Goal: Transaction & Acquisition: Purchase product/service

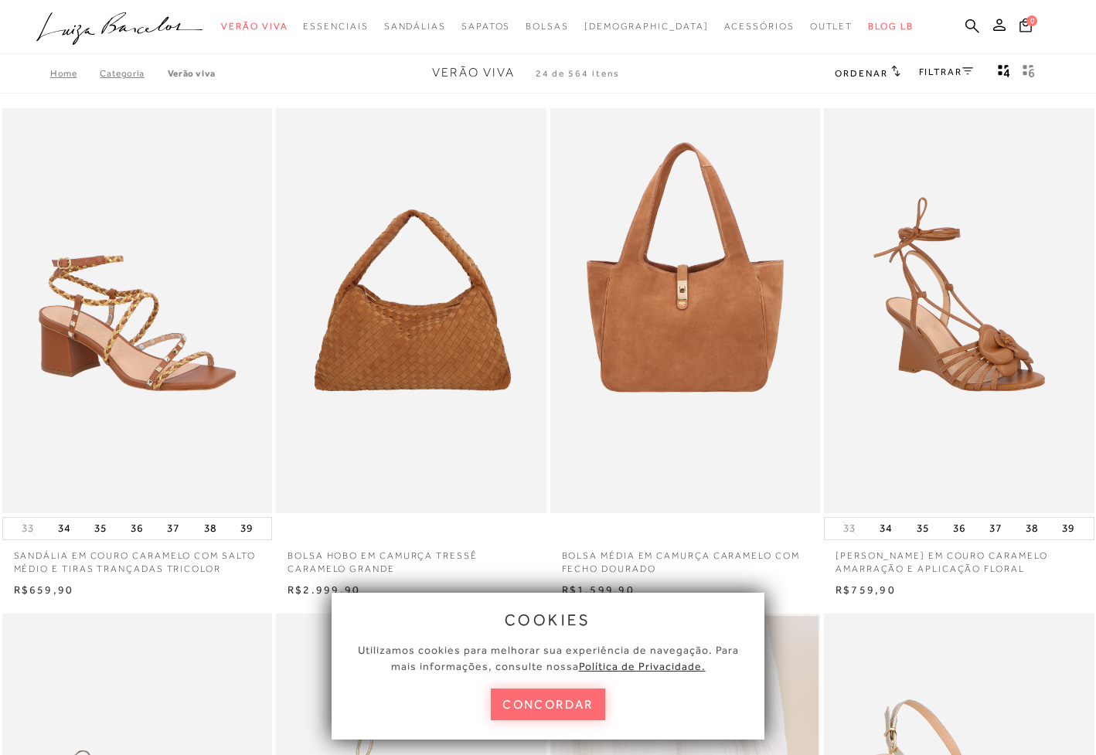
click at [542, 712] on button "concordar" at bounding box center [548, 704] width 114 height 32
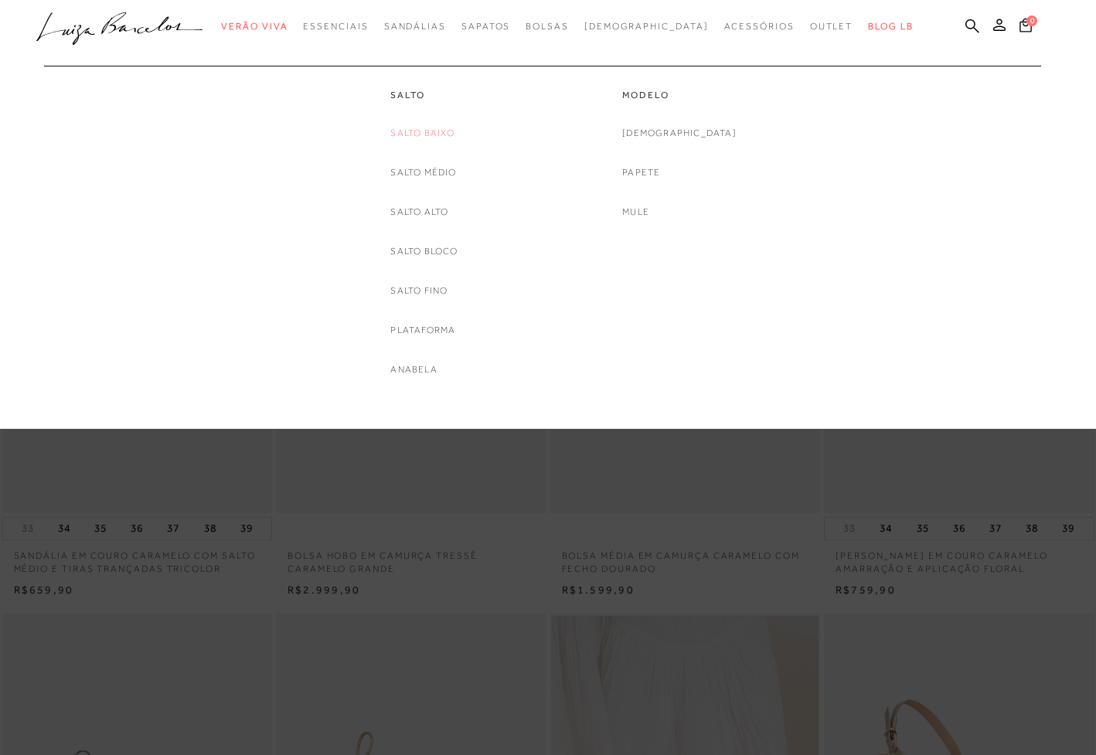
click at [426, 129] on link "Salto Baixo" at bounding box center [422, 133] width 64 height 16
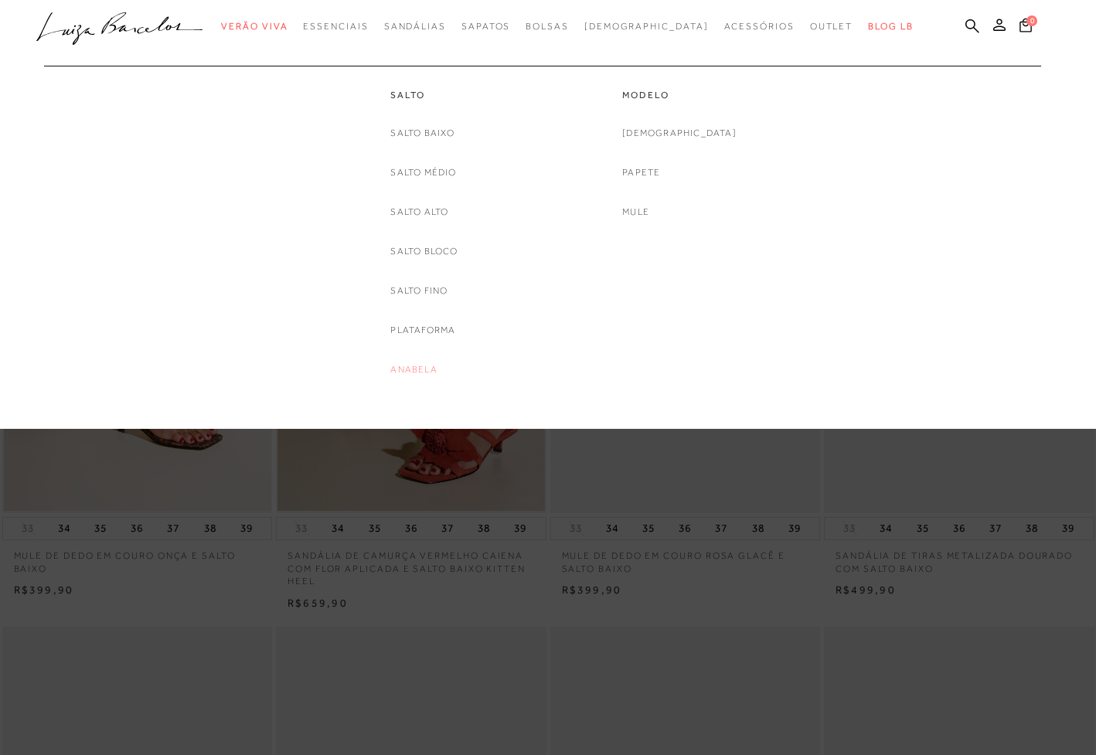
click at [412, 369] on link "Anabela" at bounding box center [413, 370] width 46 height 16
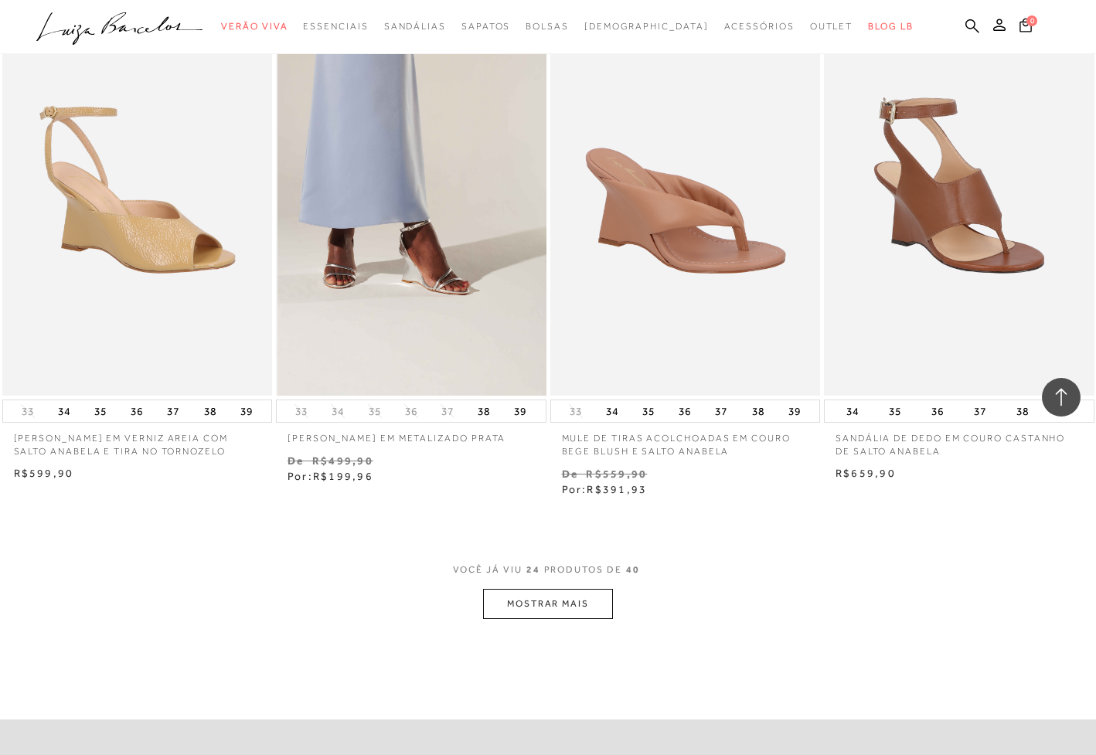
scroll to position [2793, 0]
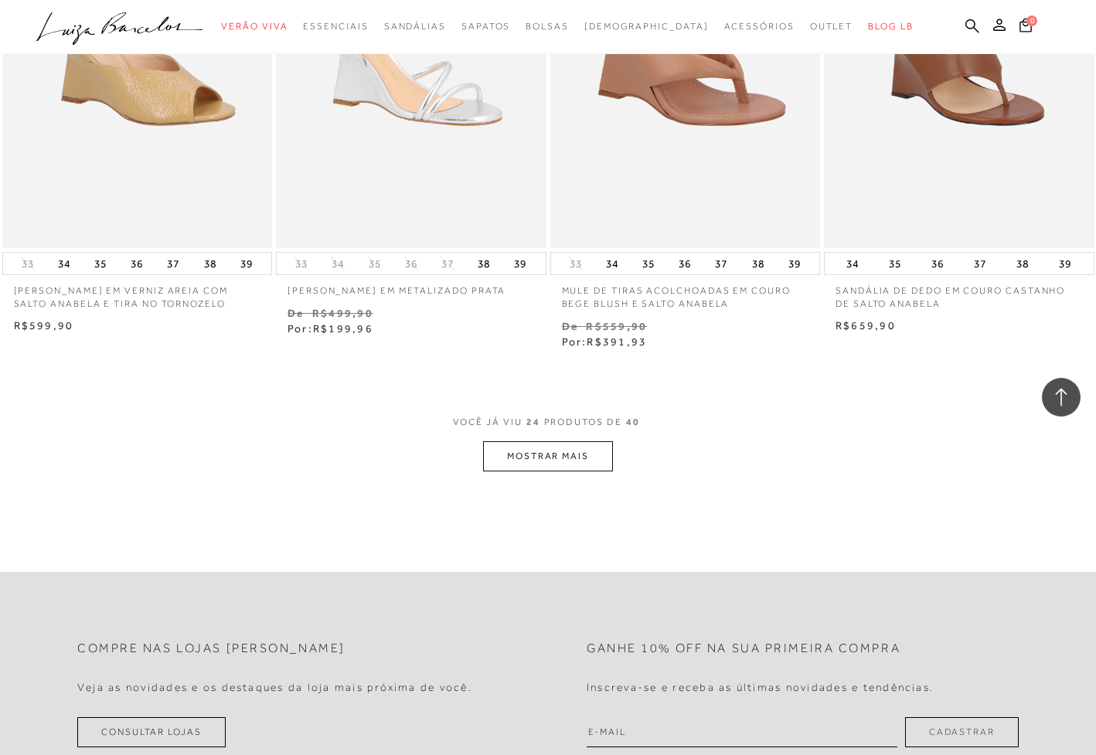
click at [557, 444] on button "MOSTRAR MAIS" at bounding box center [548, 456] width 130 height 30
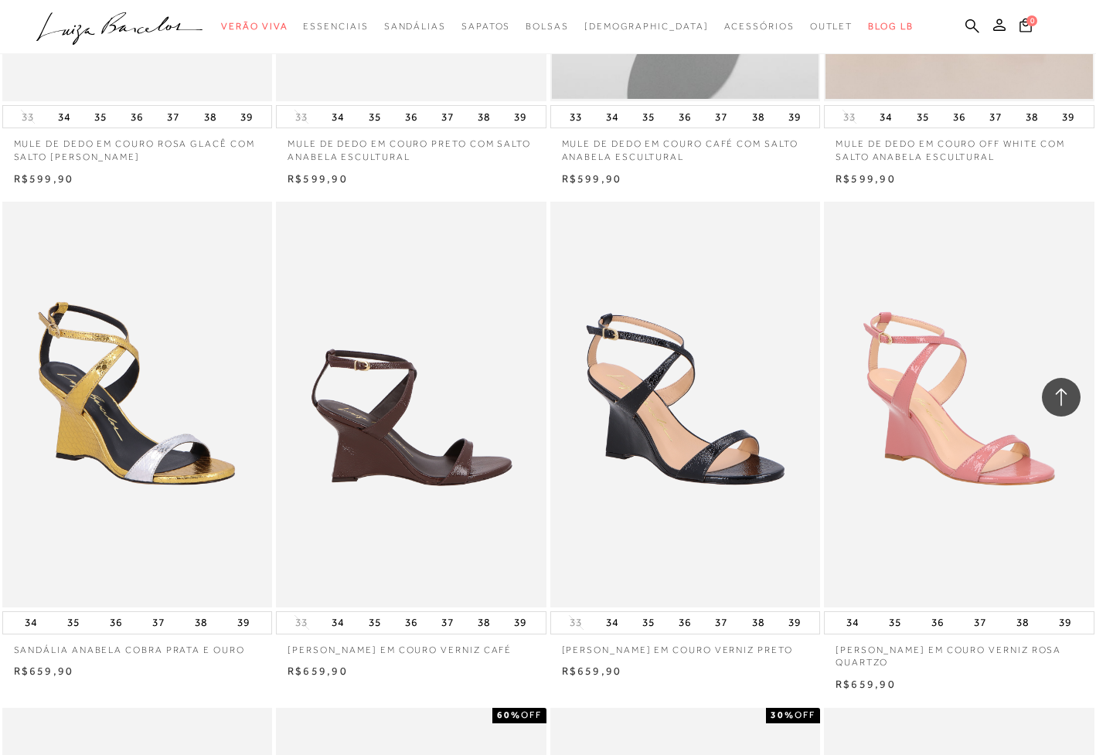
scroll to position [1873, 0]
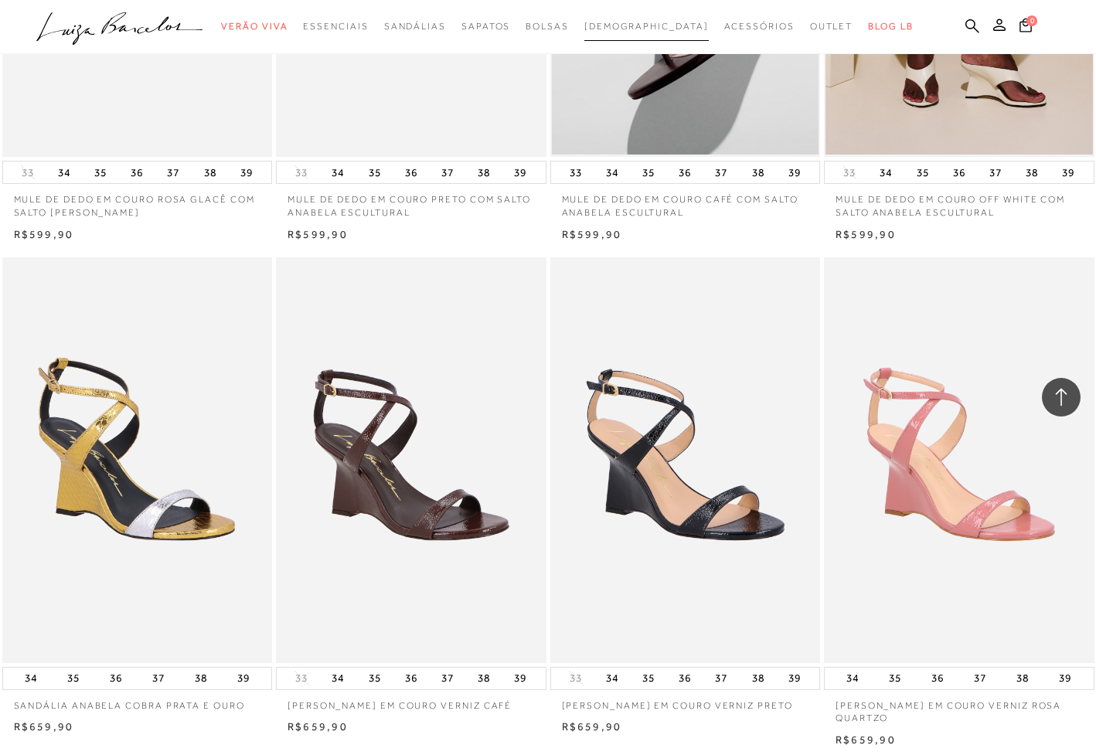
click at [646, 26] on span "[DEMOGRAPHIC_DATA]" at bounding box center [646, 26] width 124 height 11
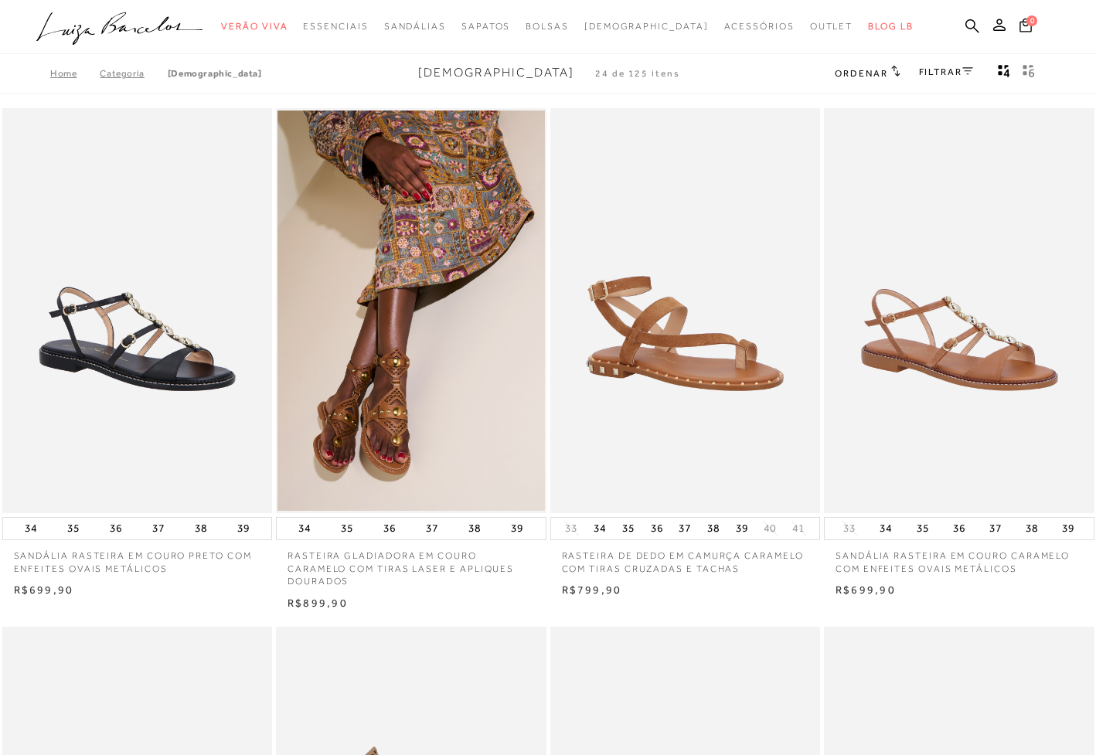
click at [941, 73] on link "FILTRAR" at bounding box center [946, 71] width 54 height 11
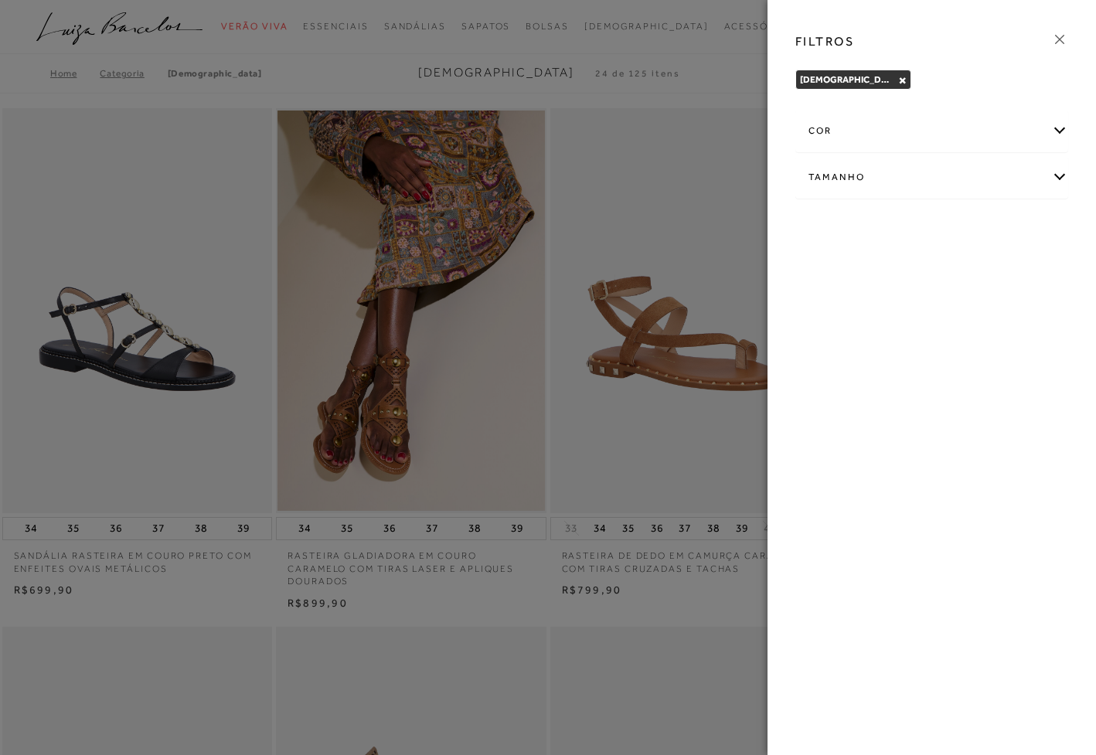
click at [852, 175] on div "Tamanho" at bounding box center [931, 177] width 271 height 41
click at [1016, 270] on span "39" at bounding box center [1008, 268] width 22 height 12
click at [1008, 270] on input "39" at bounding box center [1000, 270] width 15 height 15
checkbox input "true"
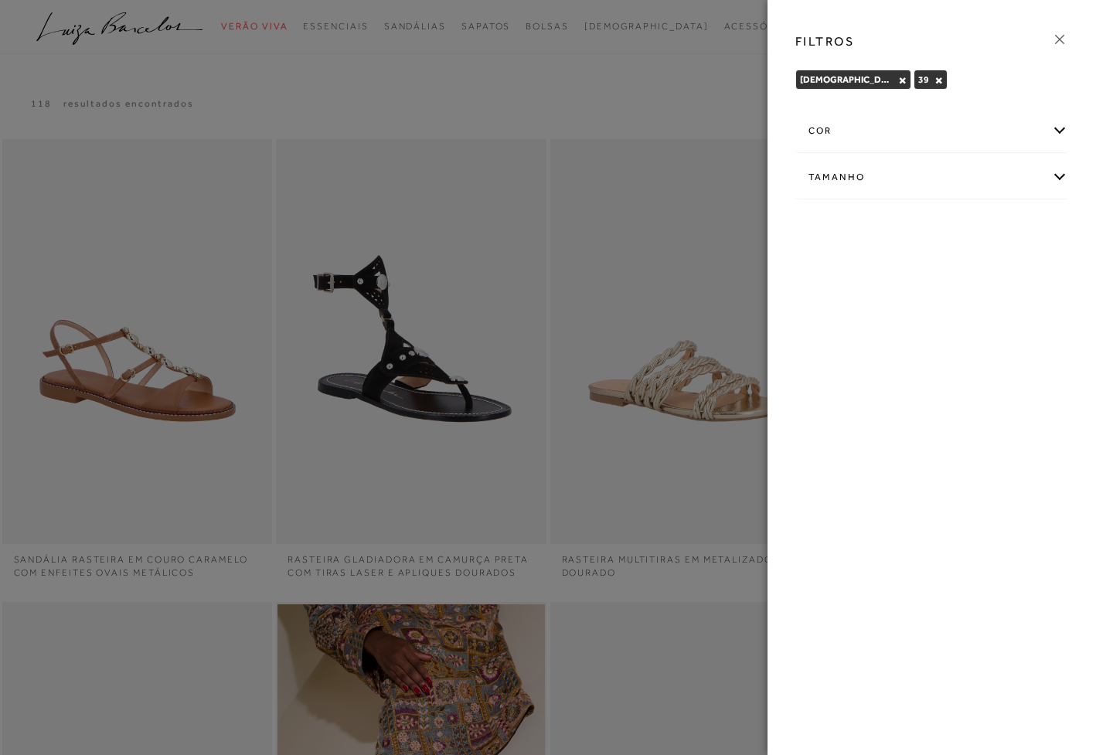
click at [559, 85] on div at bounding box center [548, 377] width 1096 height 755
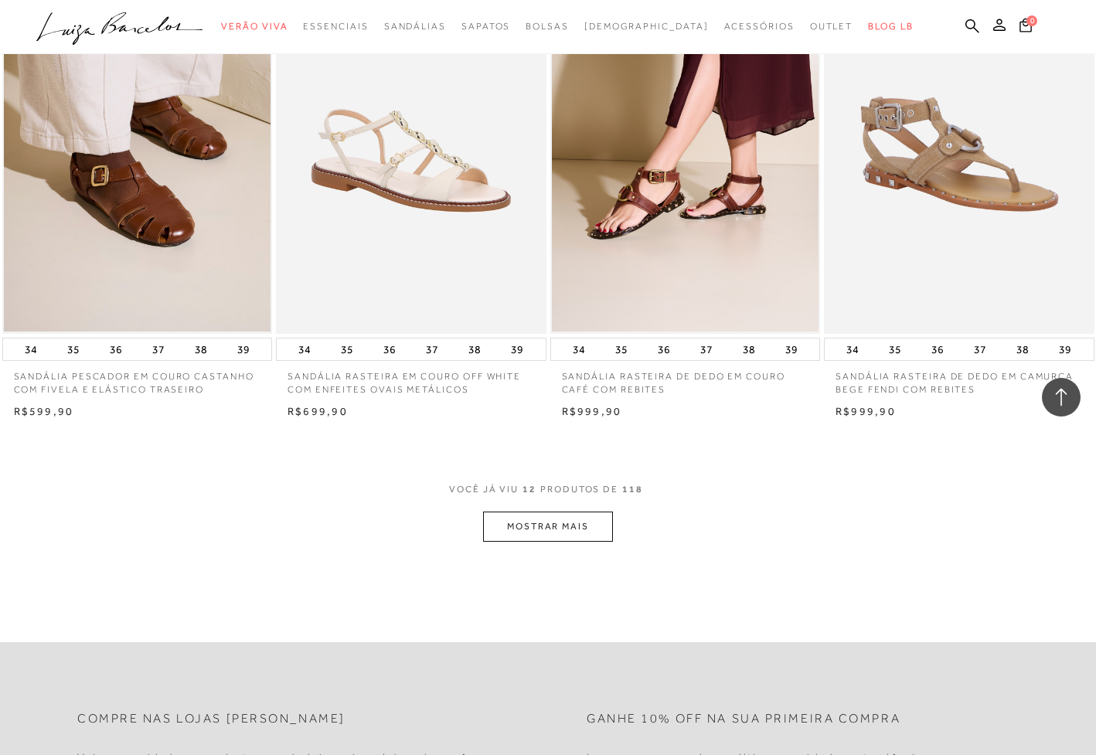
scroll to position [1306, 0]
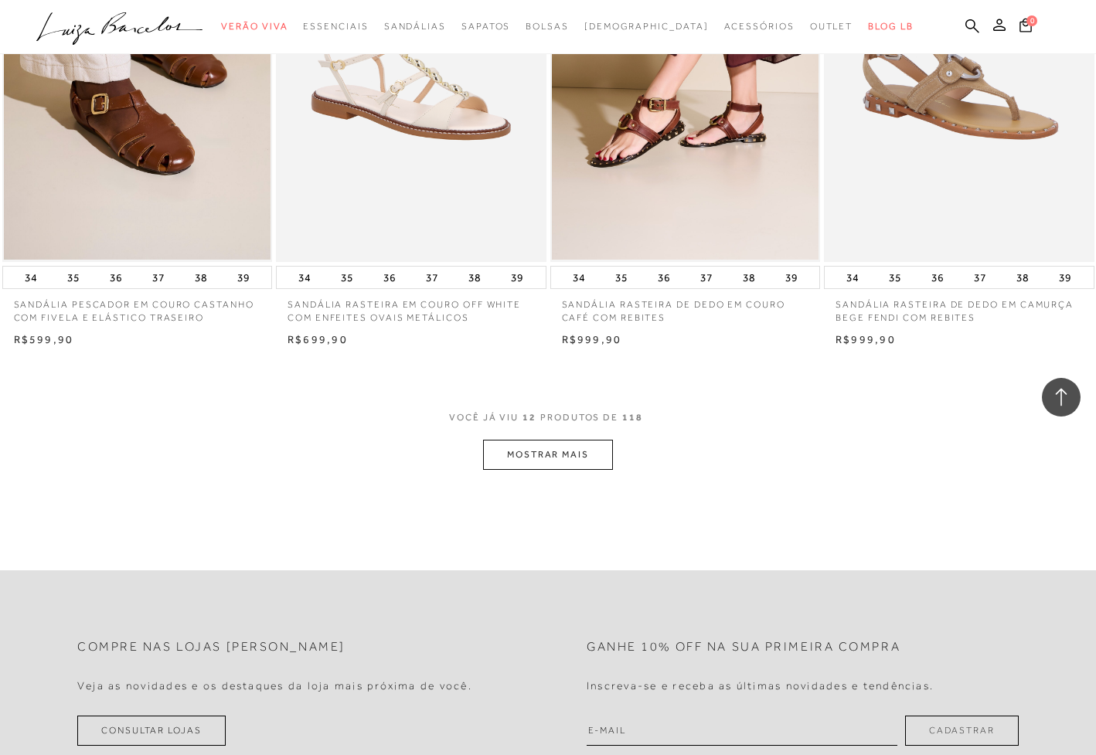
click at [544, 450] on button "MOSTRAR MAIS" at bounding box center [548, 455] width 130 height 30
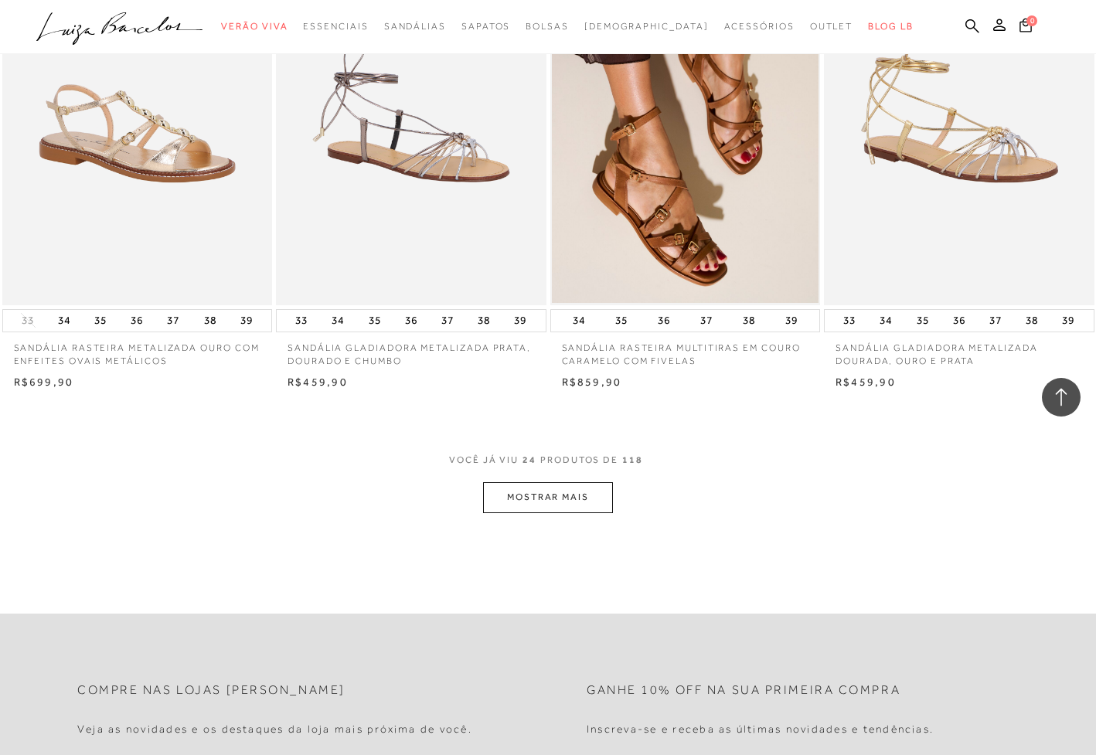
scroll to position [2791, 0]
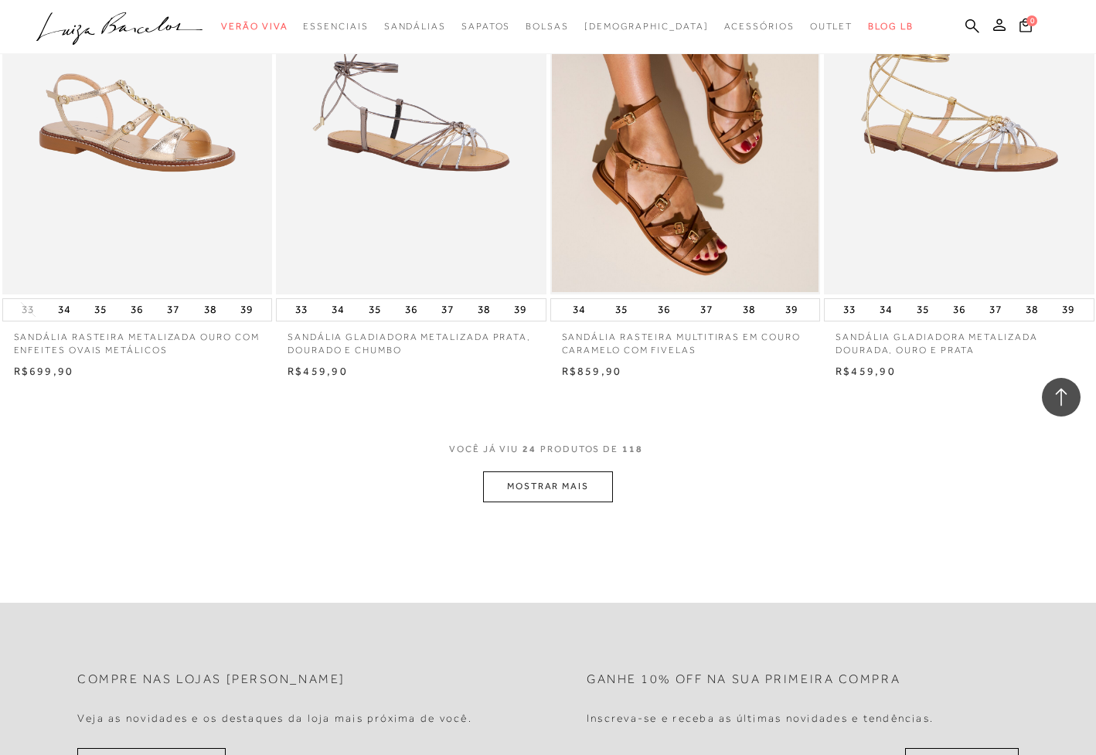
click at [548, 484] on button "MOSTRAR MAIS" at bounding box center [548, 486] width 130 height 30
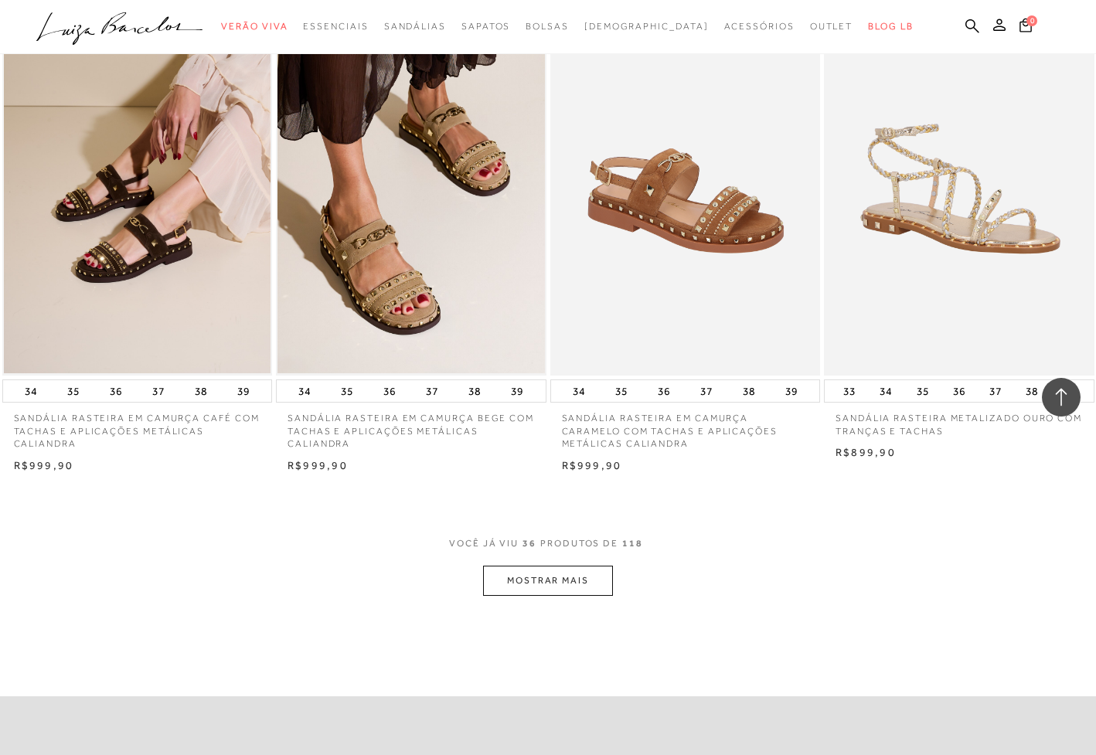
scroll to position [4501, 0]
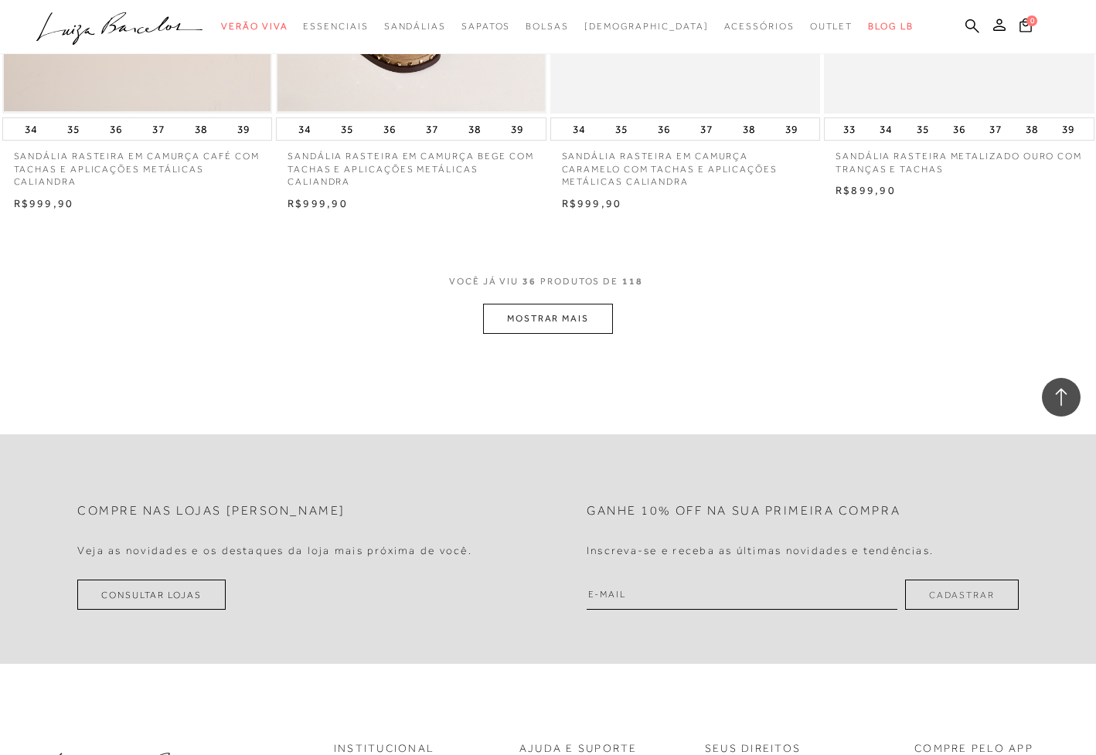
click at [579, 304] on button "MOSTRAR MAIS" at bounding box center [548, 319] width 130 height 30
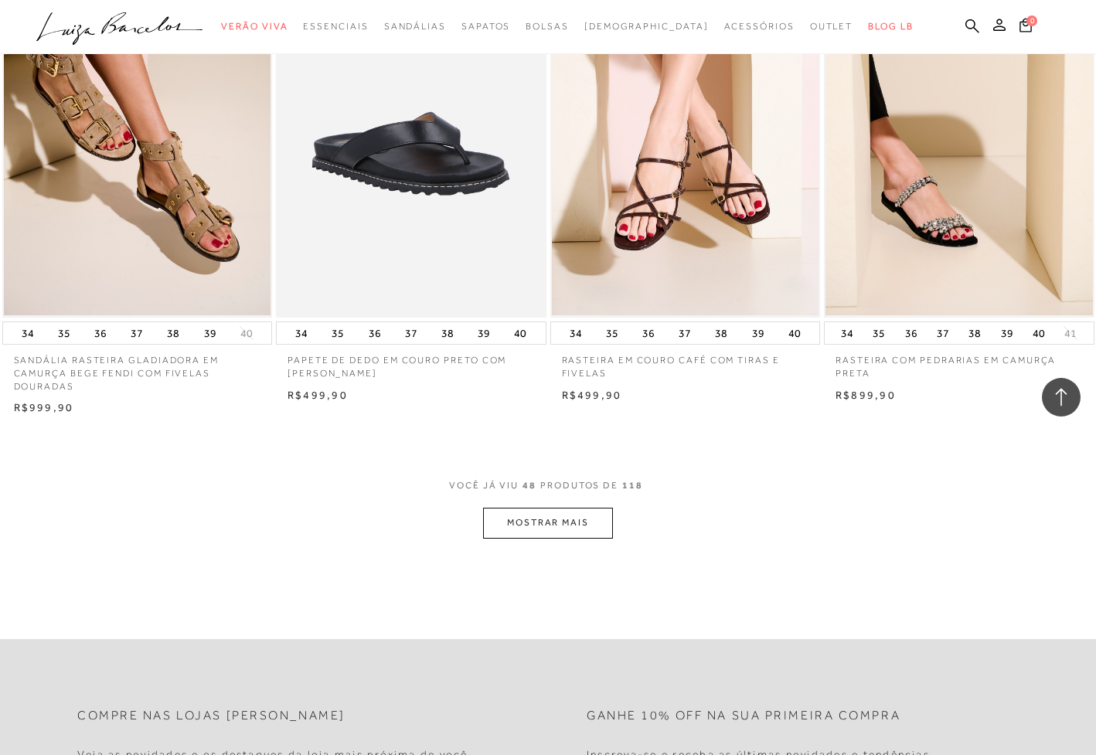
scroll to position [5834, 0]
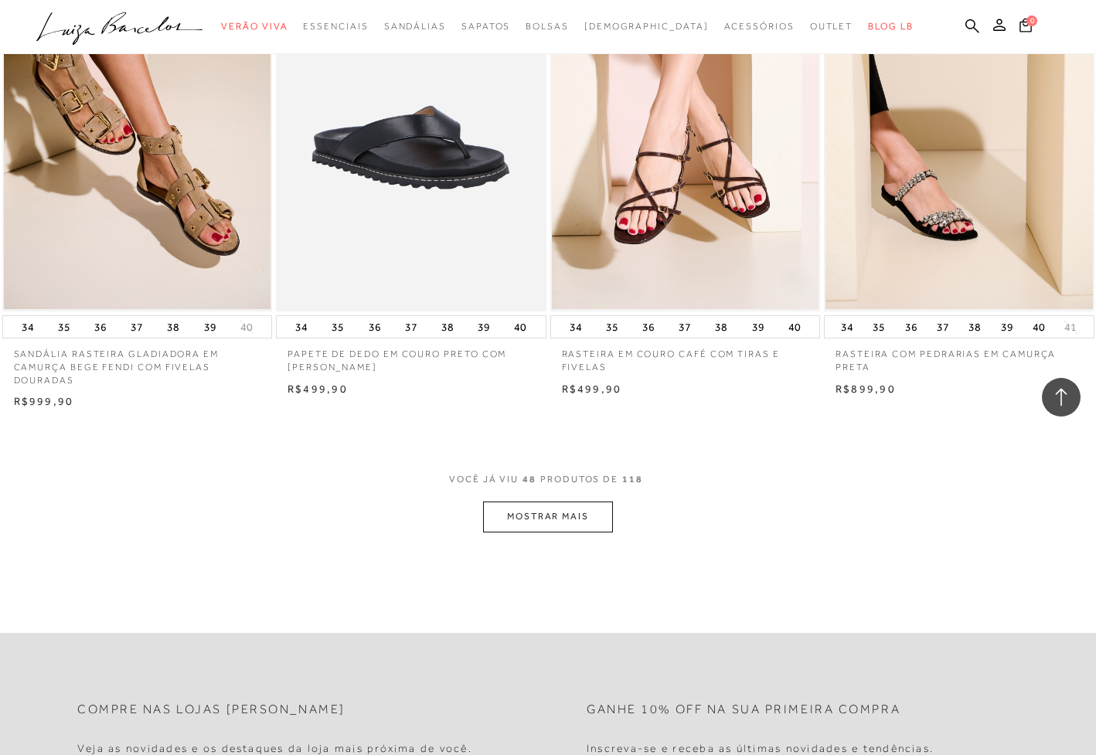
click at [566, 502] on button "MOSTRAR MAIS" at bounding box center [548, 516] width 130 height 30
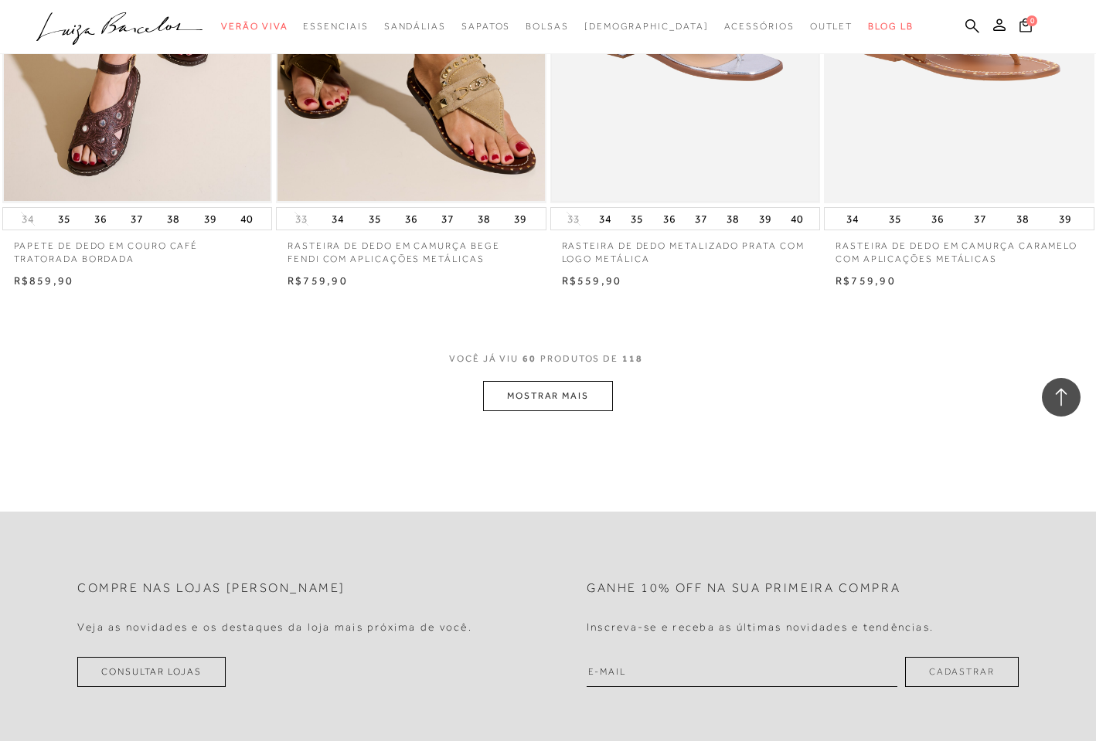
scroll to position [7492, 0]
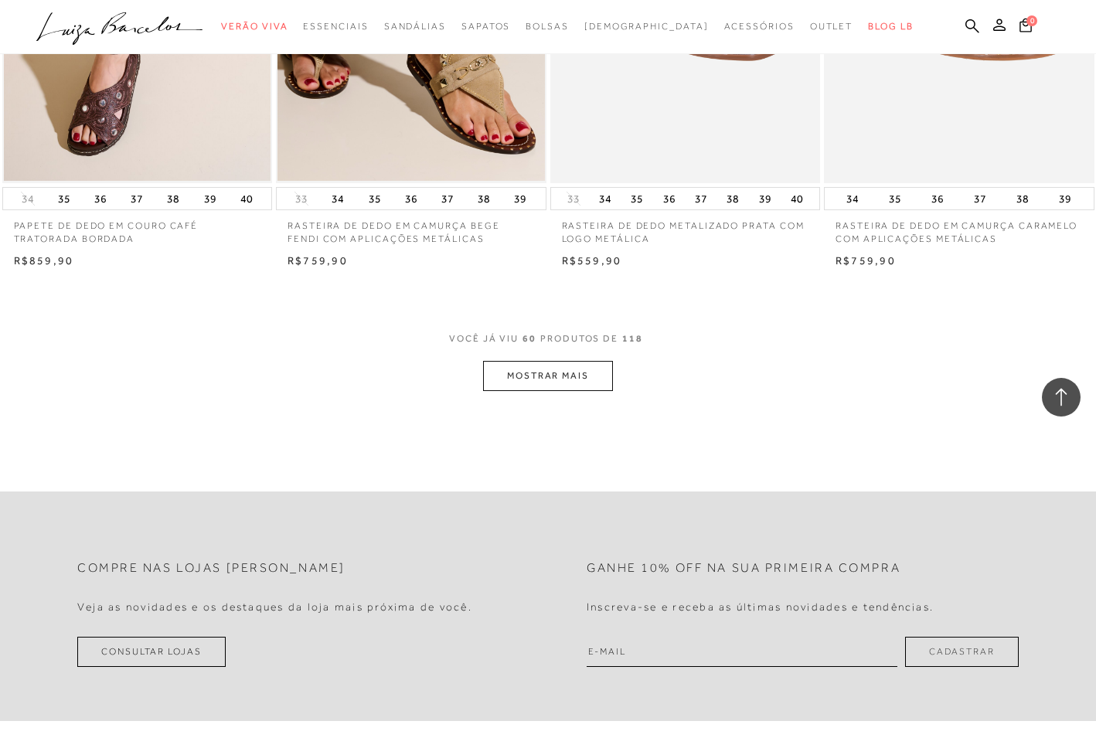
click at [543, 361] on button "MOSTRAR MAIS" at bounding box center [548, 376] width 130 height 30
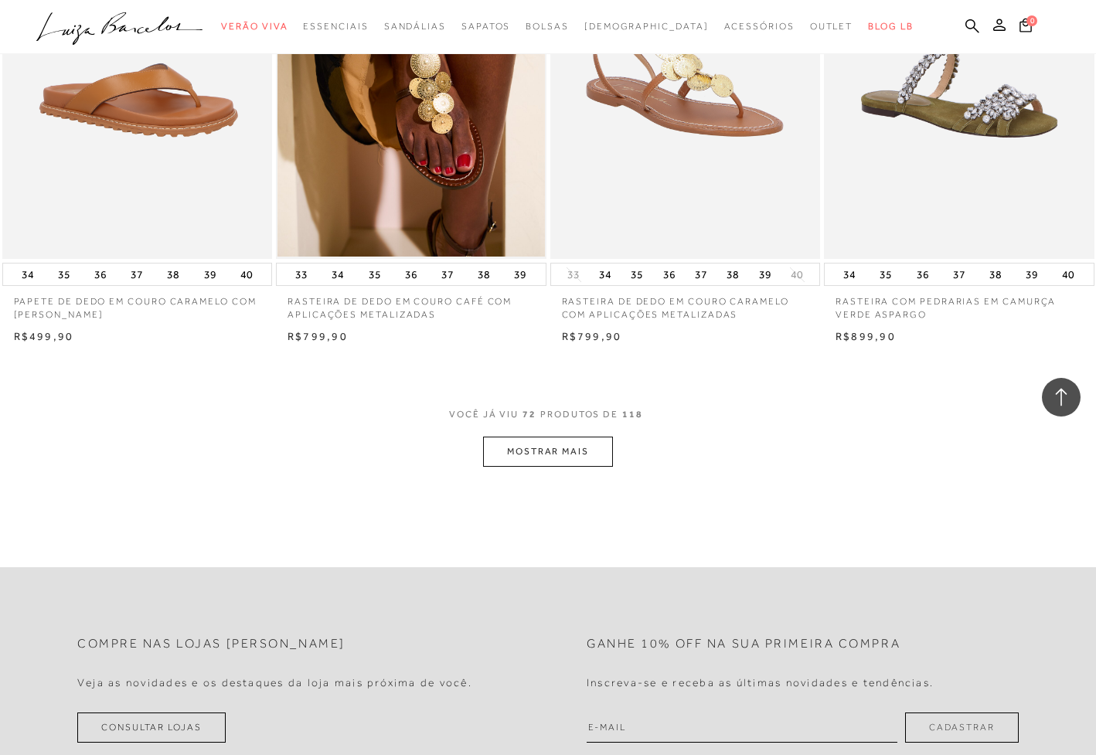
scroll to position [8976, 0]
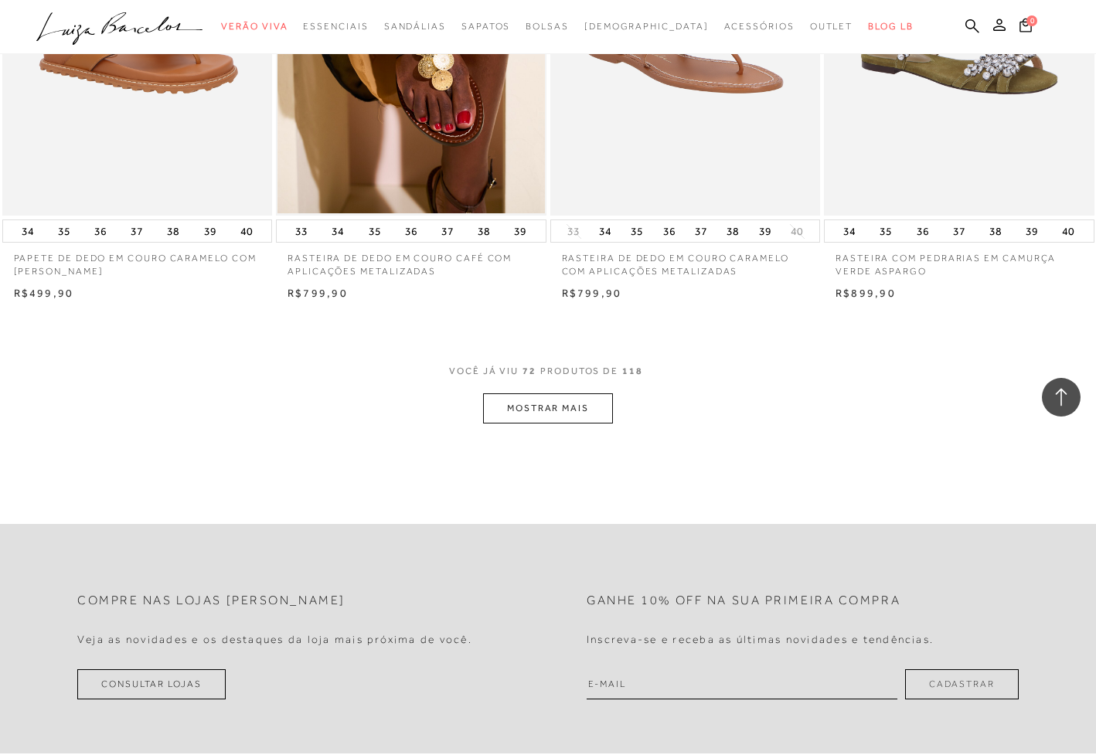
click at [559, 393] on button "MOSTRAR MAIS" at bounding box center [548, 408] width 130 height 30
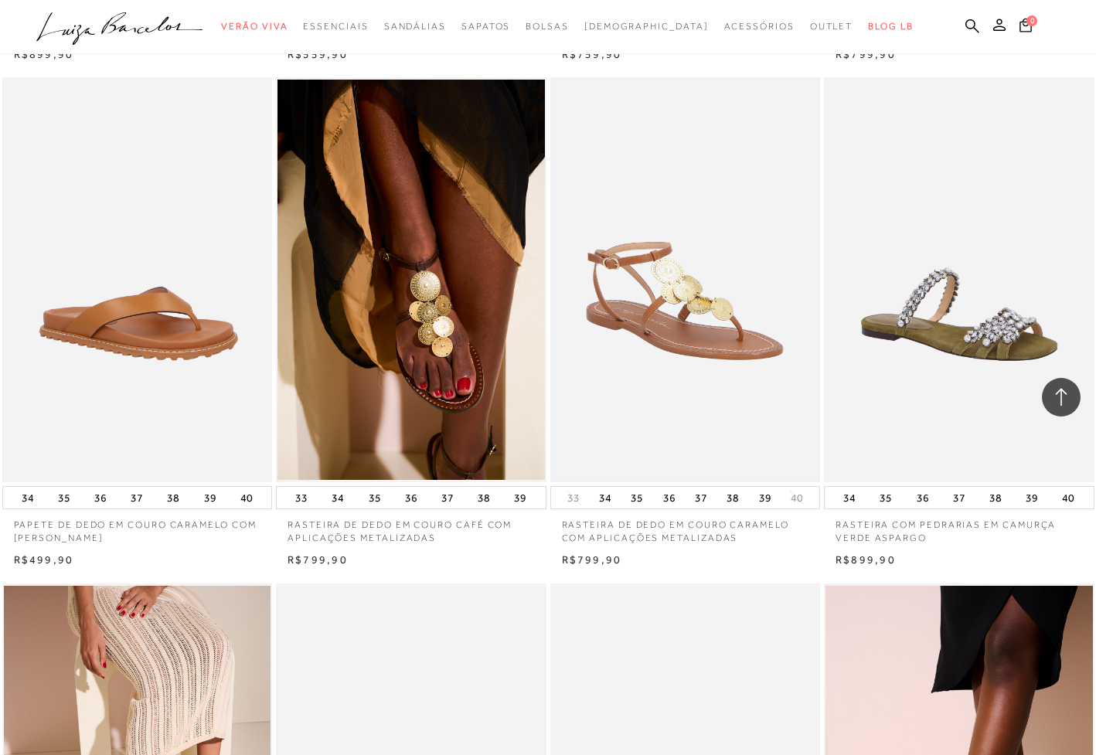
scroll to position [8624, 0]
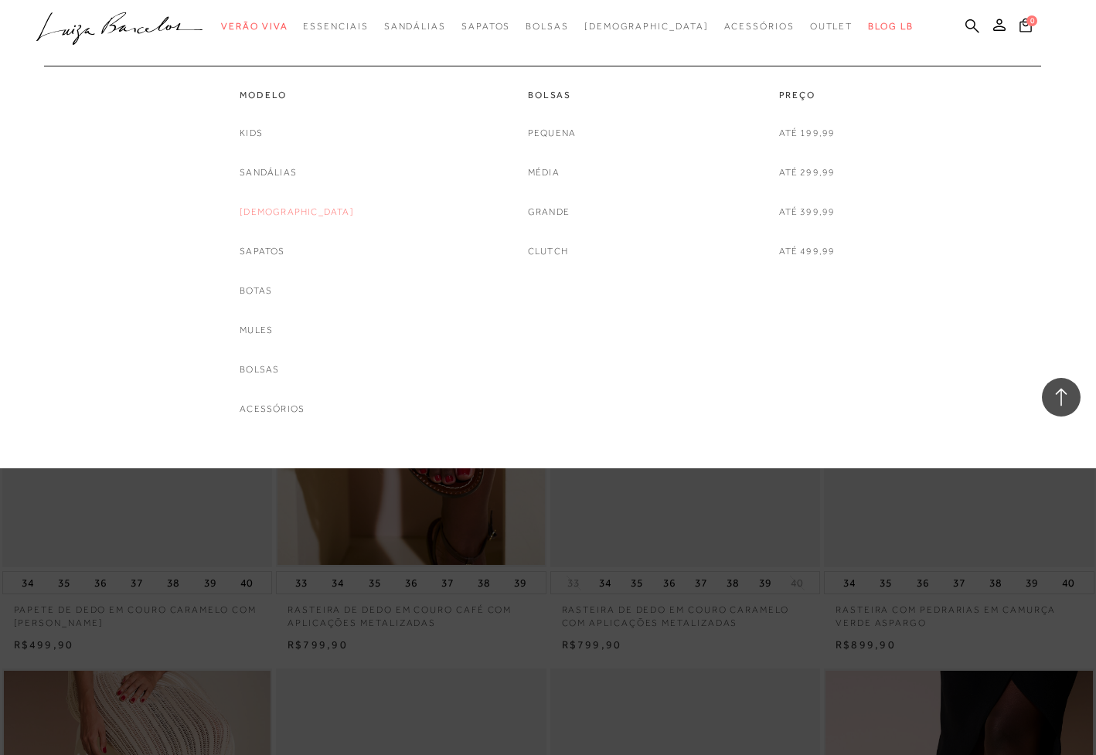
click at [286, 212] on link "[DEMOGRAPHIC_DATA]" at bounding box center [297, 212] width 114 height 16
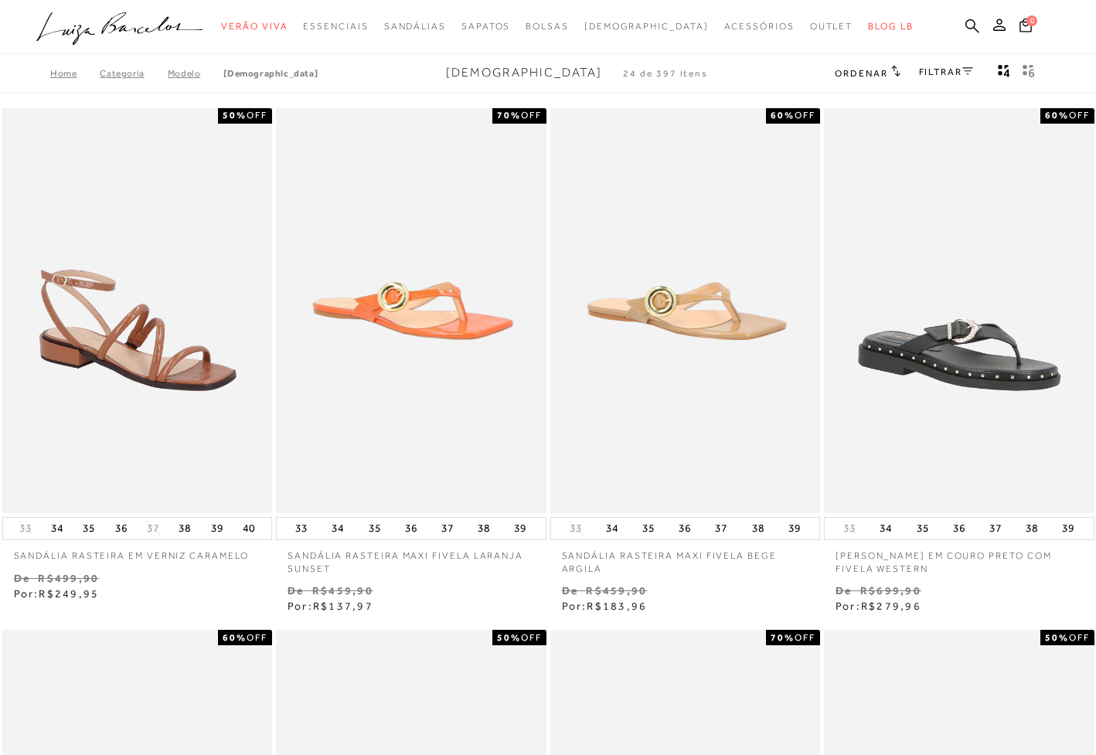
click at [927, 69] on link "FILTRAR" at bounding box center [946, 71] width 54 height 11
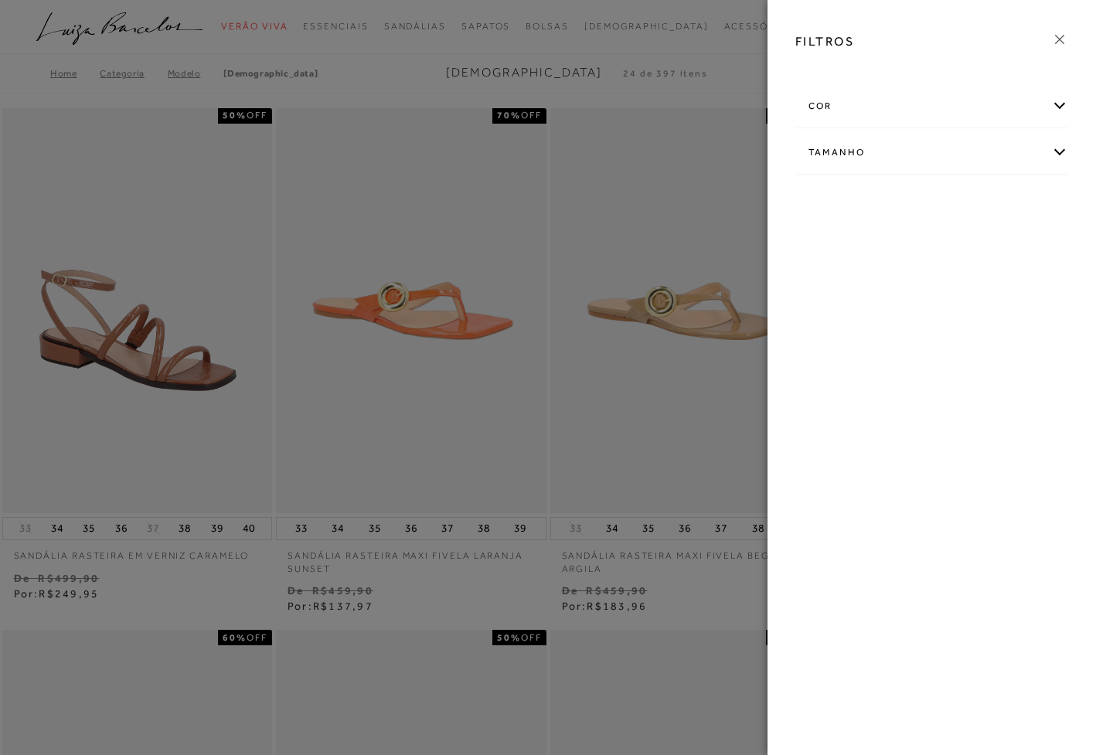
click at [861, 148] on div "Tamanho" at bounding box center [931, 152] width 271 height 41
click at [1012, 246] on span "39" at bounding box center [1008, 243] width 22 height 12
click at [1008, 246] on input "39" at bounding box center [1000, 245] width 15 height 15
checkbox input "true"
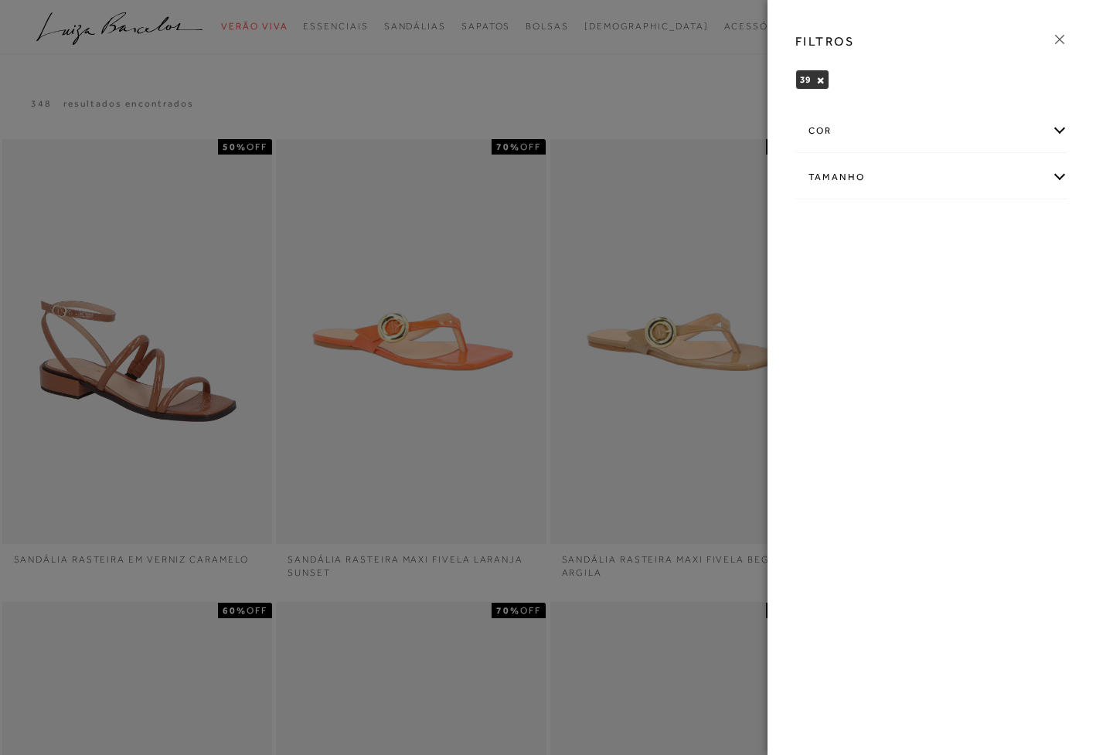
click at [610, 125] on div at bounding box center [548, 377] width 1096 height 755
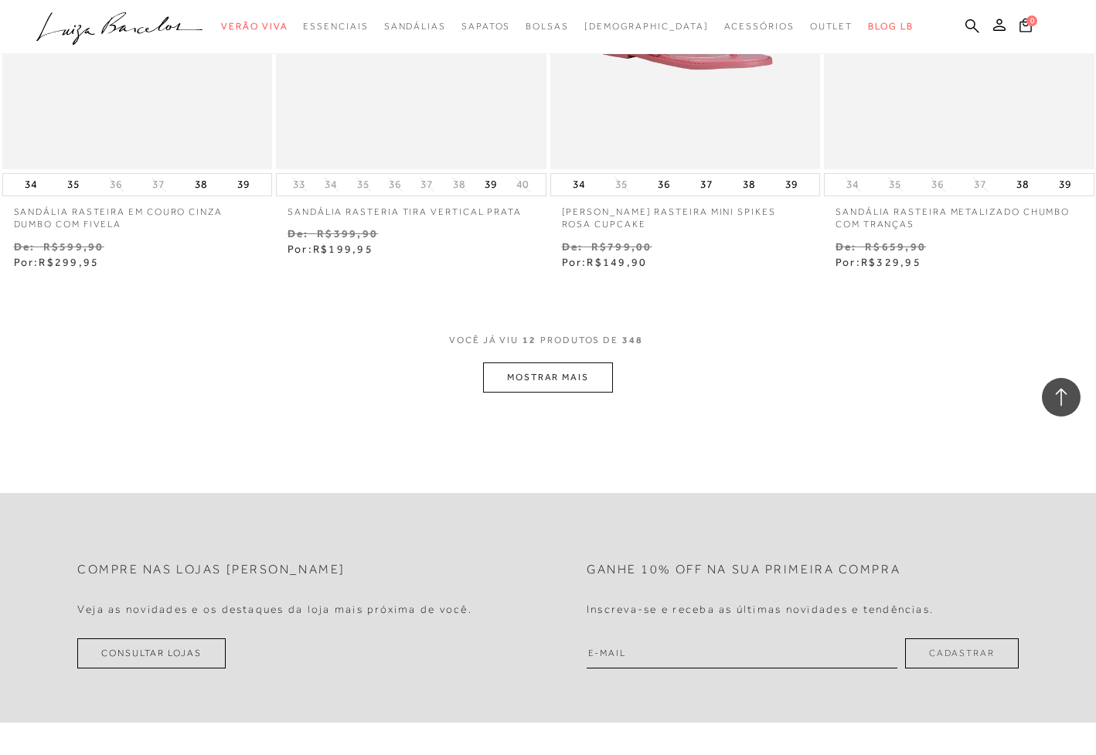
scroll to position [1486, 0]
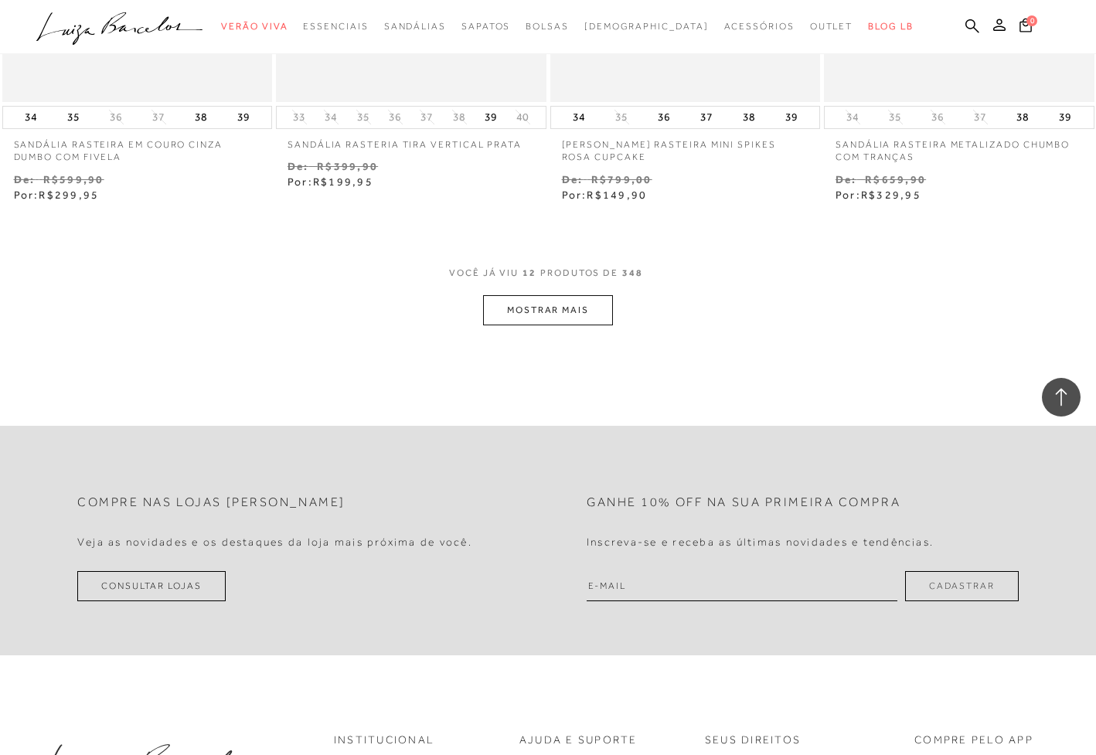
click at [552, 308] on button "MOSTRAR MAIS" at bounding box center [548, 310] width 130 height 30
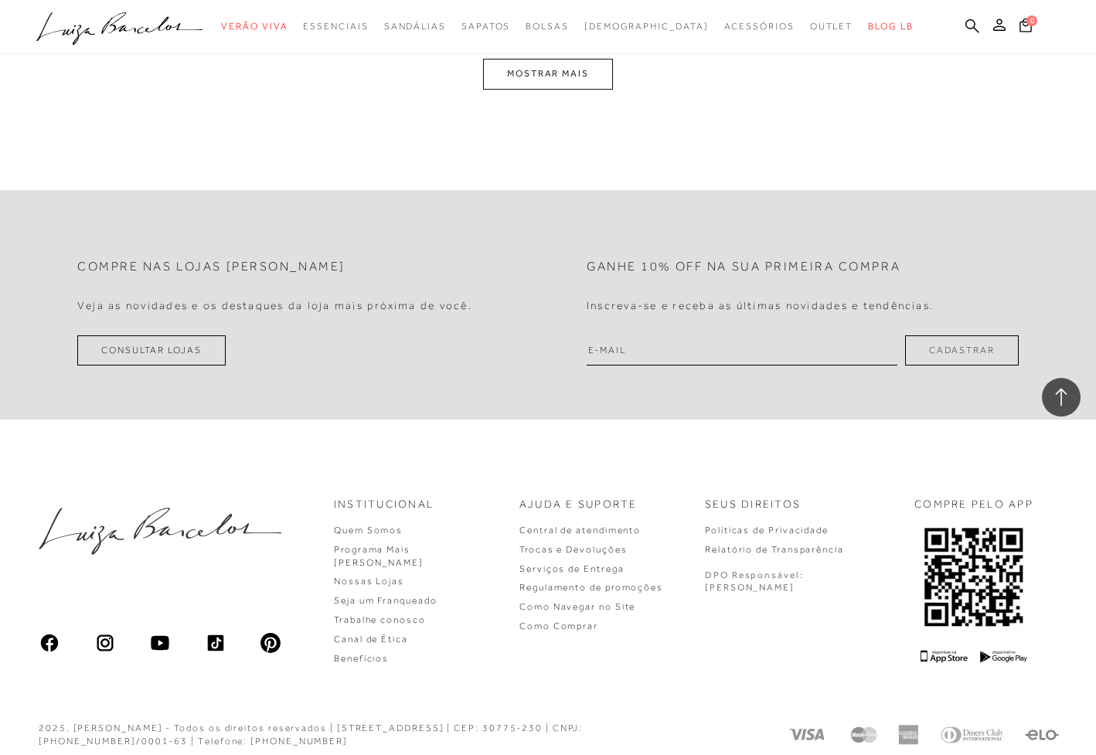
scroll to position [3299, 0]
click at [564, 73] on button "MOSTRAR MAIS" at bounding box center [548, 75] width 130 height 30
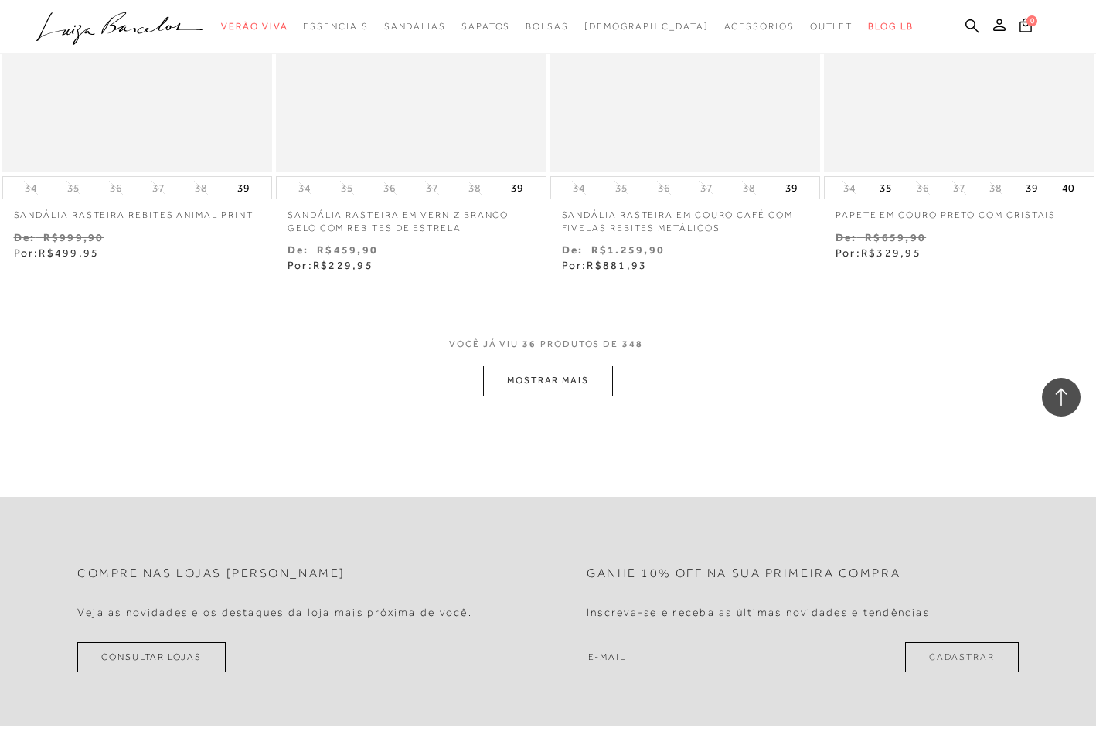
scroll to position [4614, 0]
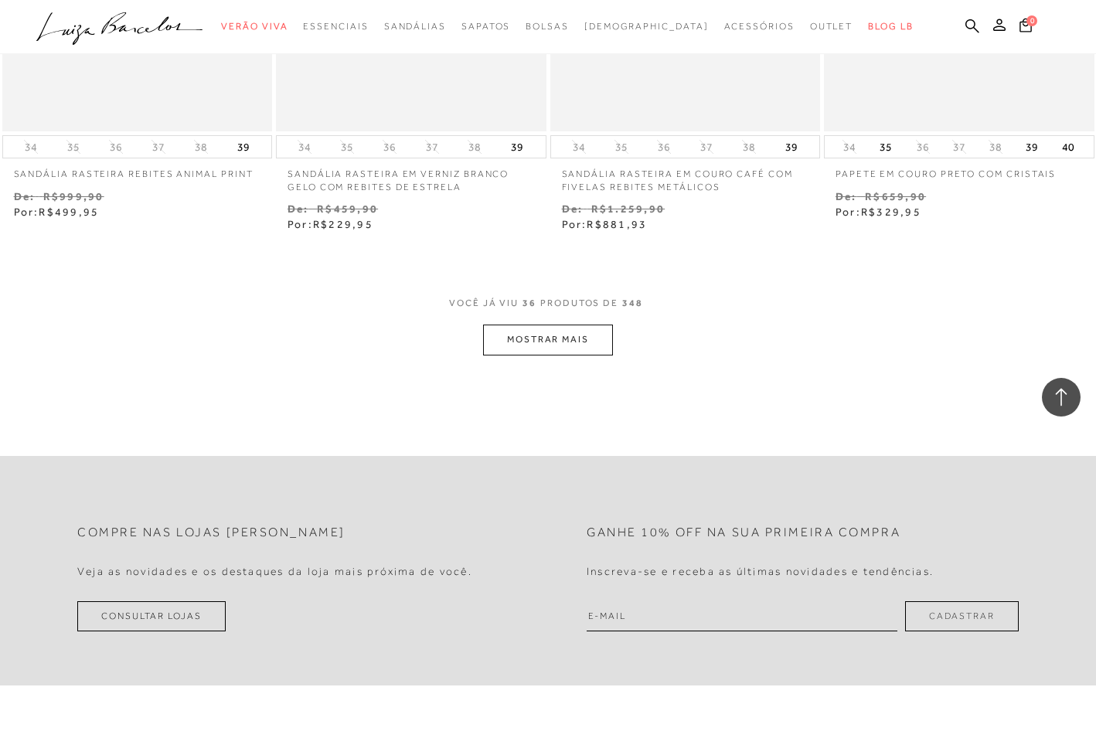
click at [553, 330] on button "MOSTRAR MAIS" at bounding box center [548, 340] width 130 height 30
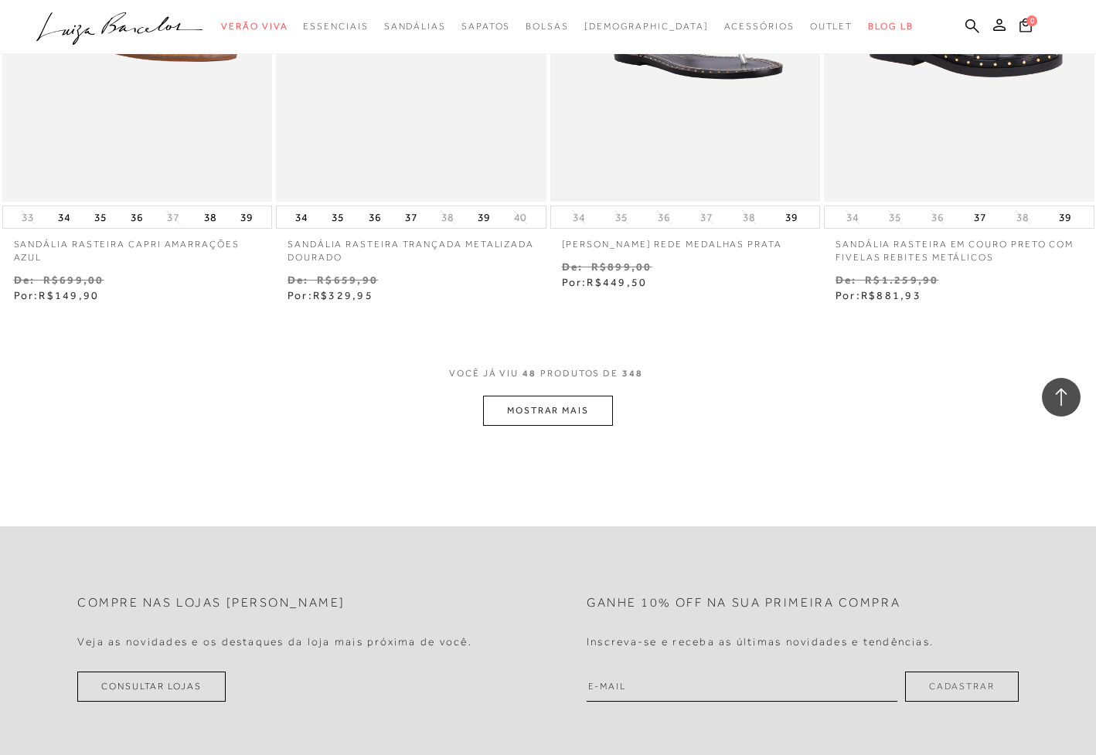
scroll to position [6130, 0]
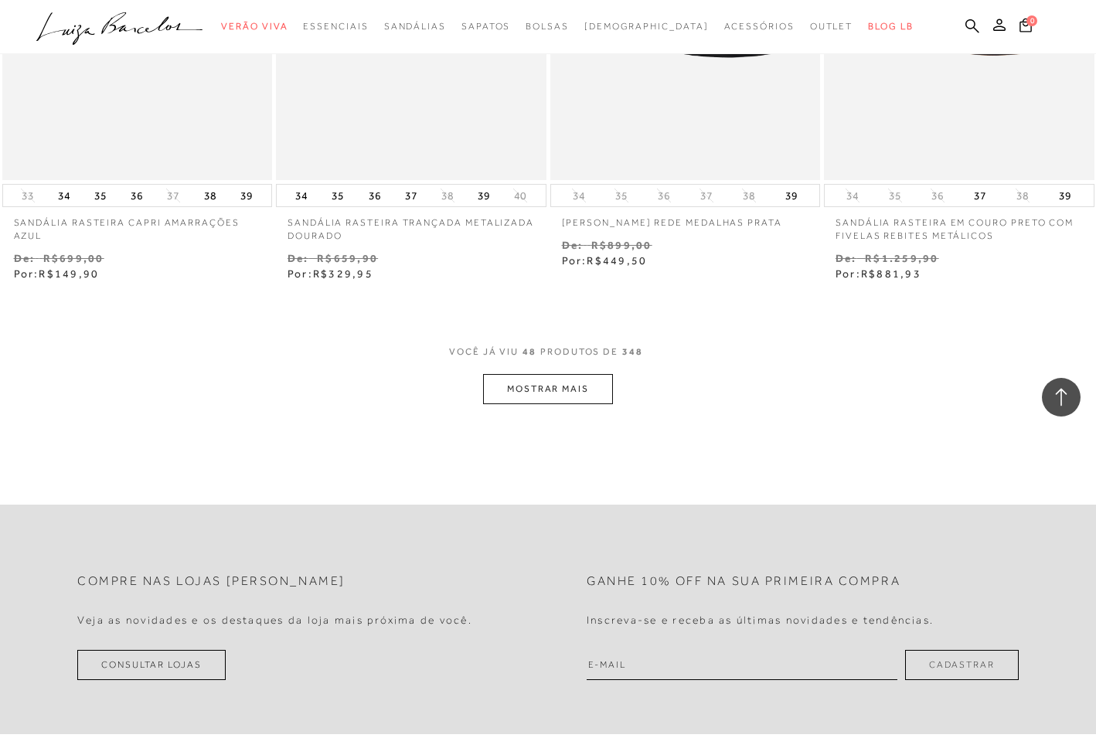
click at [552, 374] on button "MOSTRAR MAIS" at bounding box center [548, 389] width 130 height 30
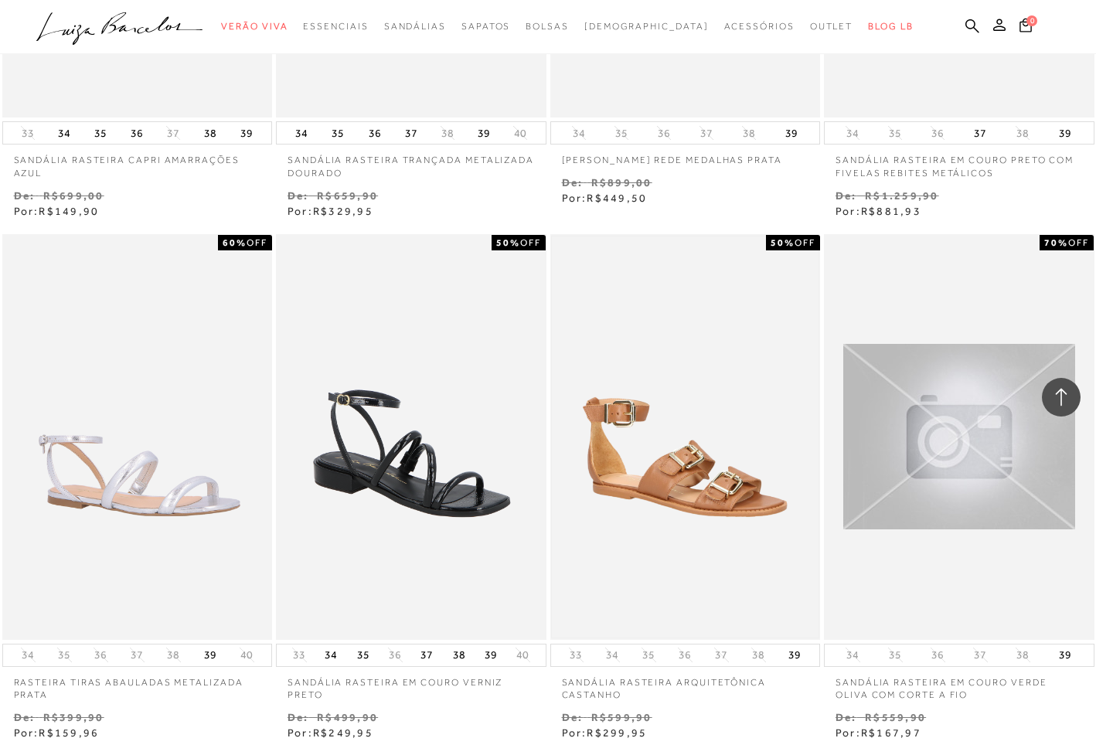
scroll to position [6194, 0]
click at [707, 448] on img at bounding box center [685, 436] width 267 height 400
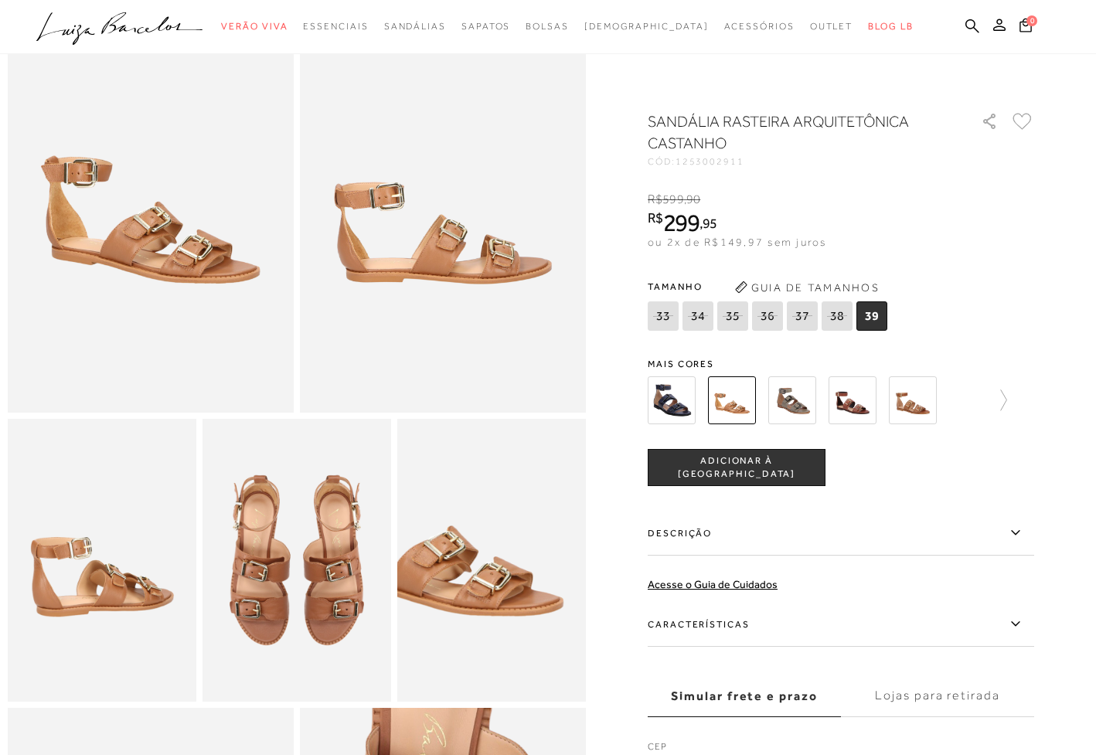
scroll to position [132, 0]
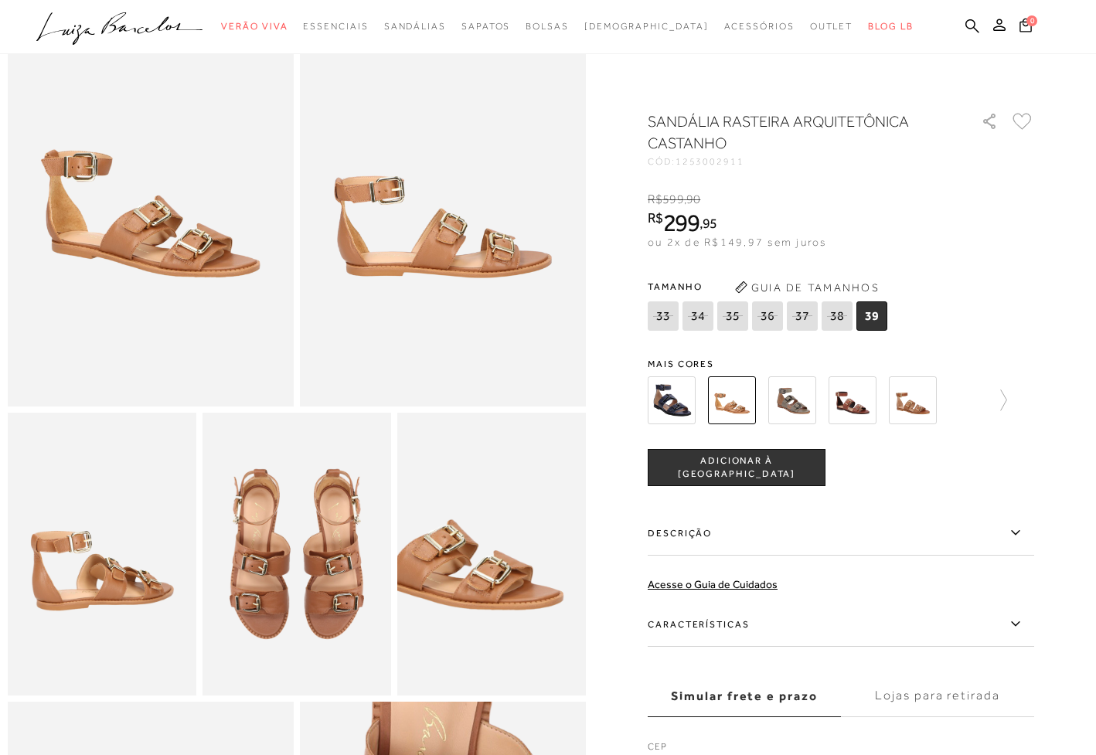
click at [238, 578] on img at bounding box center [296, 554] width 189 height 283
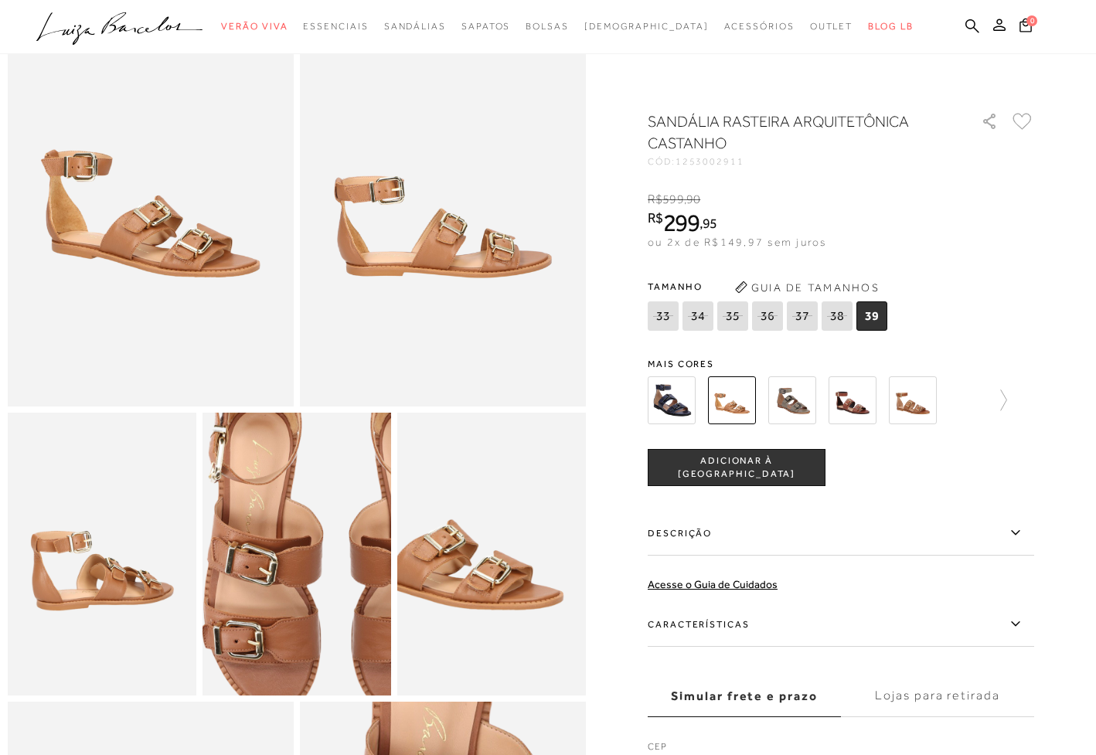
click at [257, 577] on img at bounding box center [336, 543] width 377 height 566
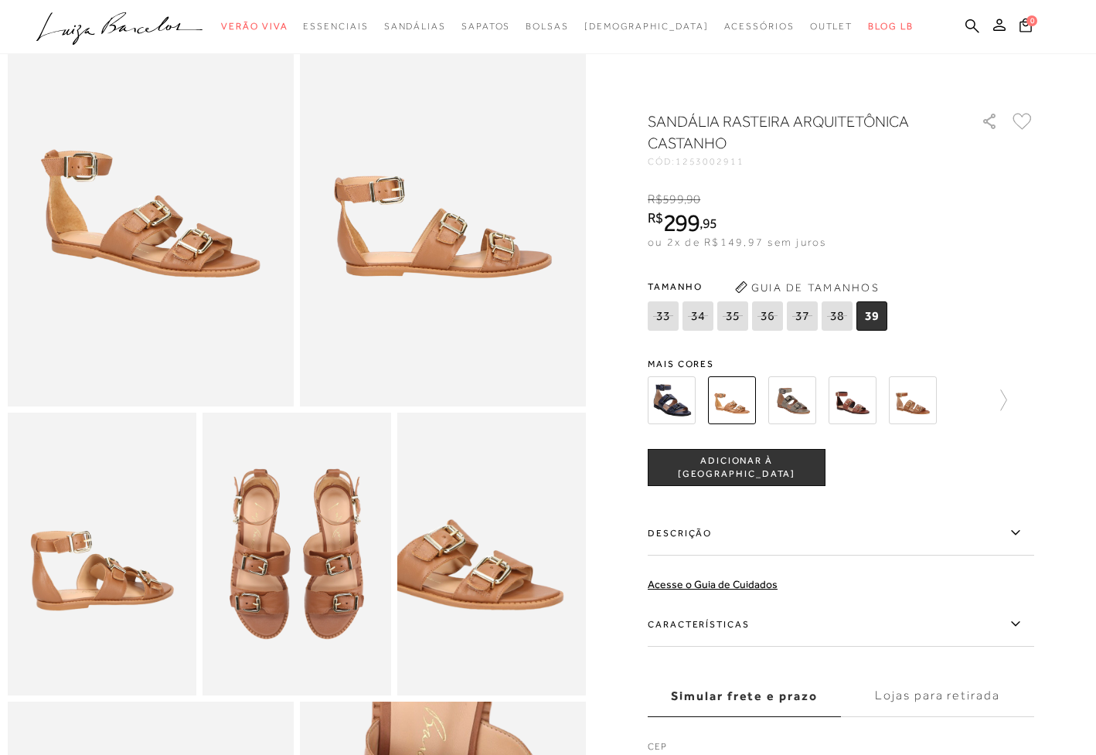
click at [387, 291] on img at bounding box center [443, 192] width 286 height 429
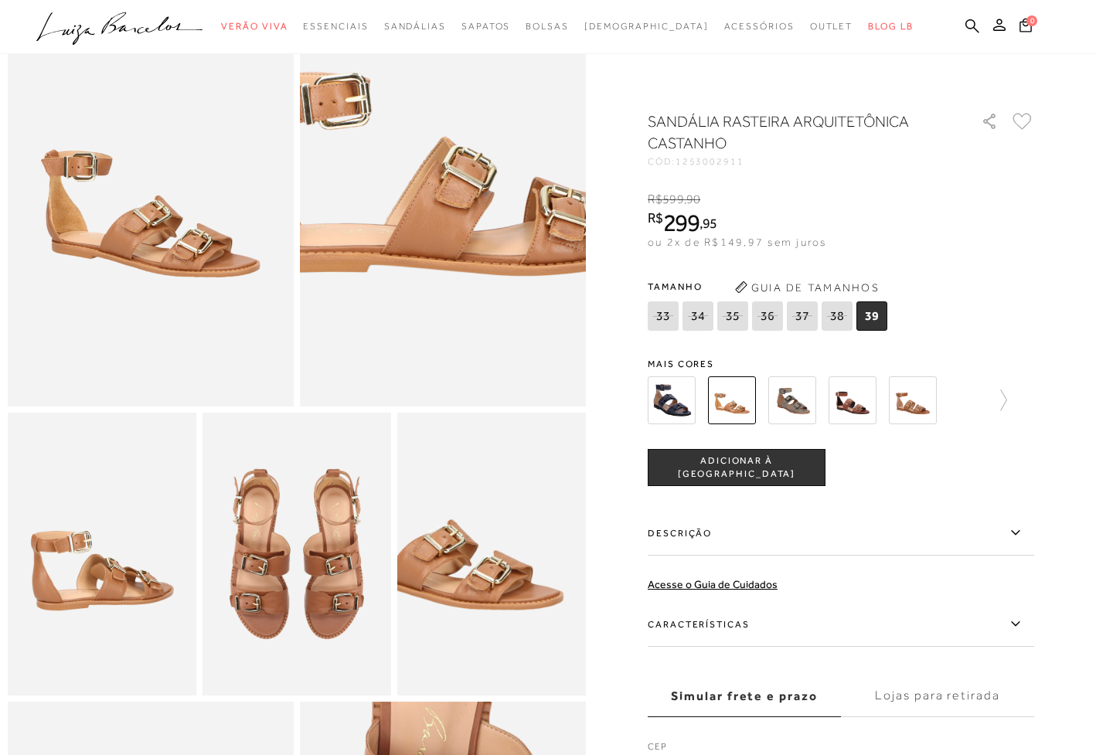
click at [440, 286] on img at bounding box center [448, 104] width 572 height 858
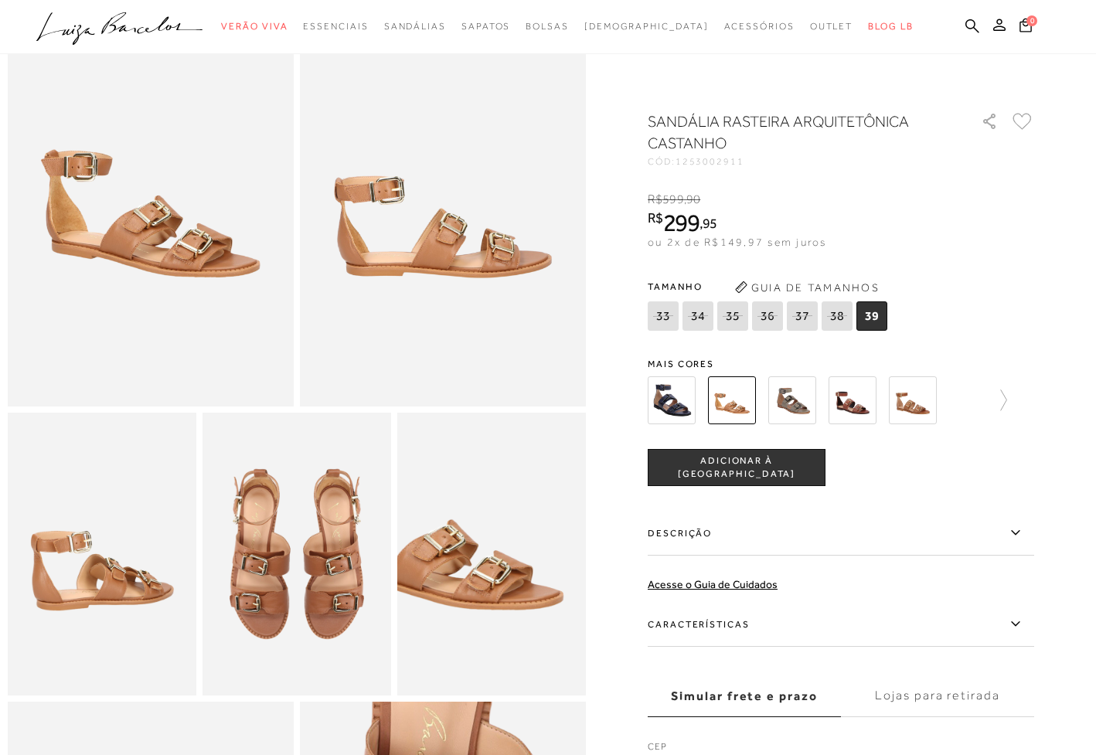
click at [105, 274] on img at bounding box center [151, 192] width 286 height 429
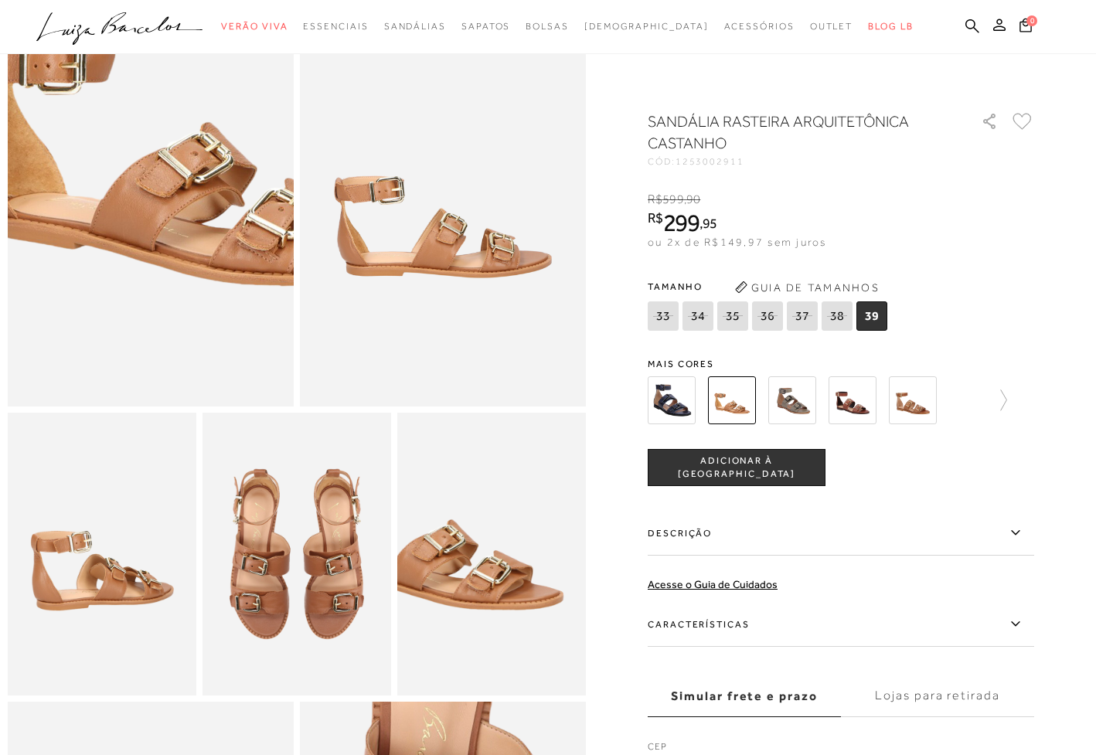
click at [112, 269] on img at bounding box center [193, 116] width 572 height 858
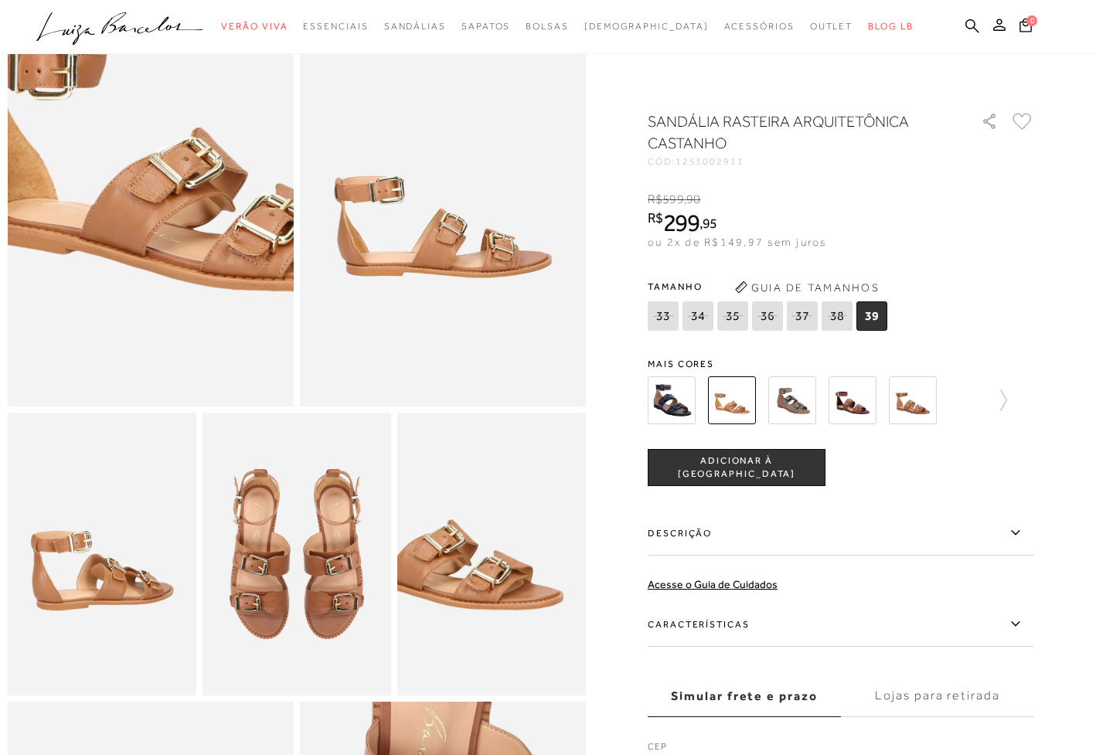
click at [126, 270] on img at bounding box center [183, 121] width 572 height 858
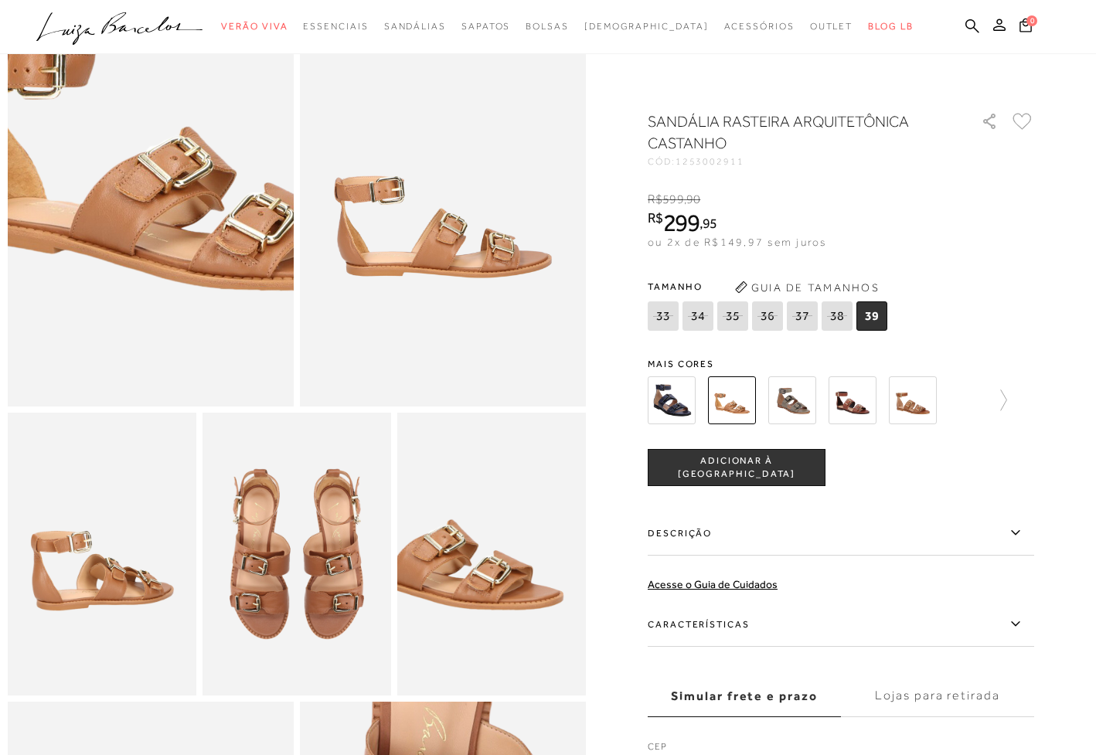
click at [126, 270] on img at bounding box center [172, 120] width 572 height 858
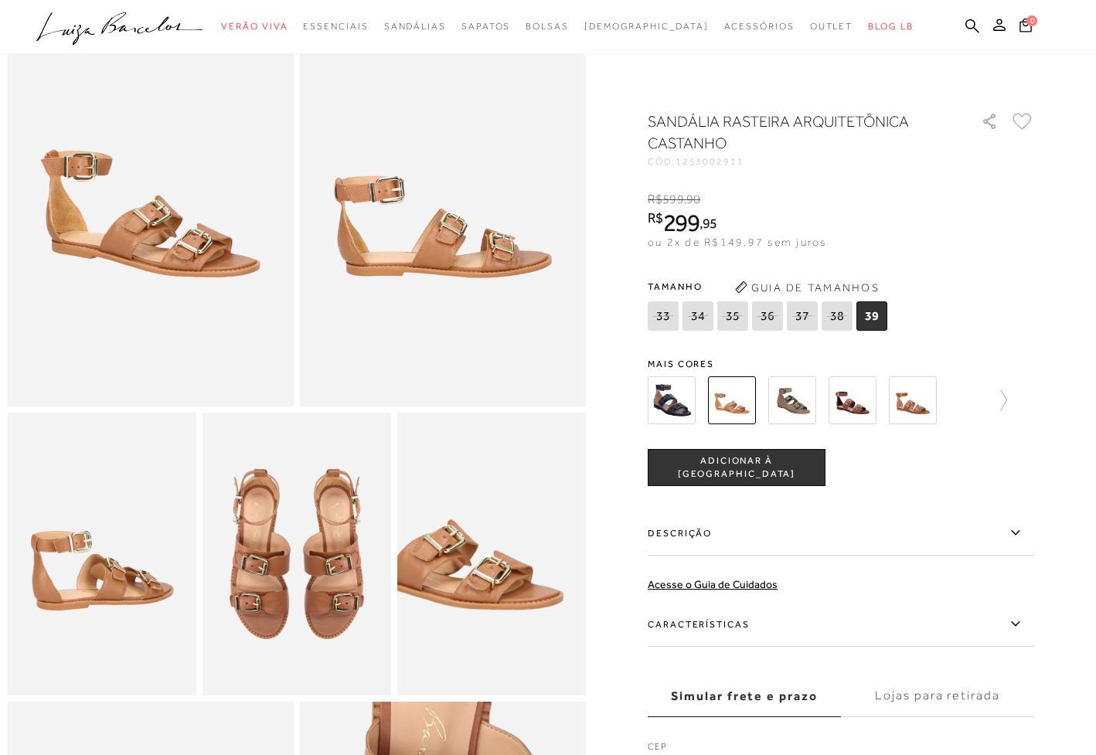
click at [488, 586] on img at bounding box center [491, 554] width 189 height 283
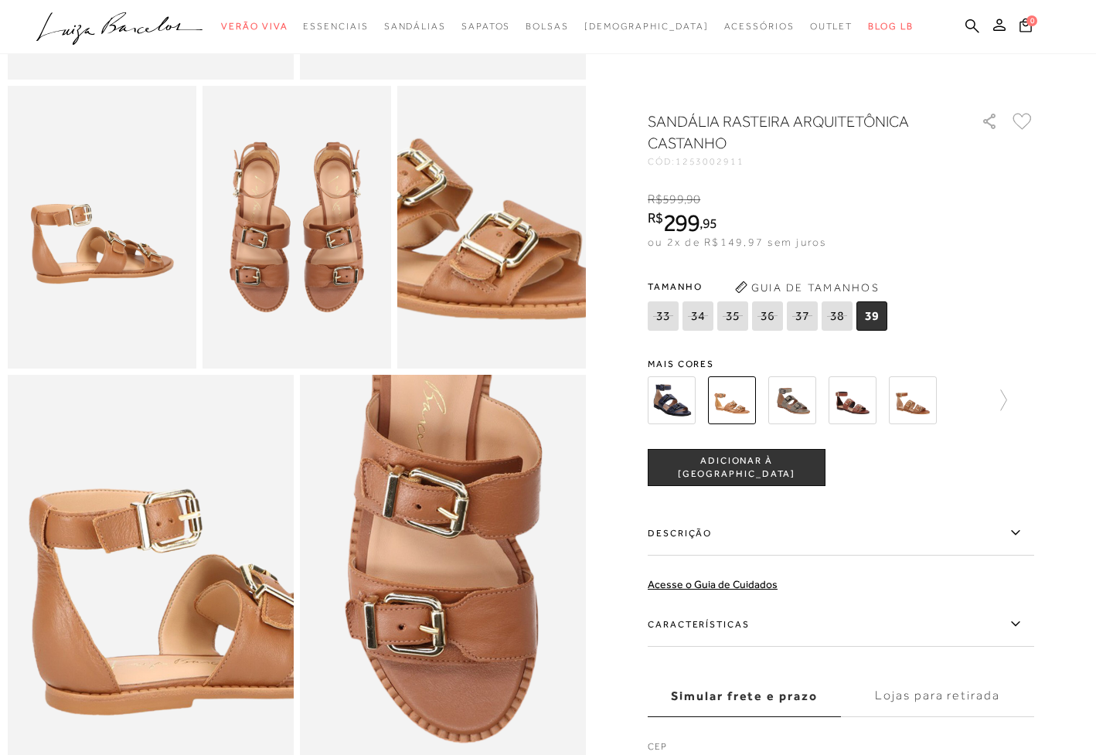
scroll to position [563, 0]
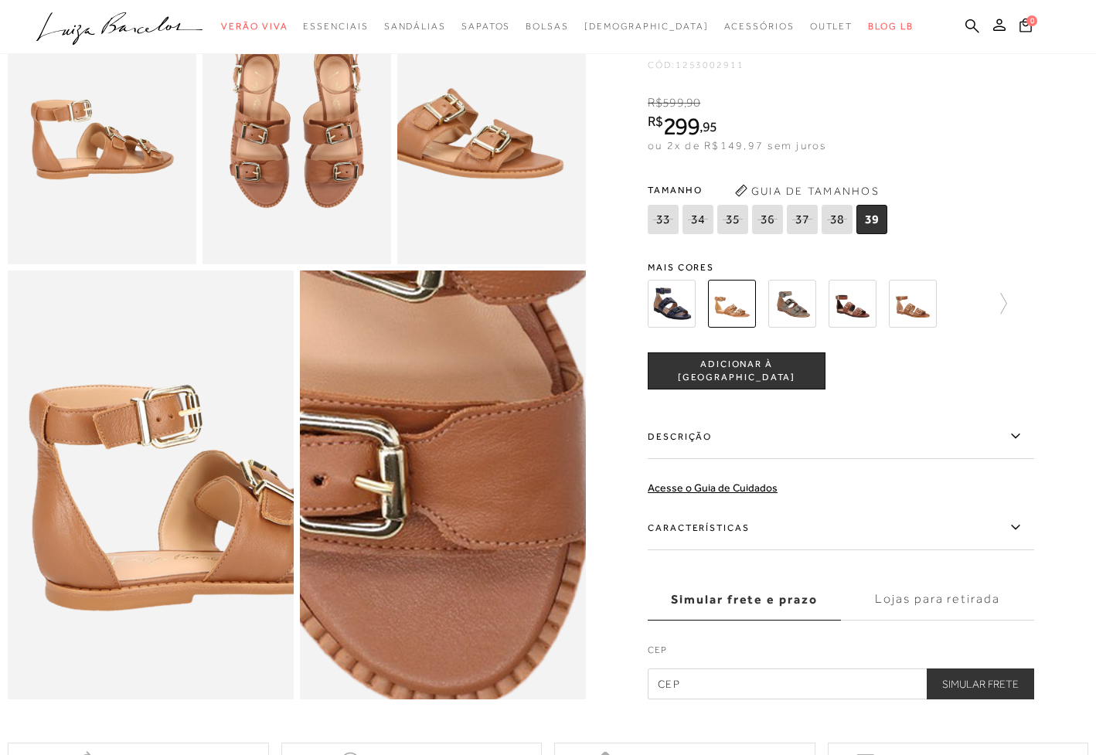
click at [488, 586] on img at bounding box center [402, 404] width 572 height 858
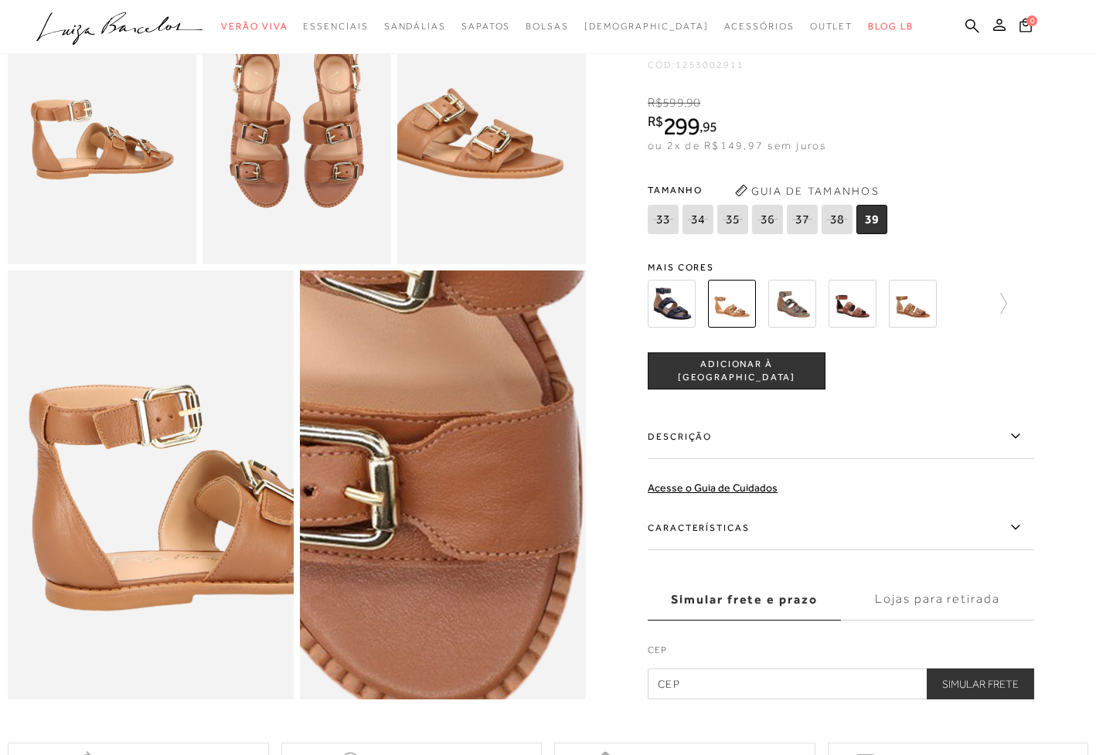
click at [498, 575] on img at bounding box center [392, 415] width 572 height 858
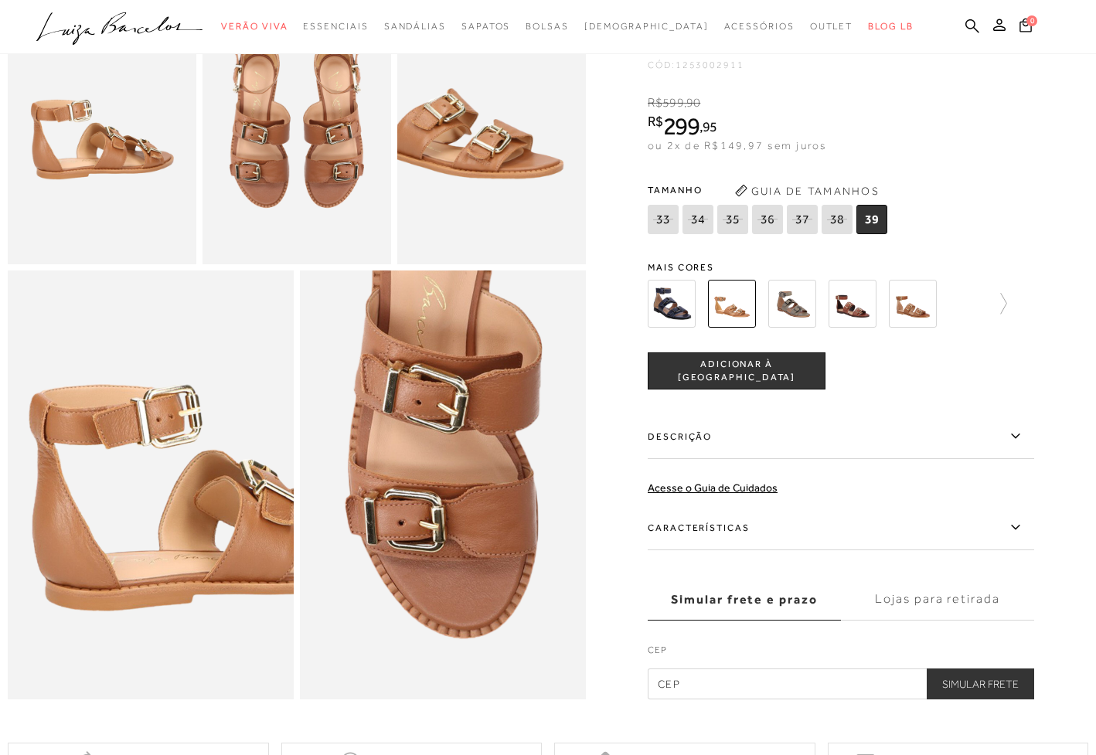
click at [933, 328] on img at bounding box center [913, 304] width 48 height 48
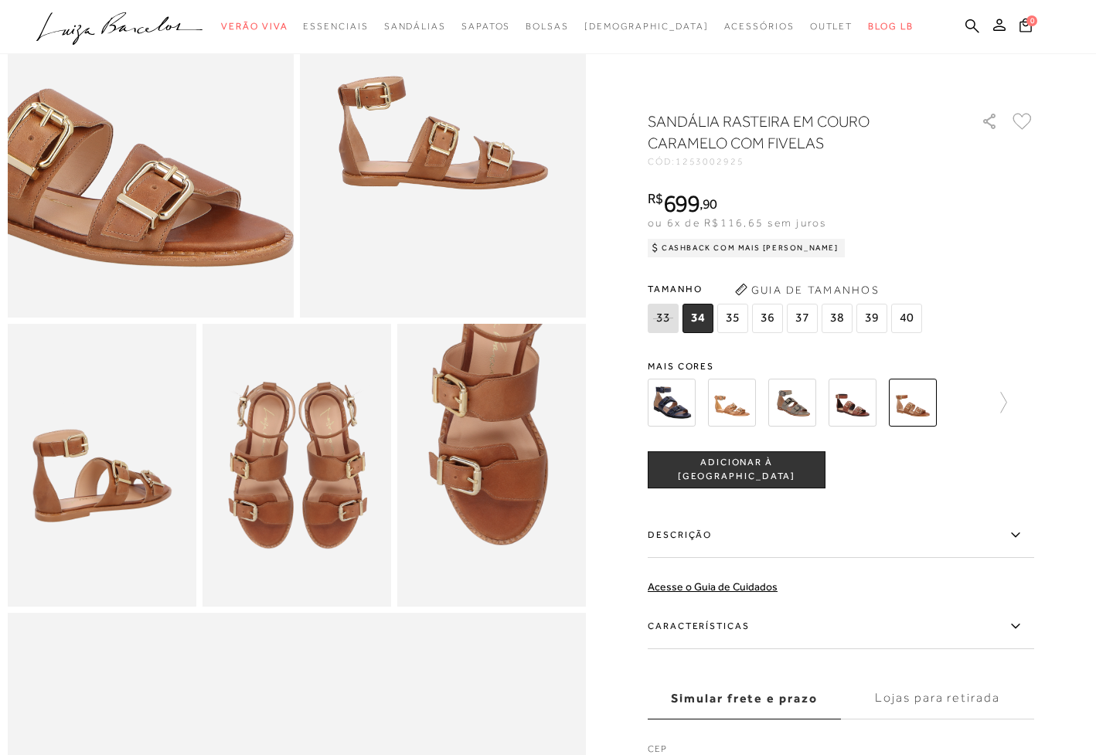
scroll to position [343, 0]
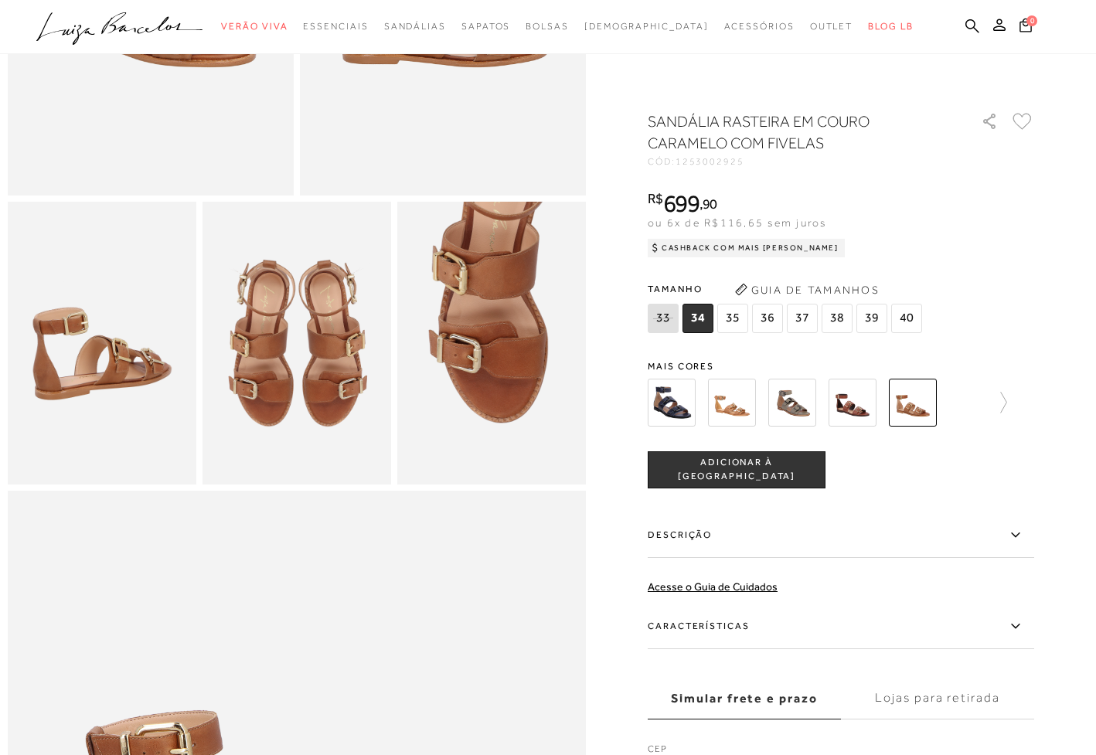
click at [782, 406] on img at bounding box center [792, 403] width 48 height 48
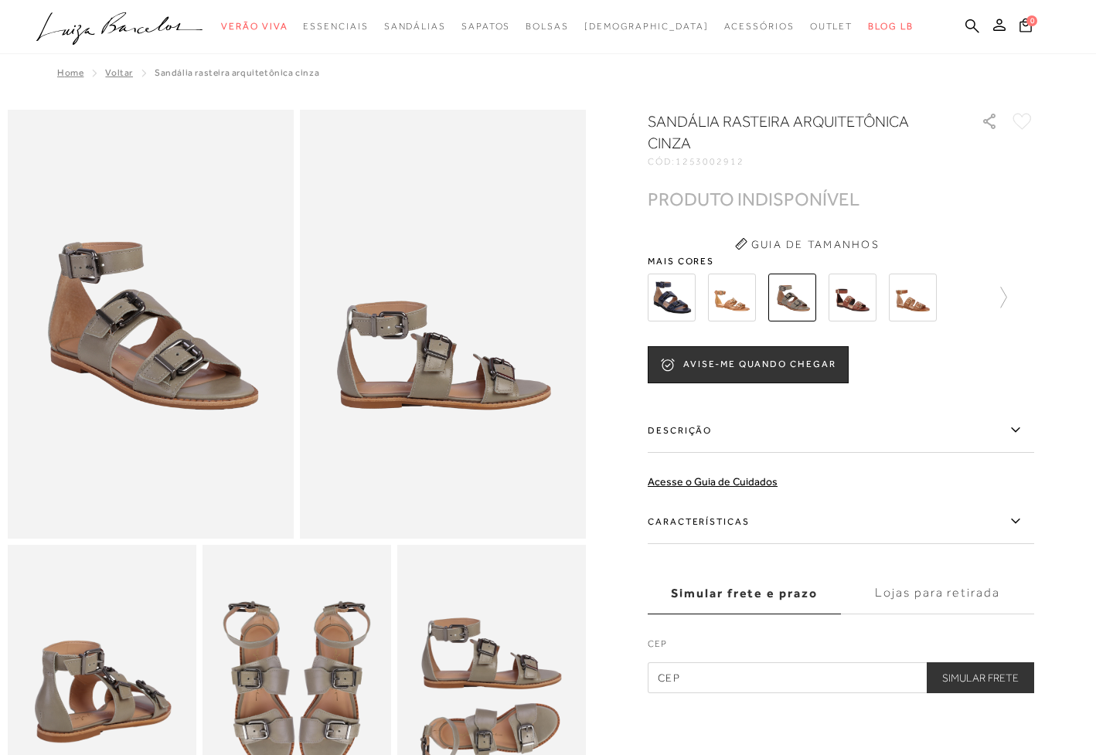
click at [865, 298] on img at bounding box center [852, 298] width 48 height 48
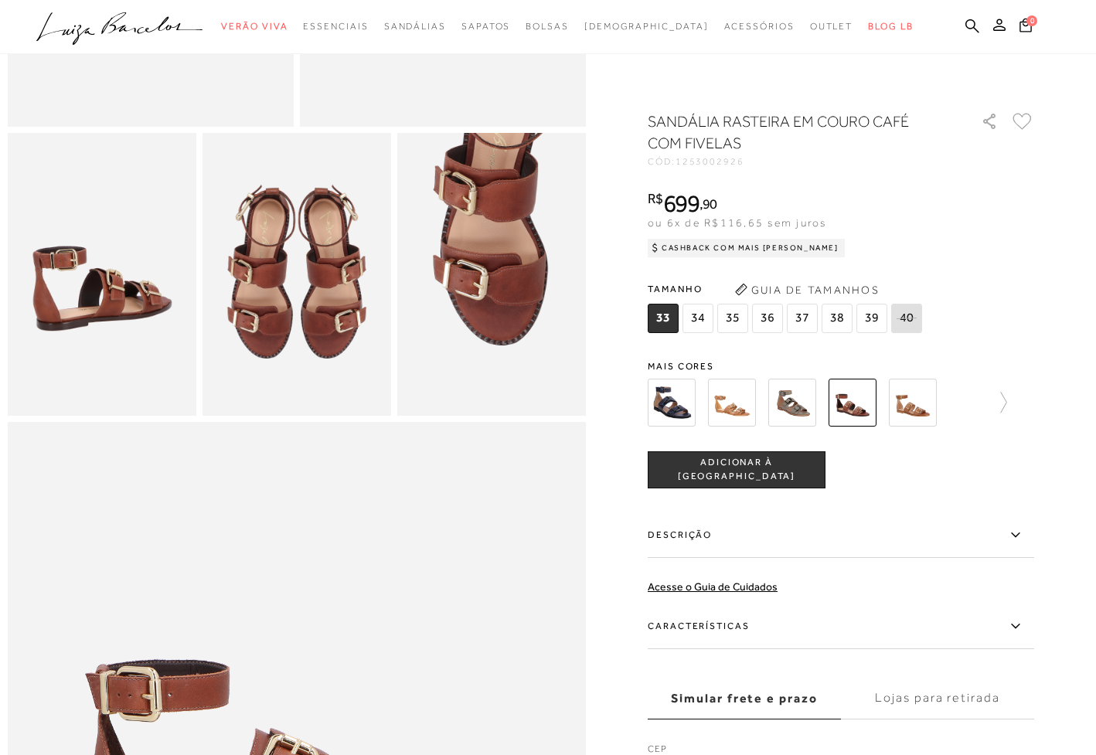
scroll to position [412, 0]
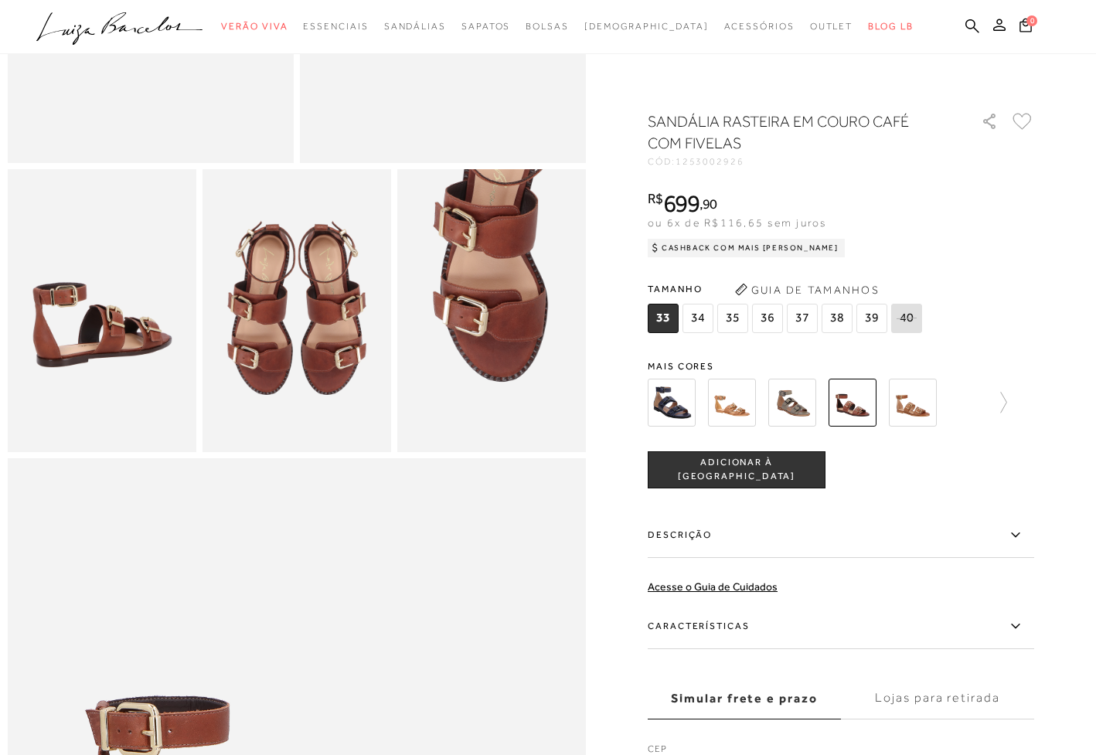
scroll to position [309, 0]
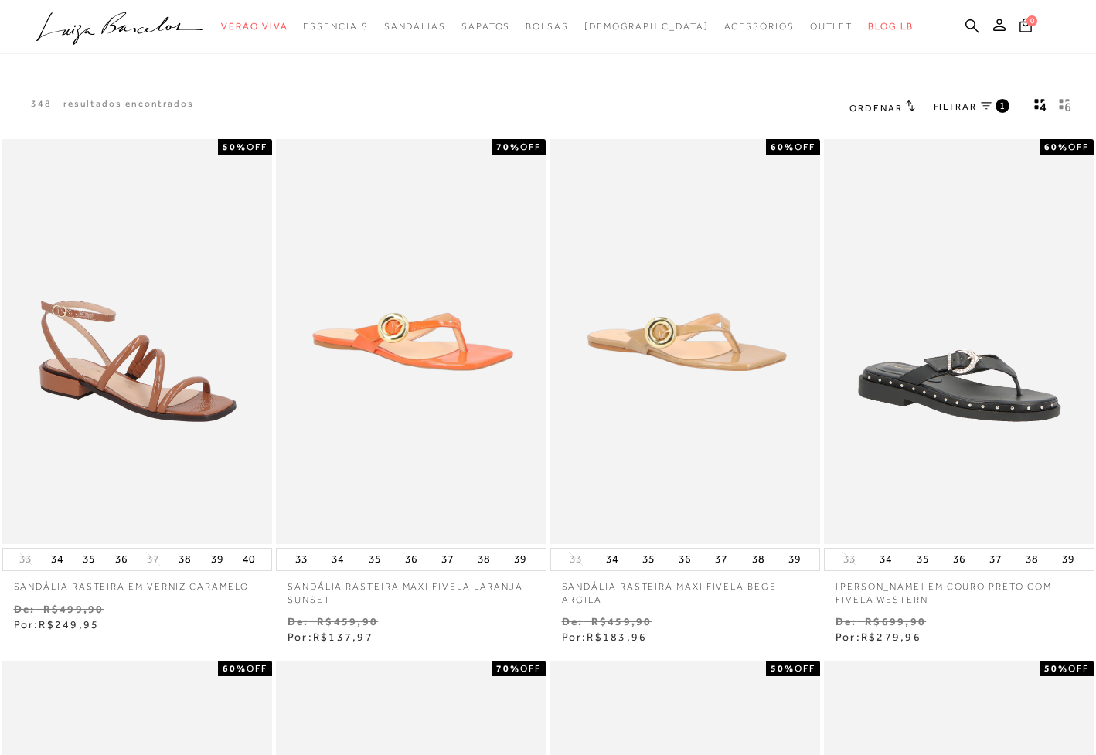
click at [1068, 107] on icon "gridText6Desc" at bounding box center [1067, 107] width 5 height 8
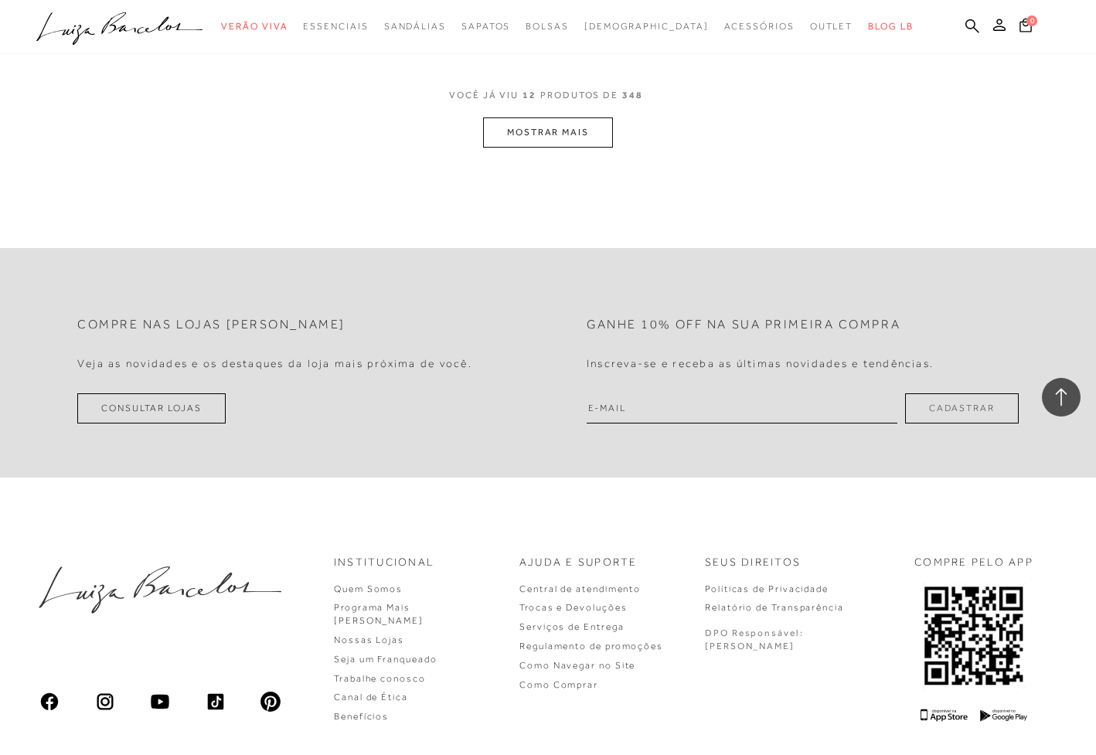
scroll to position [890, 0]
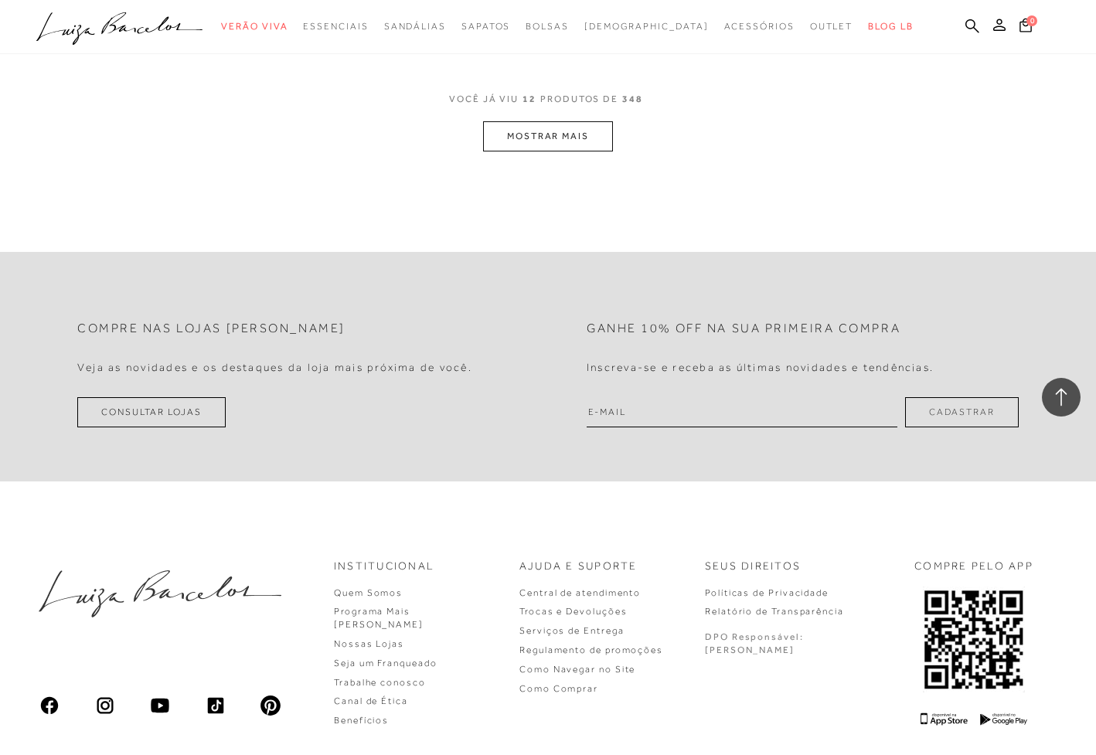
click at [544, 134] on button "MOSTRAR MAIS" at bounding box center [548, 136] width 130 height 30
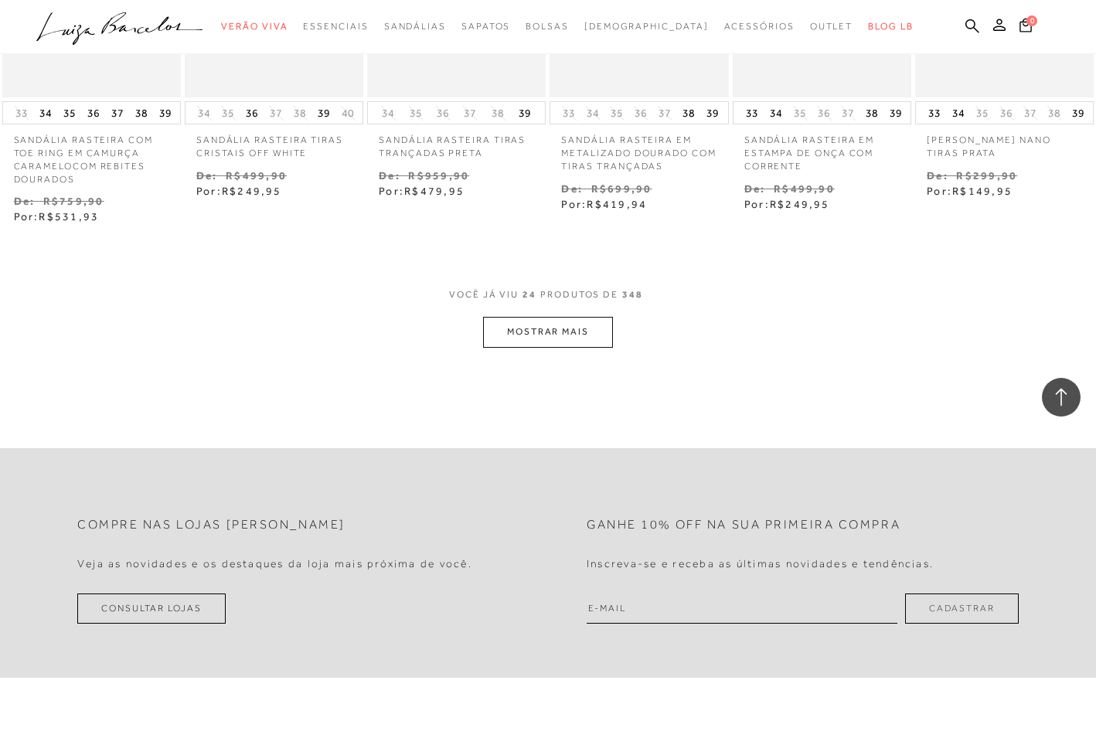
scroll to position [1667, 0]
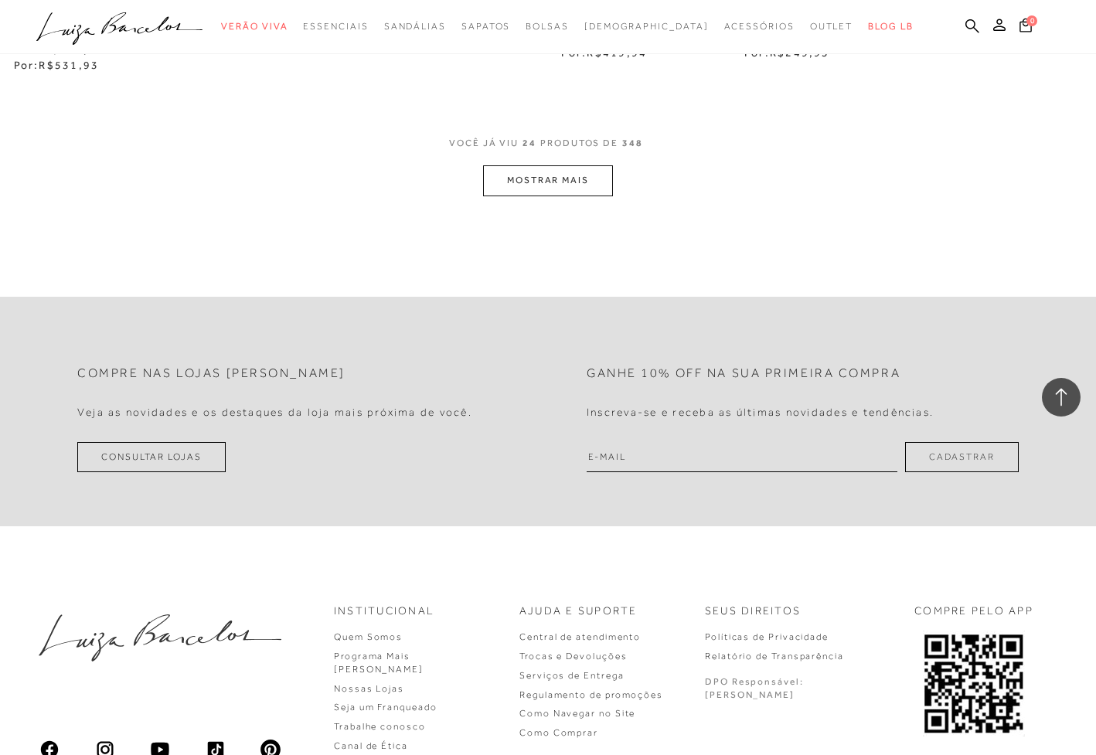
click at [561, 180] on button "MOSTRAR MAIS" at bounding box center [548, 180] width 130 height 30
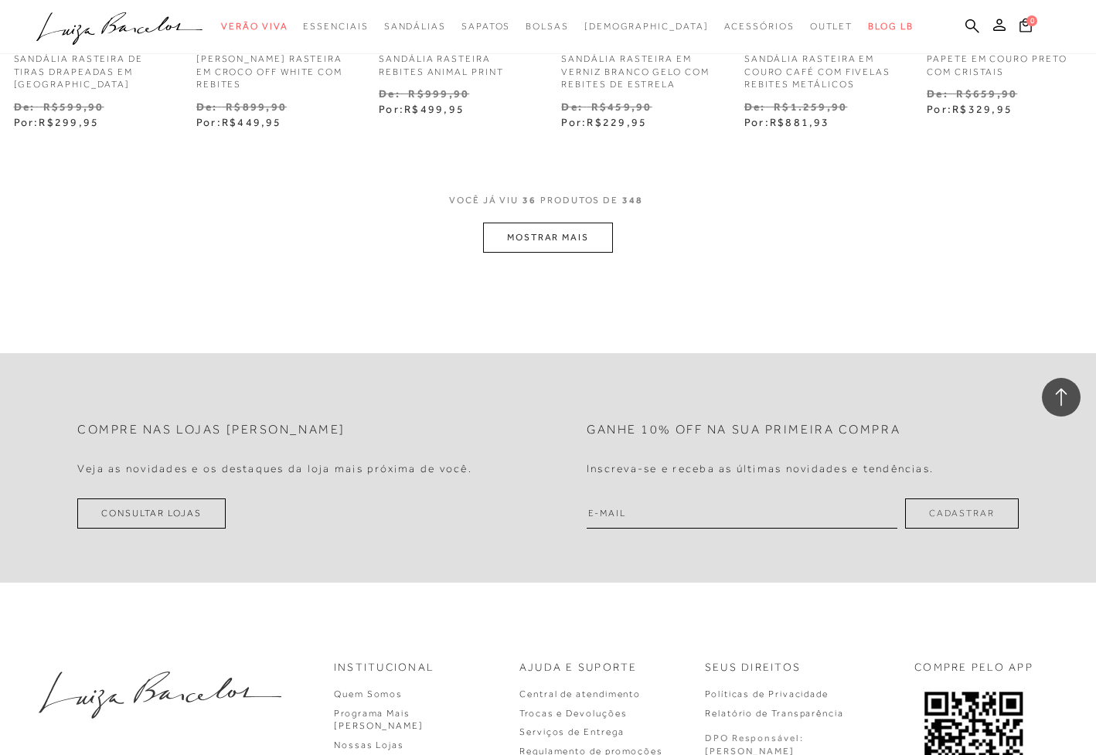
scroll to position [2527, 0]
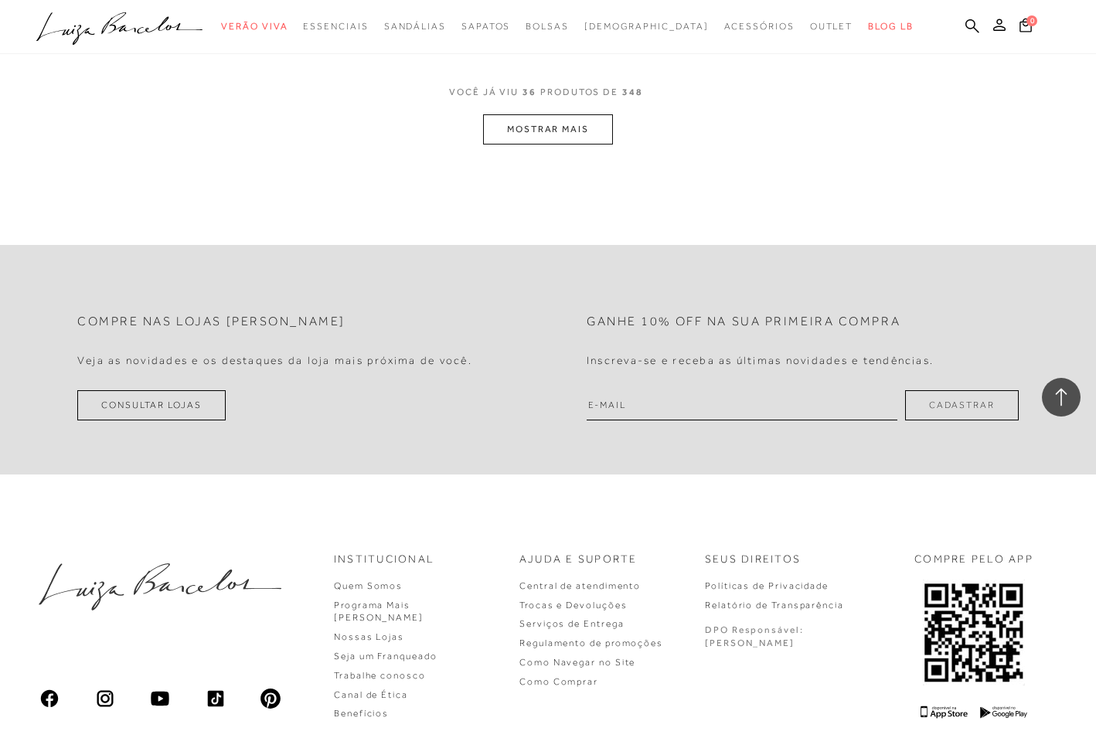
click at [532, 114] on button "MOSTRAR MAIS" at bounding box center [548, 129] width 130 height 30
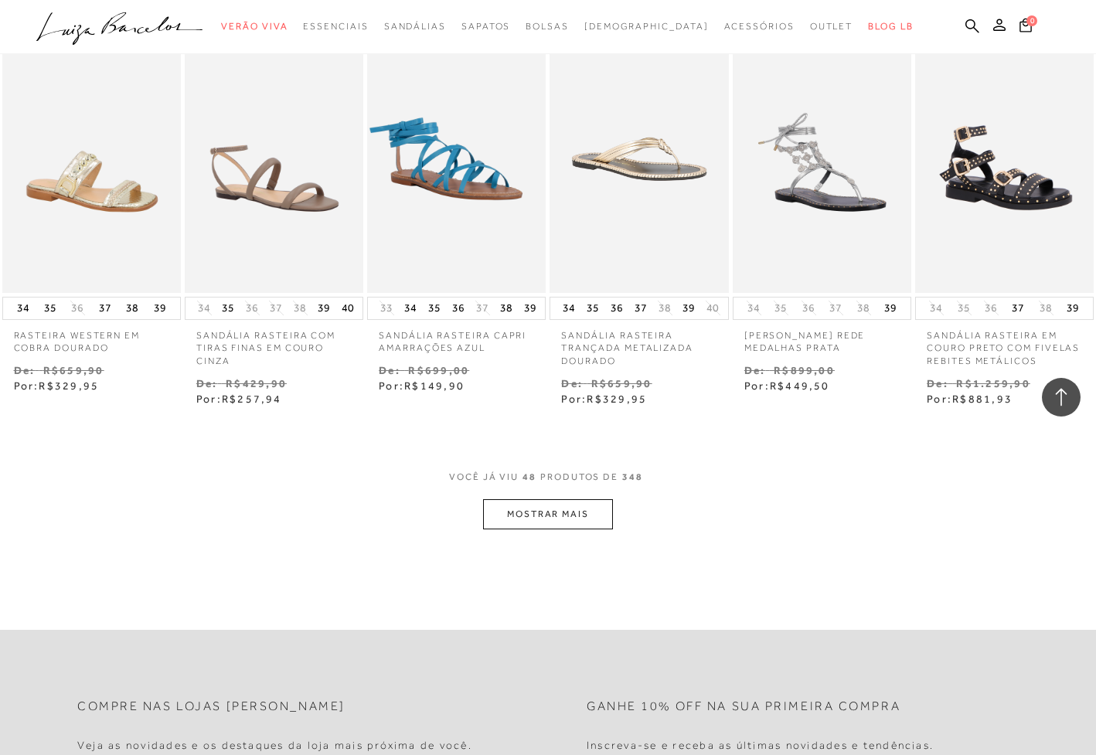
scroll to position [3059, 0]
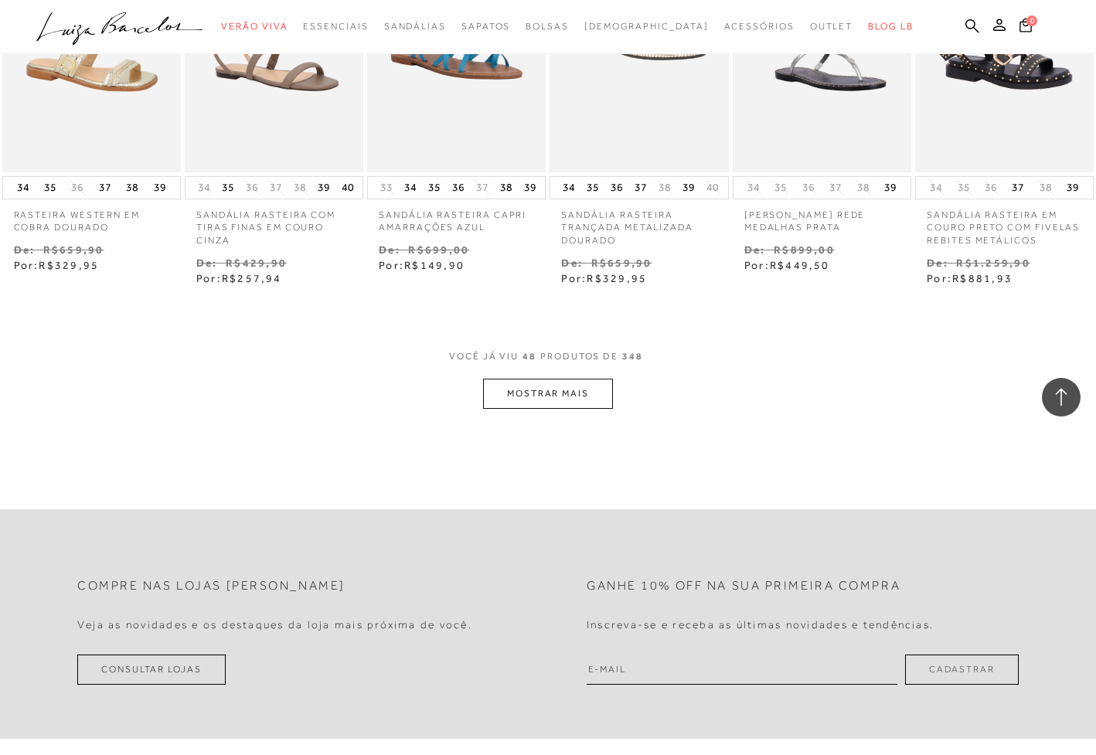
click at [568, 380] on button "MOSTRAR MAIS" at bounding box center [548, 394] width 130 height 30
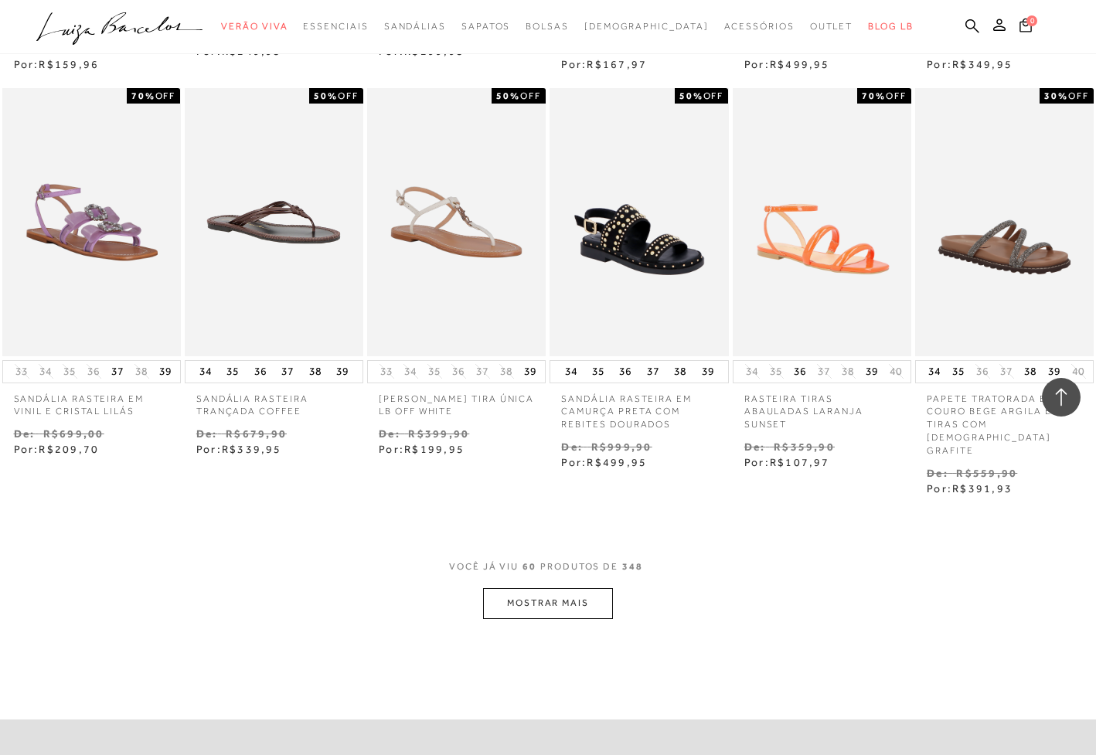
scroll to position [3677, 0]
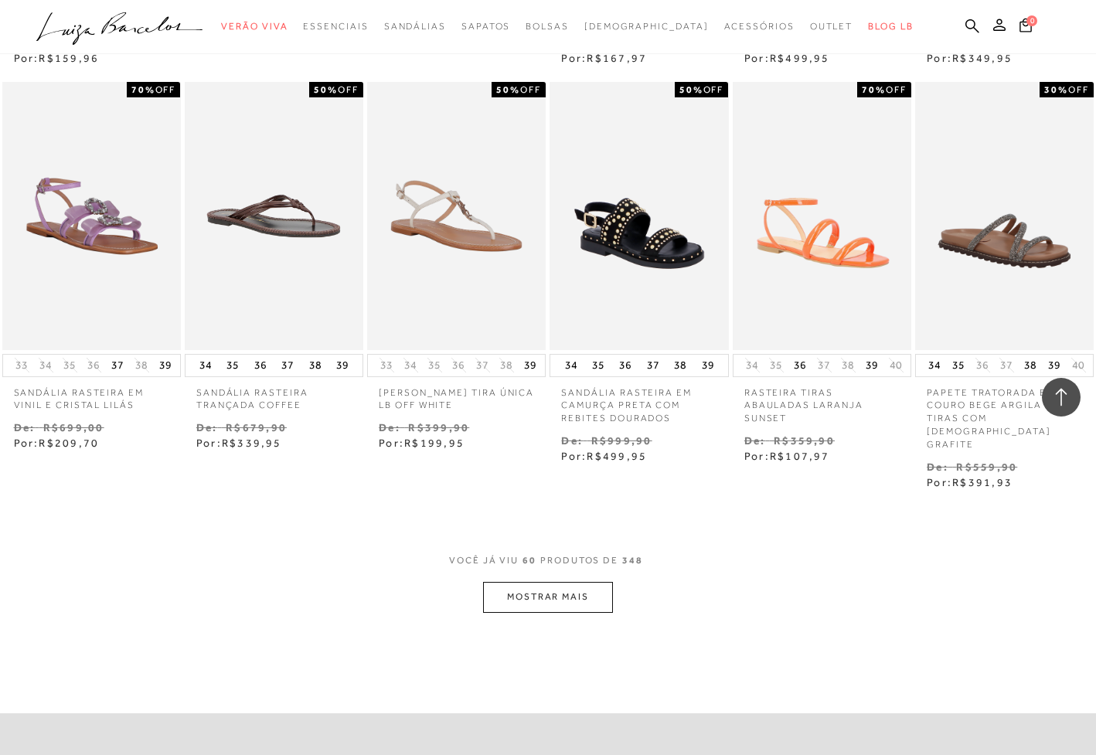
click at [570, 582] on button "MOSTRAR MAIS" at bounding box center [548, 597] width 130 height 30
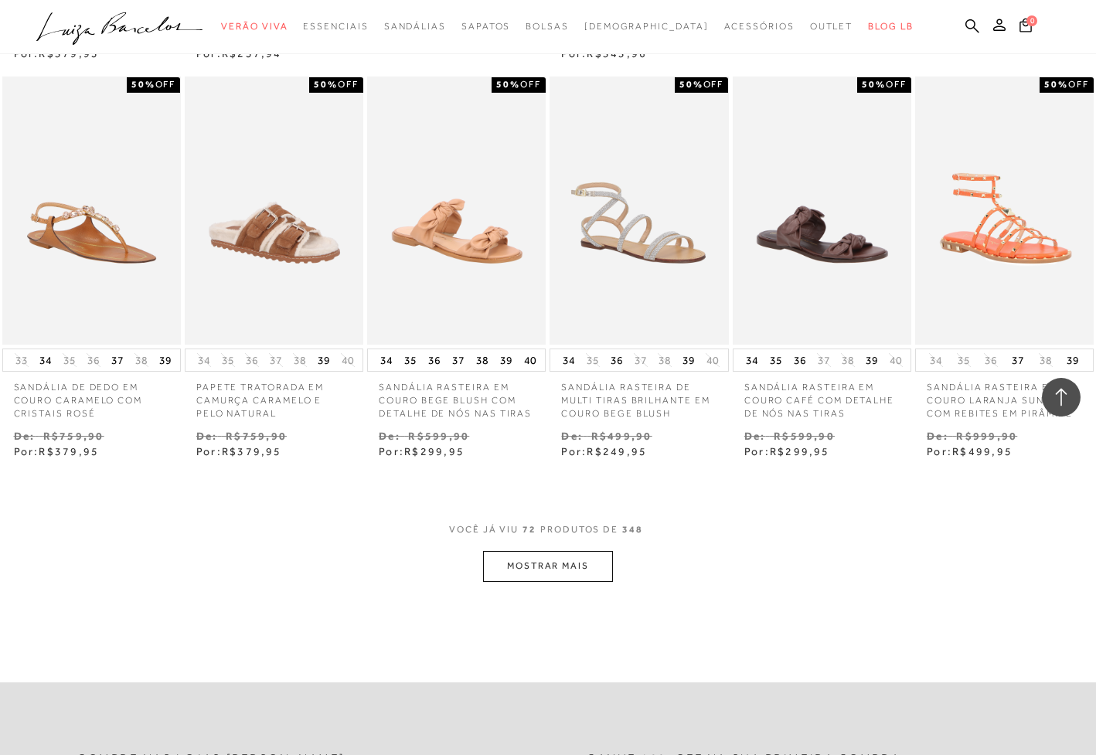
scroll to position [4512, 0]
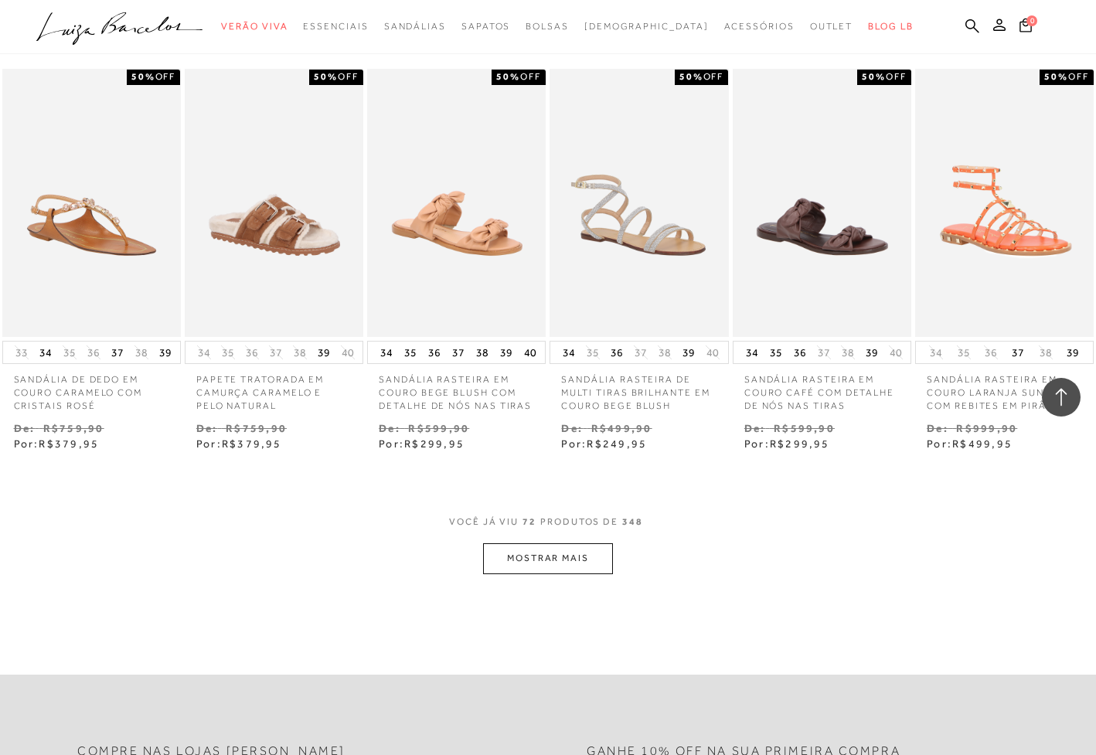
click at [567, 543] on button "MOSTRAR MAIS" at bounding box center [548, 558] width 130 height 30
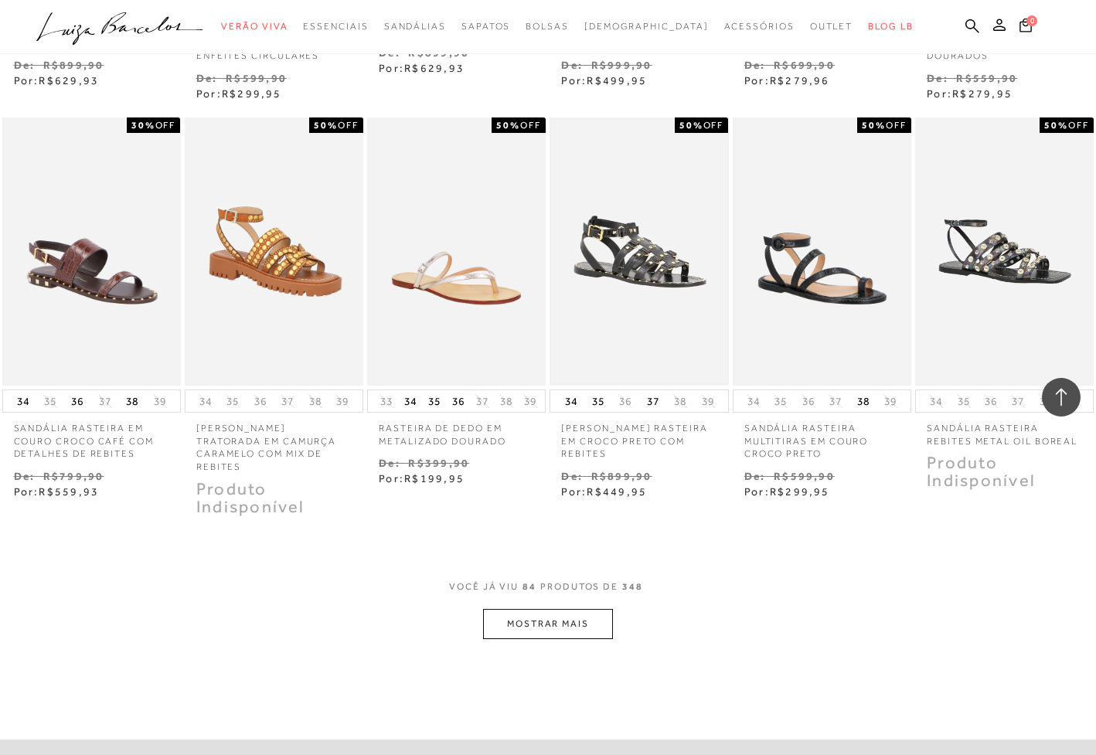
scroll to position [5326, 0]
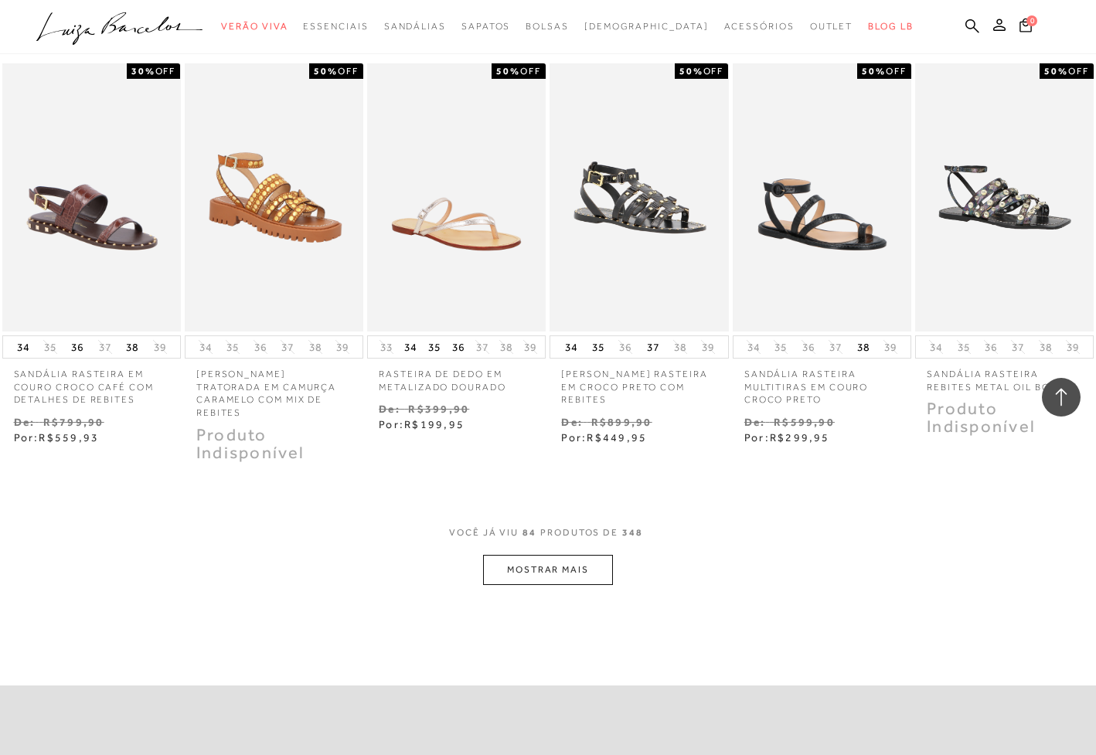
click at [529, 555] on button "MOSTRAR MAIS" at bounding box center [548, 570] width 130 height 30
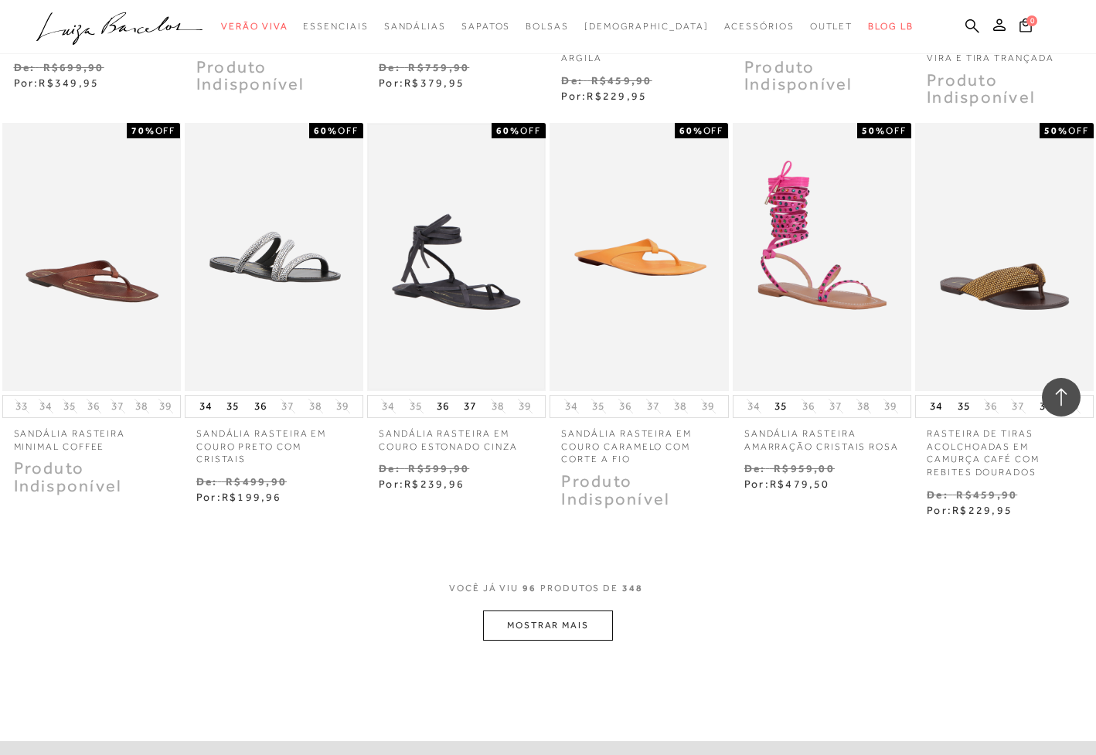
scroll to position [6091, 0]
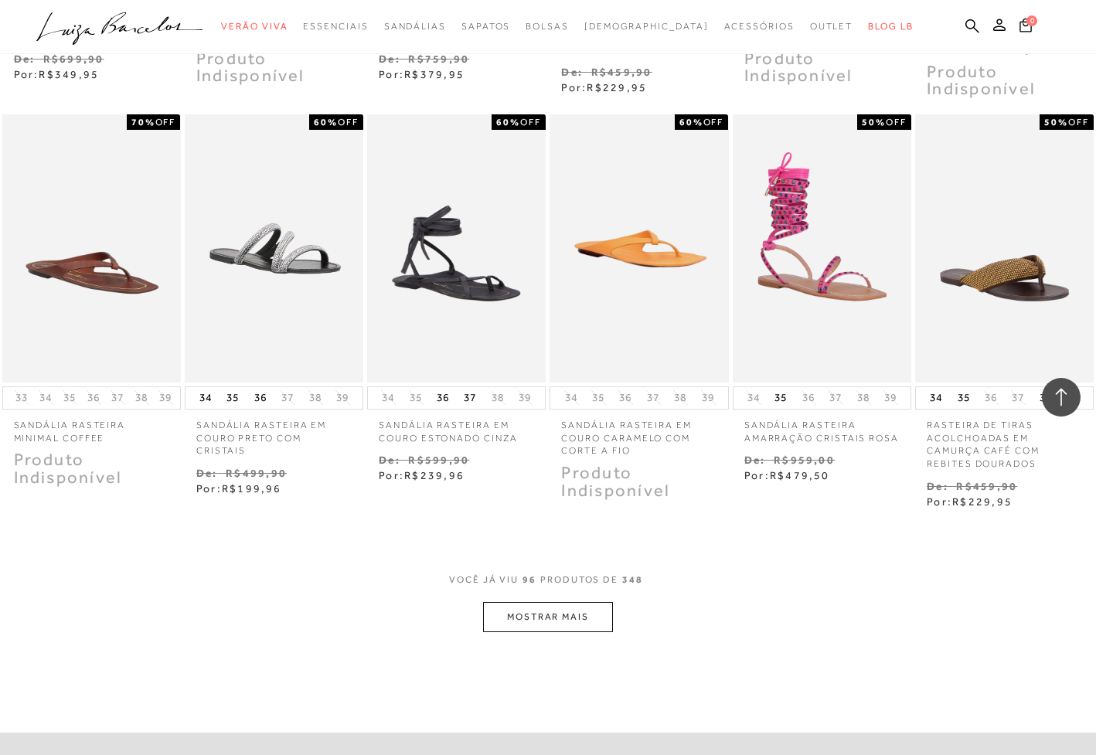
click at [556, 602] on button "MOSTRAR MAIS" at bounding box center [548, 617] width 130 height 30
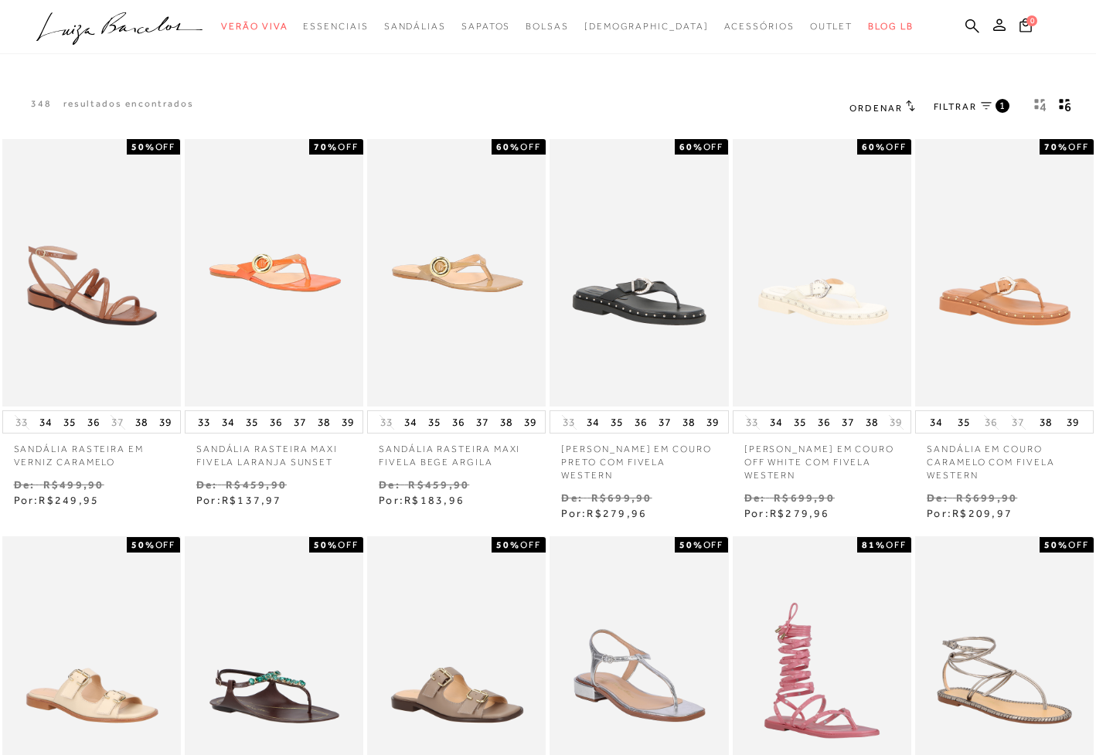
scroll to position [0, 0]
click at [960, 107] on span "FILTRAR" at bounding box center [954, 106] width 43 height 13
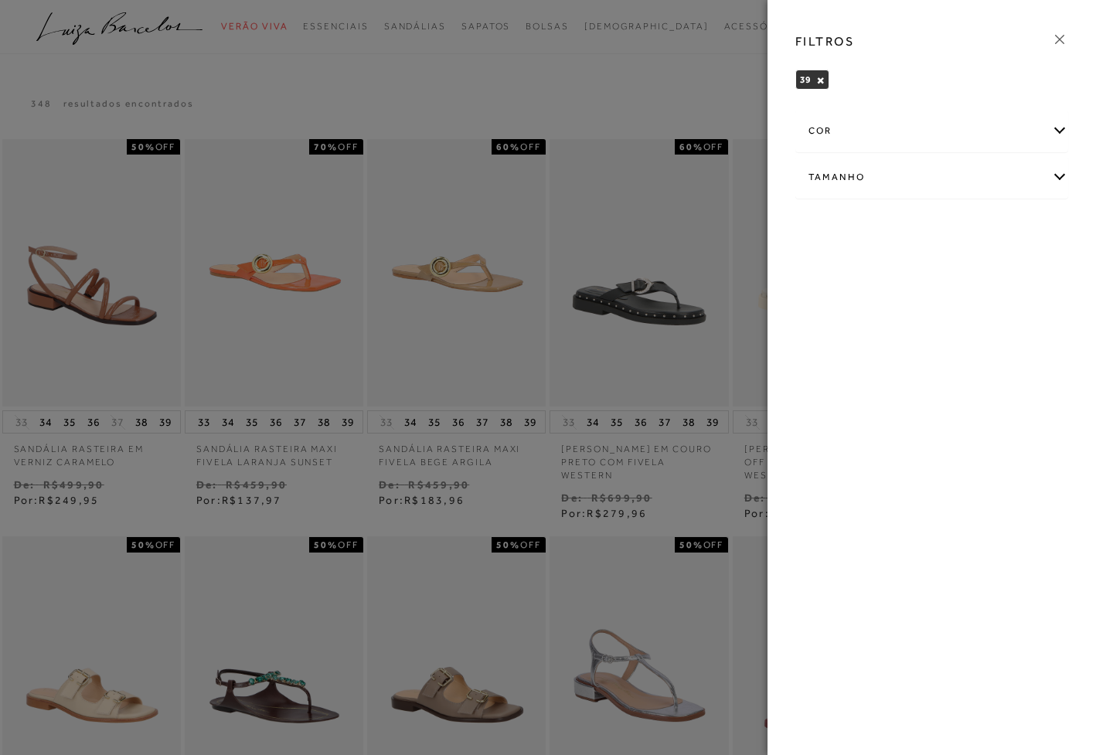
scroll to position [5, 0]
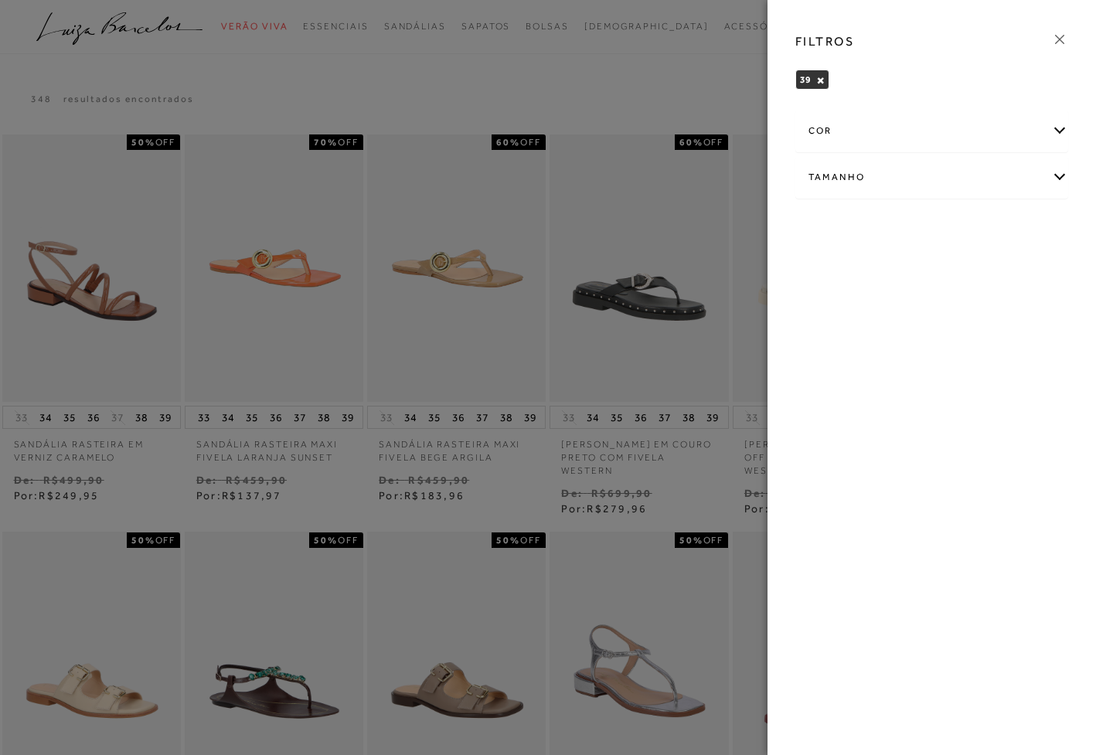
click at [871, 182] on div "Tamanho" at bounding box center [931, 177] width 271 height 41
click at [1018, 266] on span "39" at bounding box center [1008, 268] width 22 height 12
click at [1008, 266] on input "39" at bounding box center [1000, 270] width 15 height 15
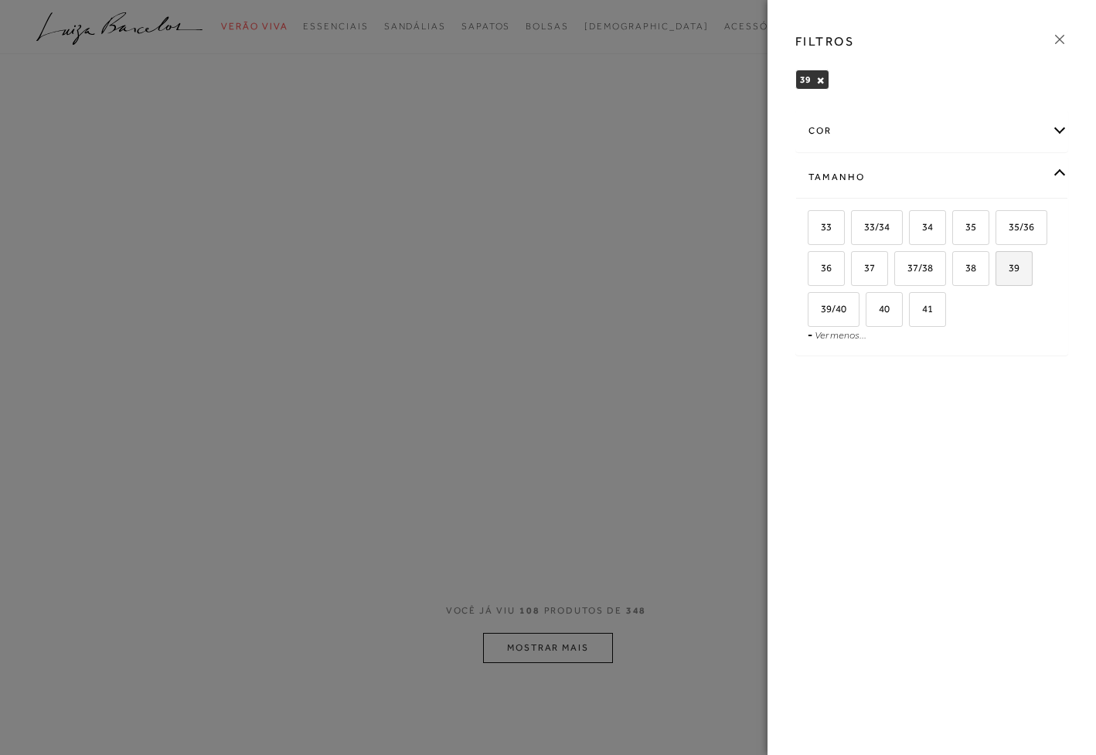
click at [1021, 268] on label "39" at bounding box center [1014, 268] width 36 height 33
click at [1008, 268] on input "39" at bounding box center [1000, 270] width 15 height 15
checkbox input "true"
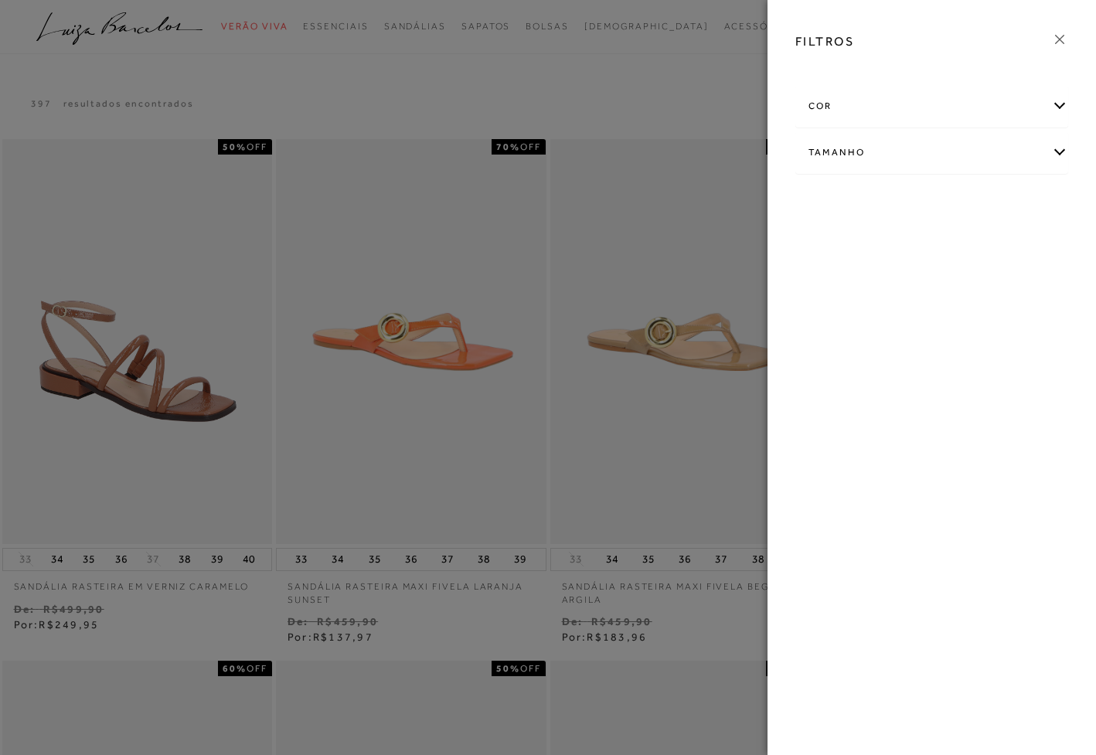
click at [650, 107] on div at bounding box center [548, 377] width 1096 height 755
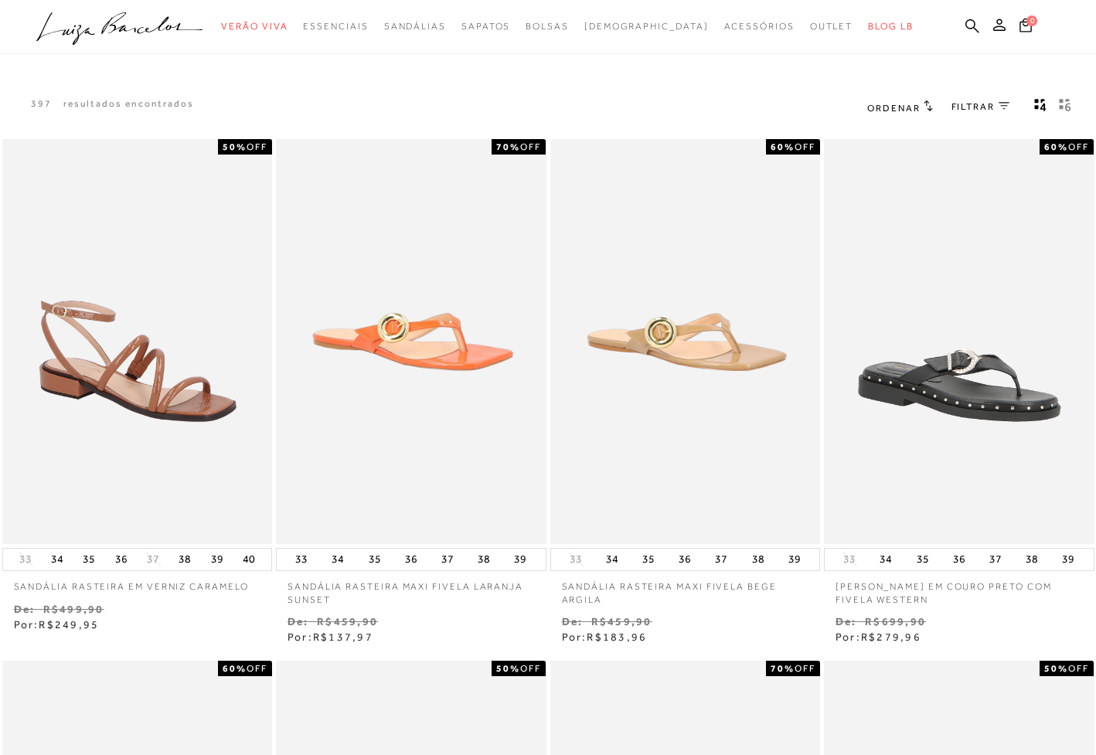
click at [1067, 106] on icon "gridText6Desc" at bounding box center [1065, 105] width 12 height 14
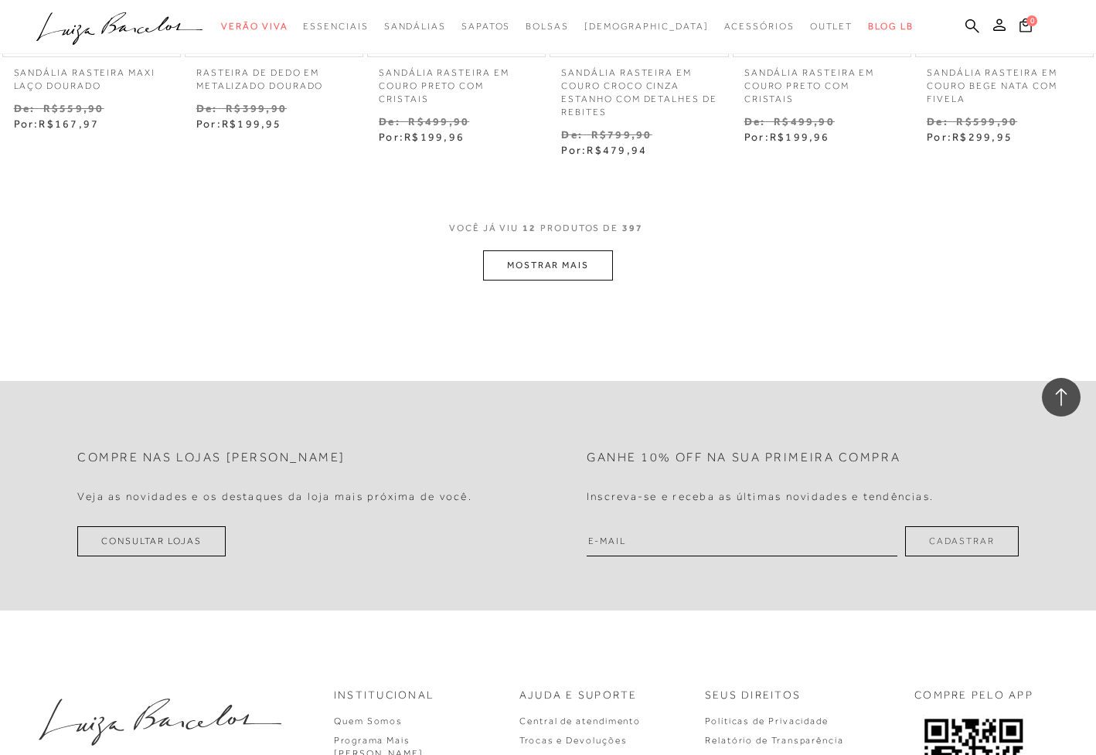
scroll to position [794, 0]
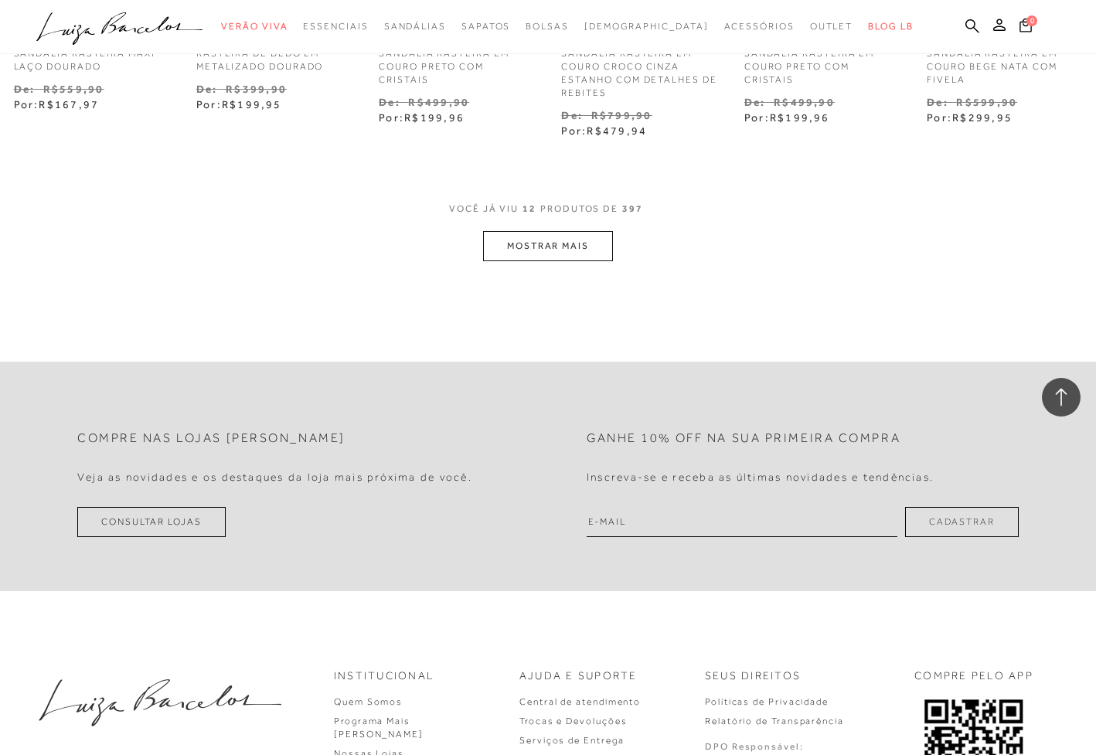
click at [557, 245] on button "MOSTRAR MAIS" at bounding box center [548, 246] width 130 height 30
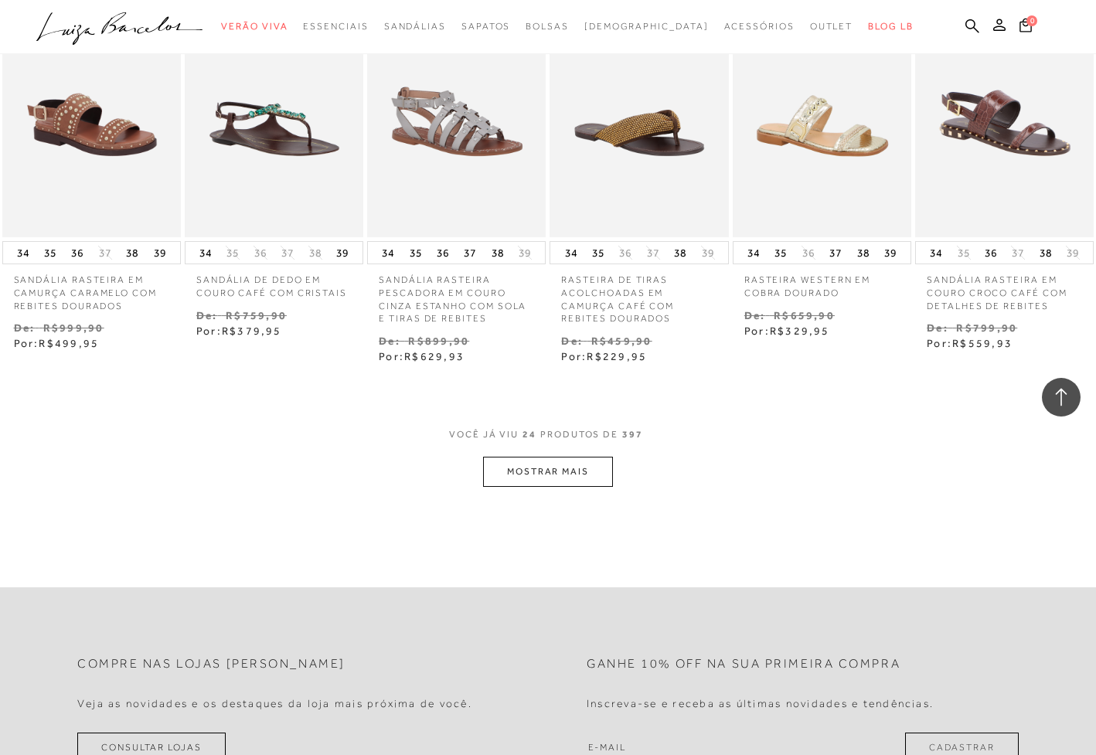
scroll to position [1391, 0]
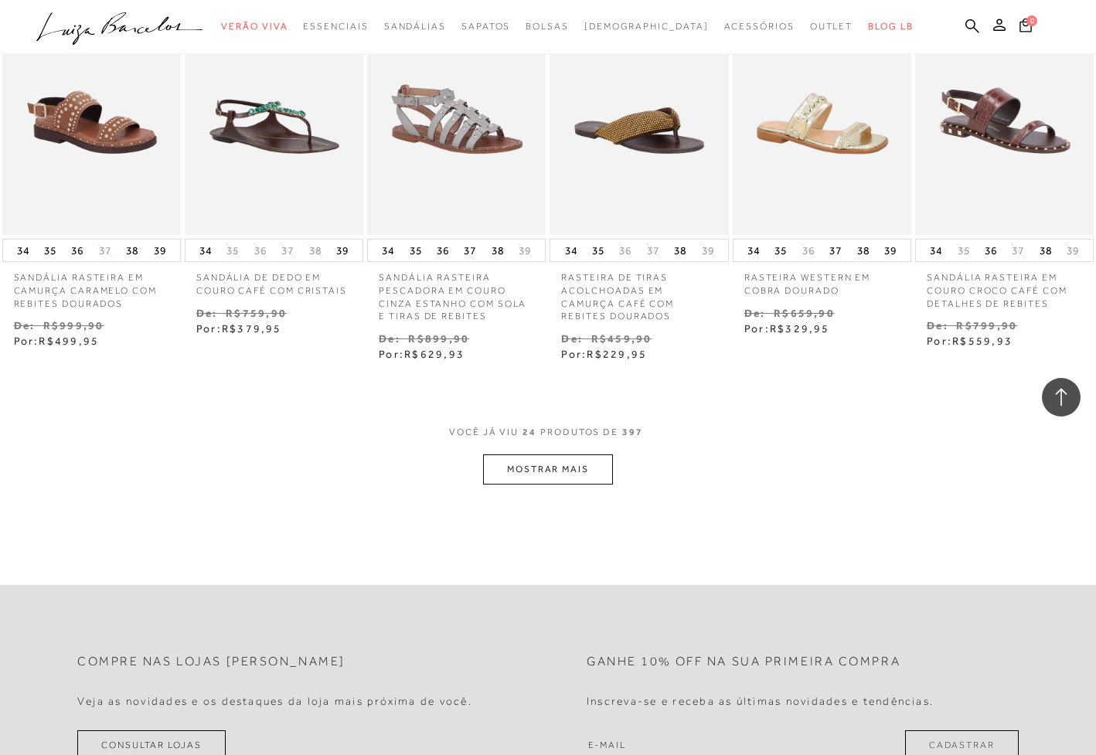
click at [540, 462] on button "MOSTRAR MAIS" at bounding box center [548, 469] width 130 height 30
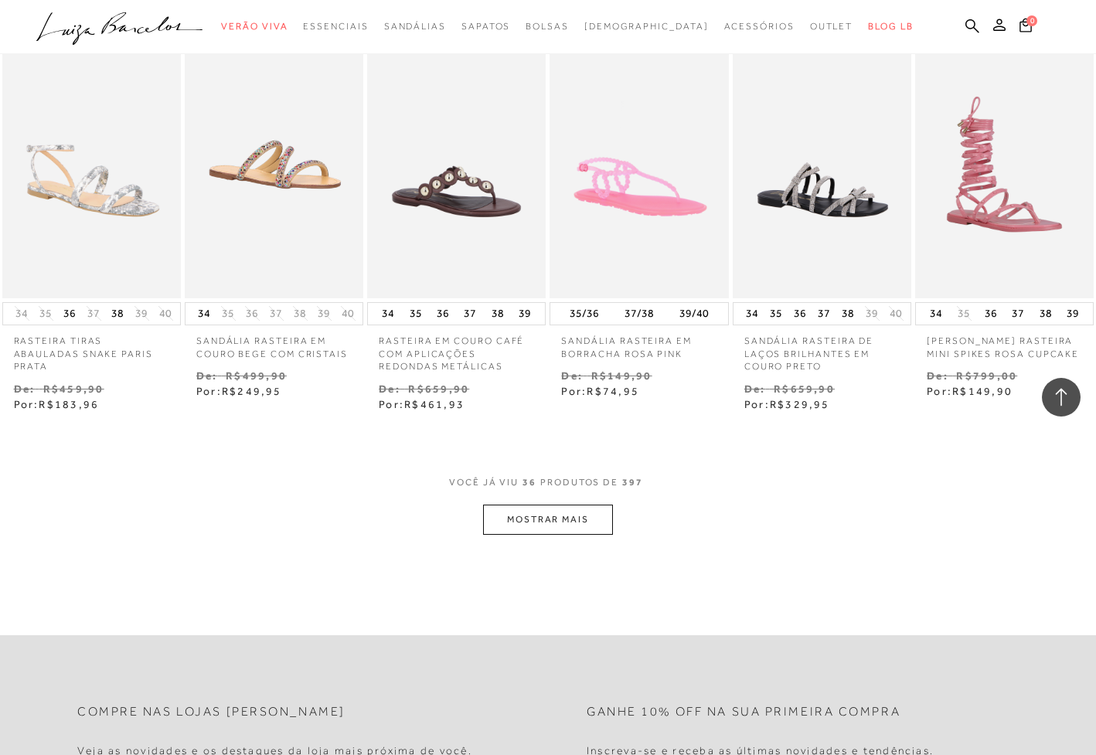
scroll to position [2157, 0]
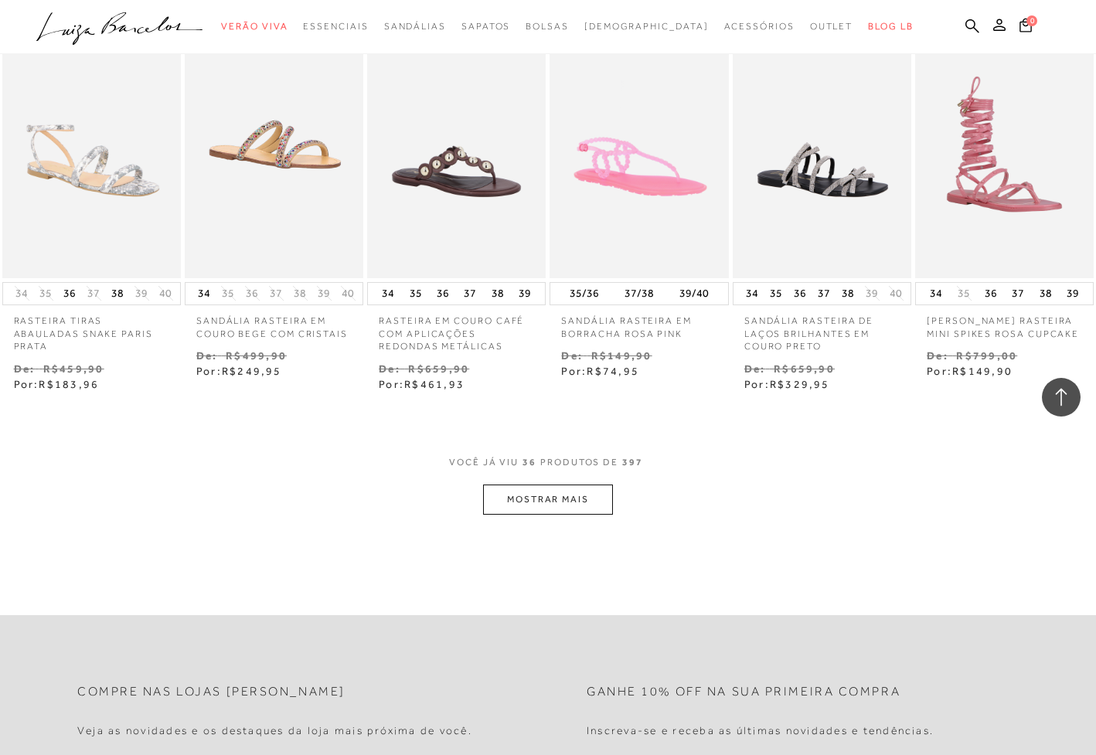
click at [548, 484] on button "MOSTRAR MAIS" at bounding box center [548, 499] width 130 height 30
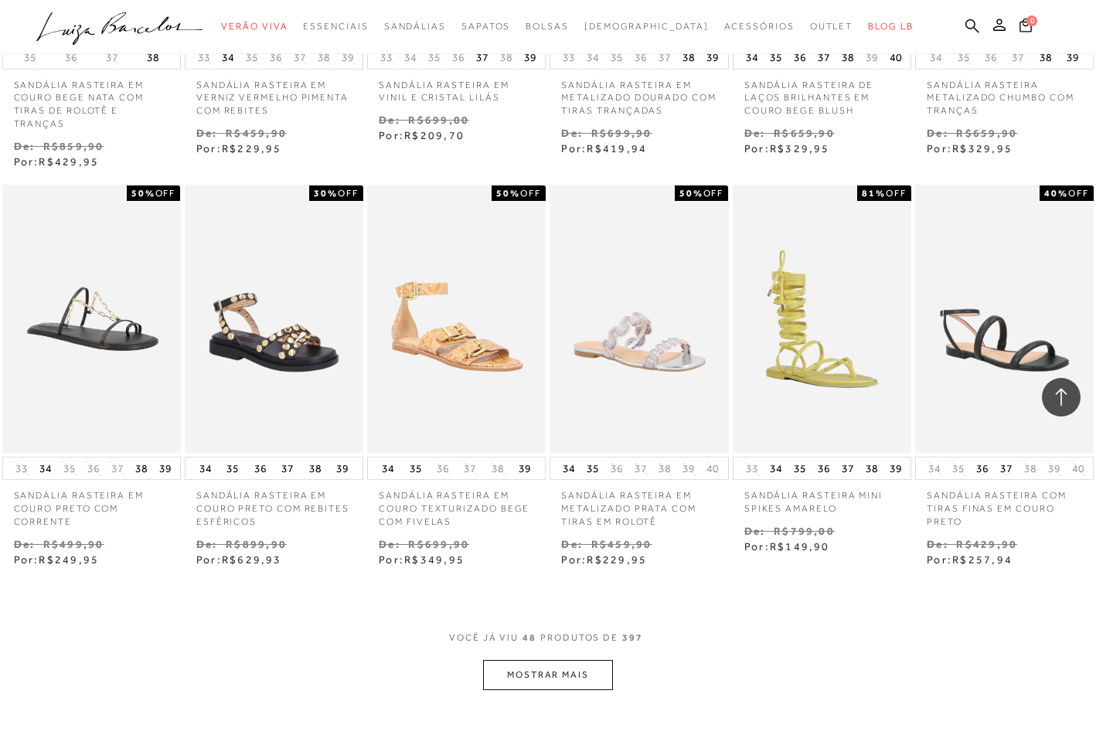
scroll to position [2822, 0]
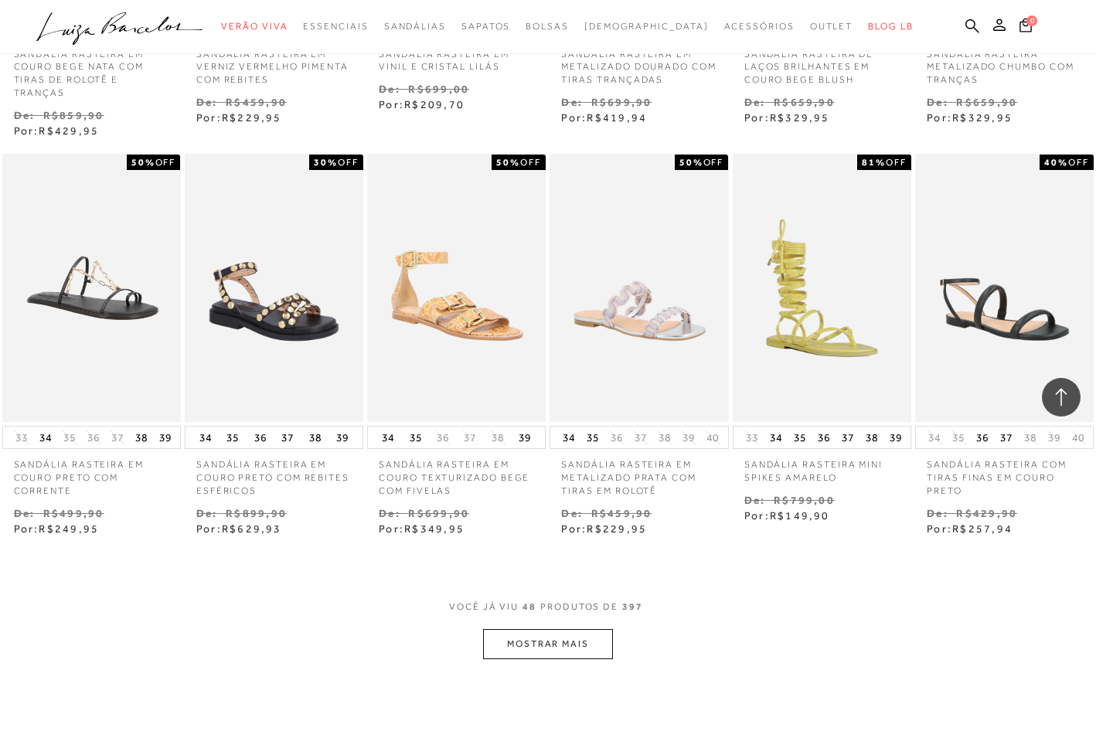
click at [544, 630] on button "MOSTRAR MAIS" at bounding box center [548, 644] width 130 height 30
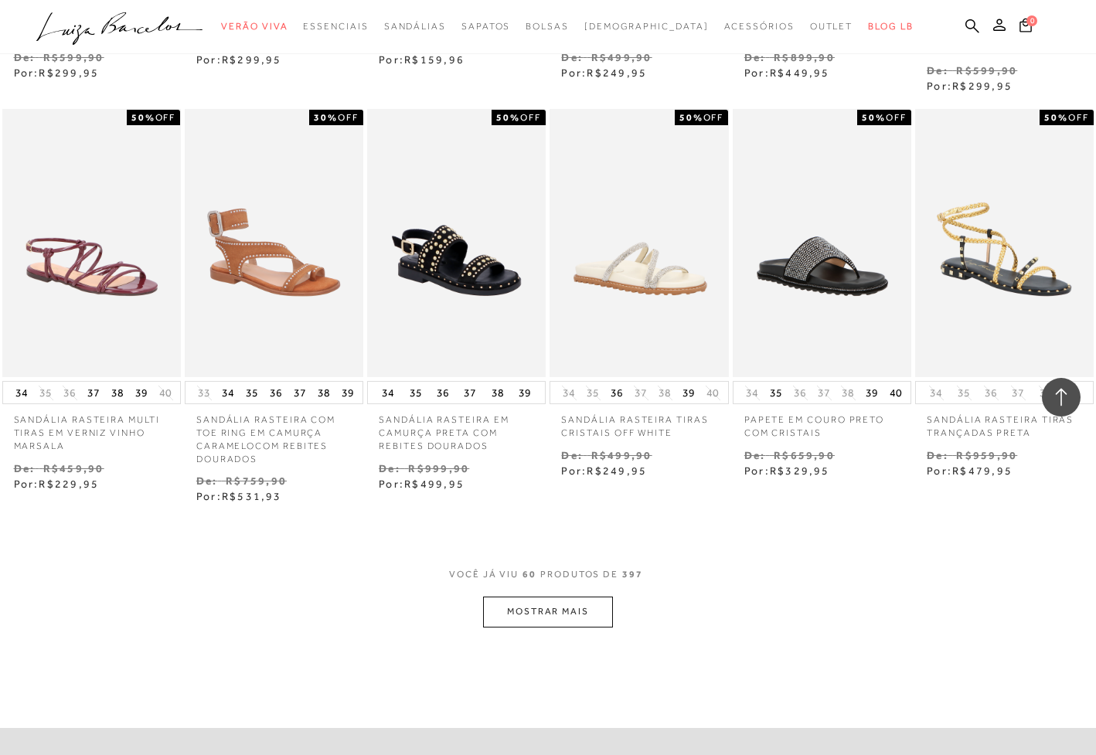
scroll to position [3706, 0]
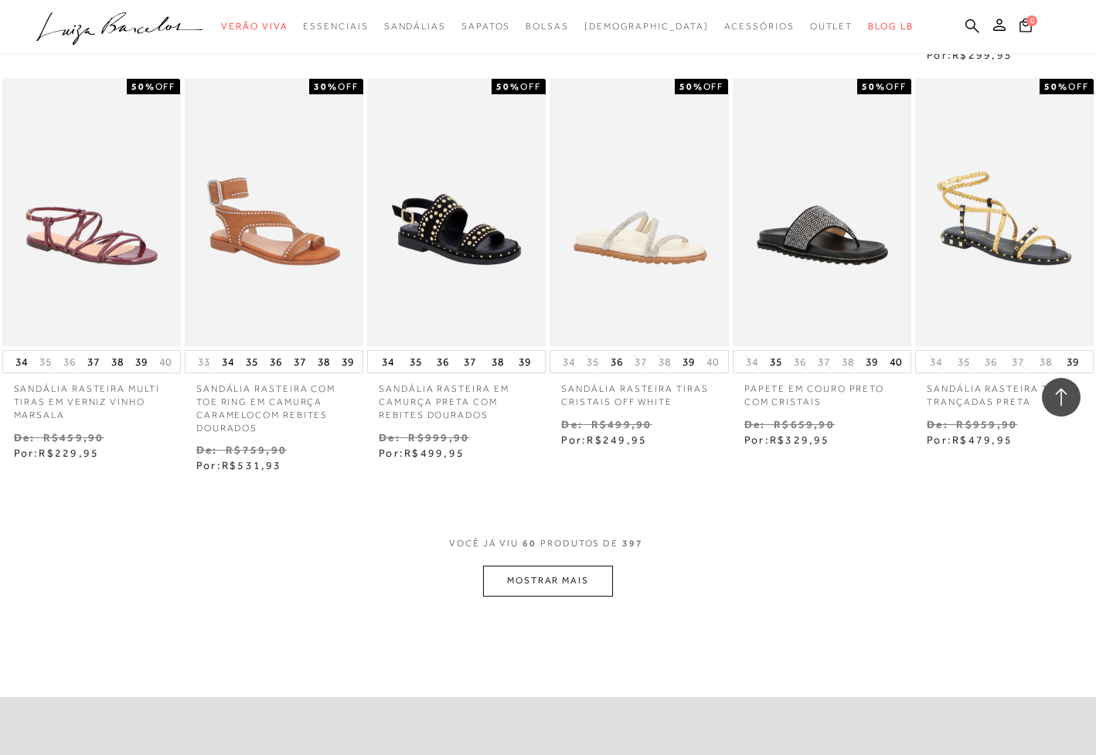
click at [548, 566] on button "MOSTRAR MAIS" at bounding box center [548, 581] width 130 height 30
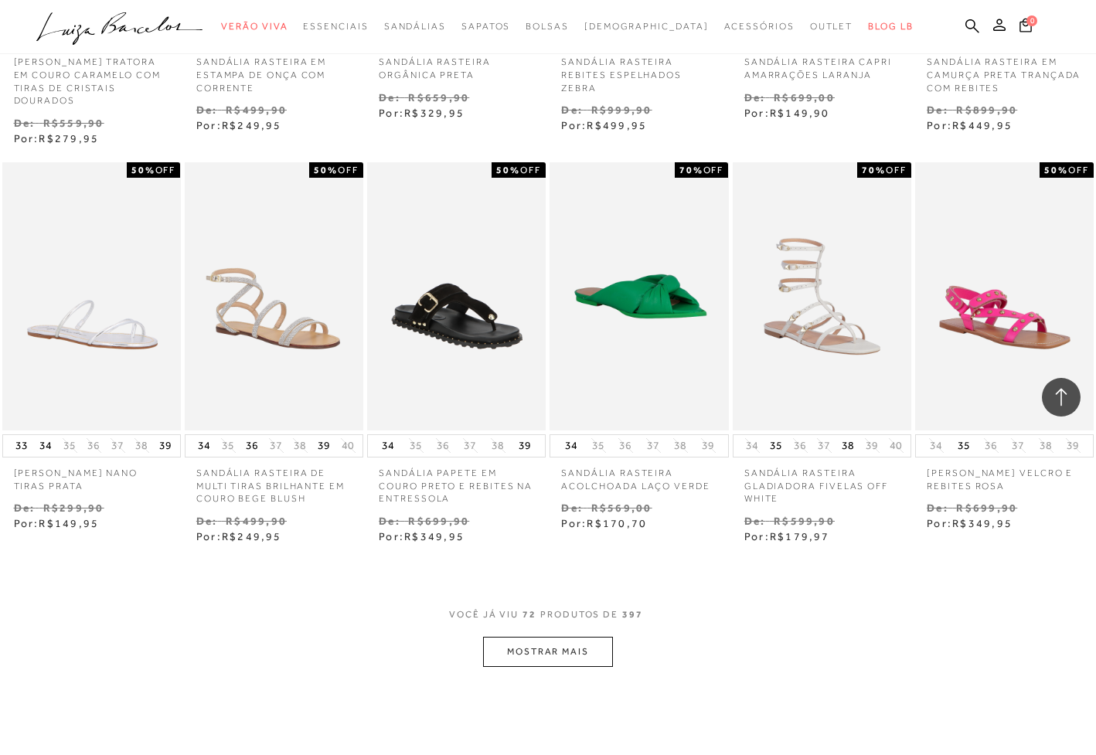
scroll to position [4491, 0]
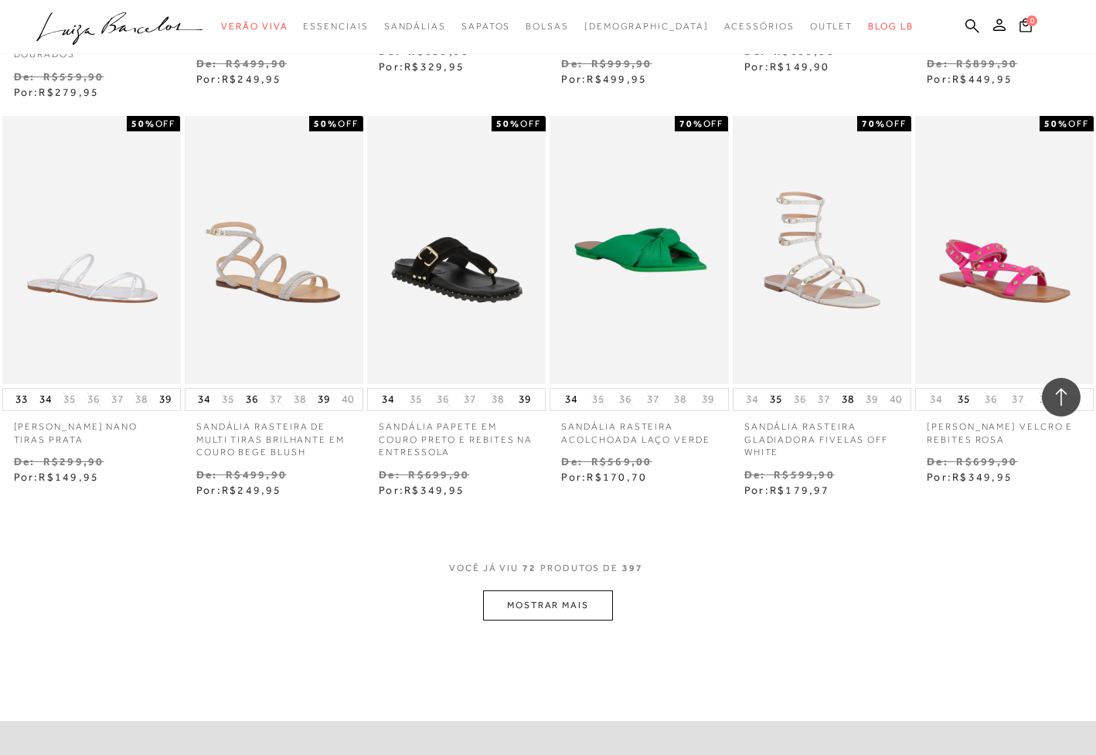
click at [549, 590] on button "MOSTRAR MAIS" at bounding box center [548, 605] width 130 height 30
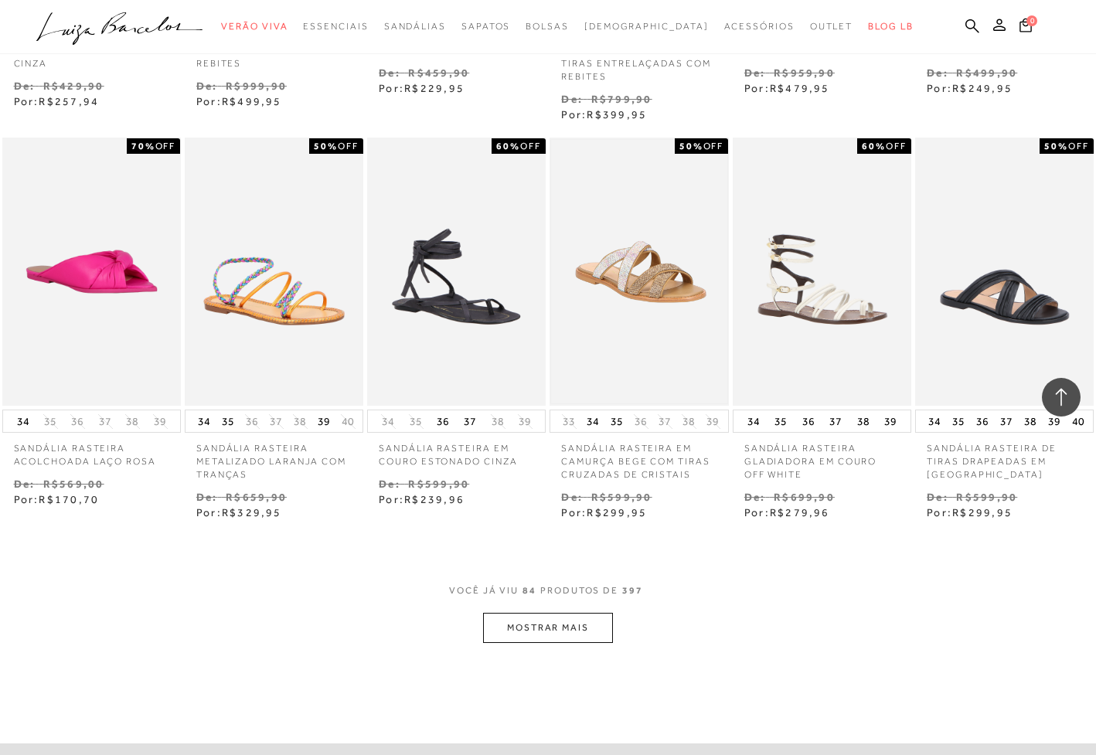
scroll to position [5280, 0]
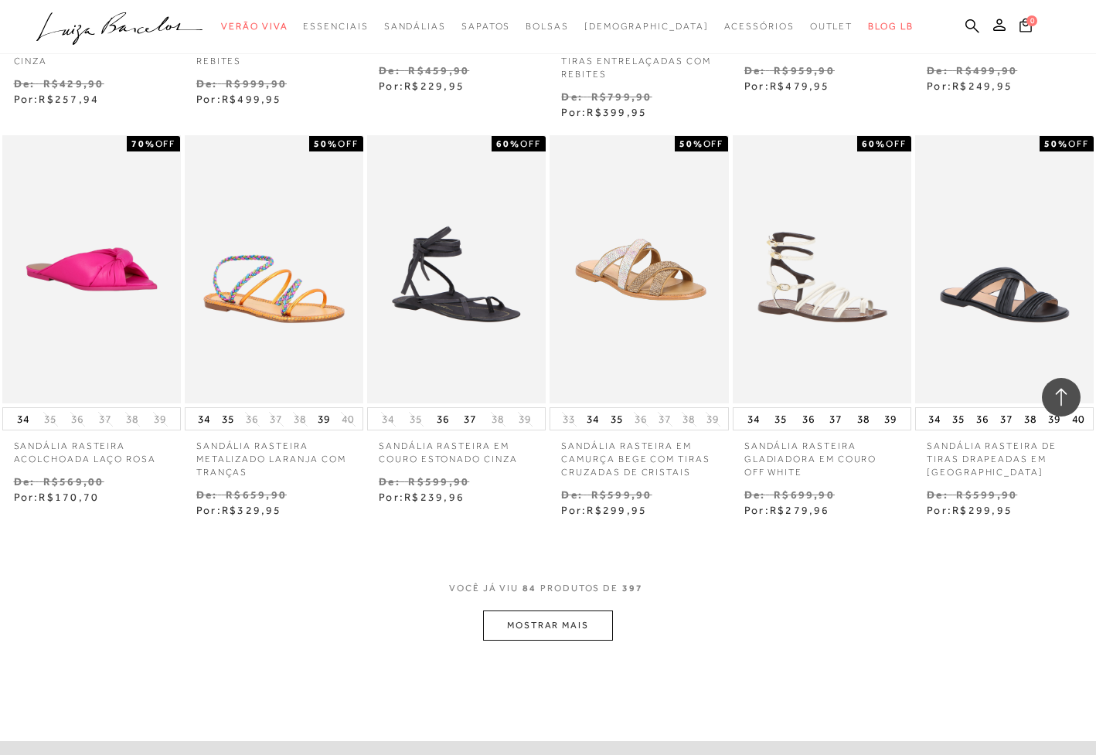
click at [559, 610] on button "MOSTRAR MAIS" at bounding box center [548, 625] width 130 height 30
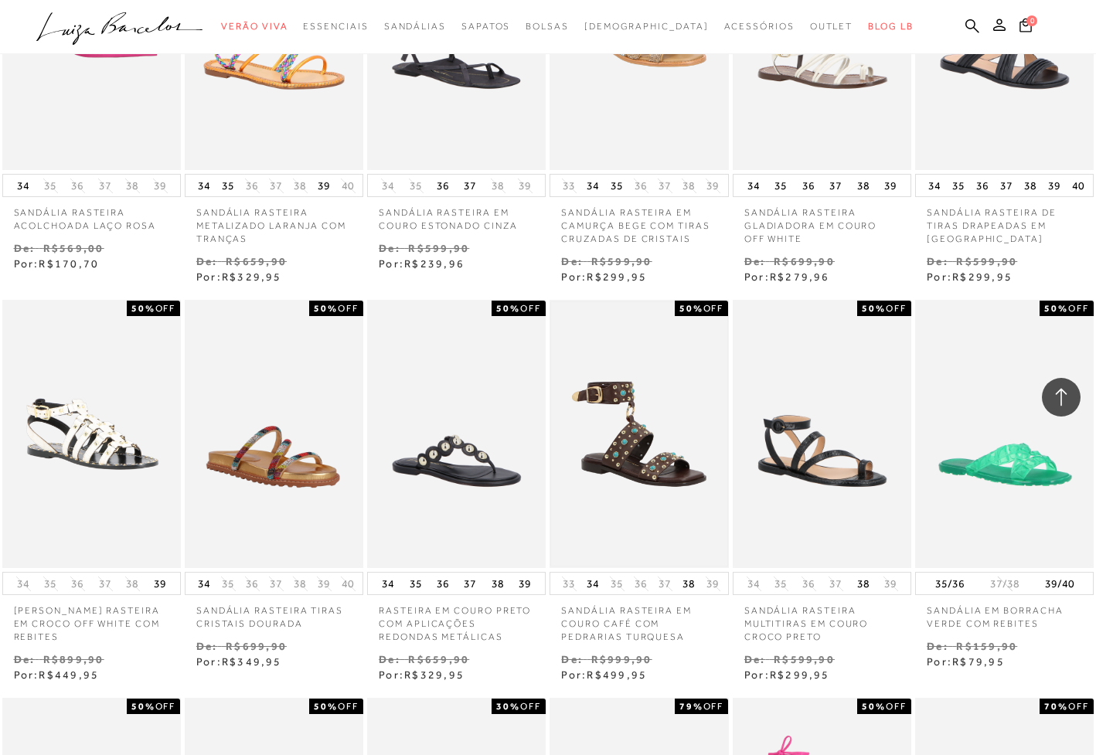
scroll to position [5535, 0]
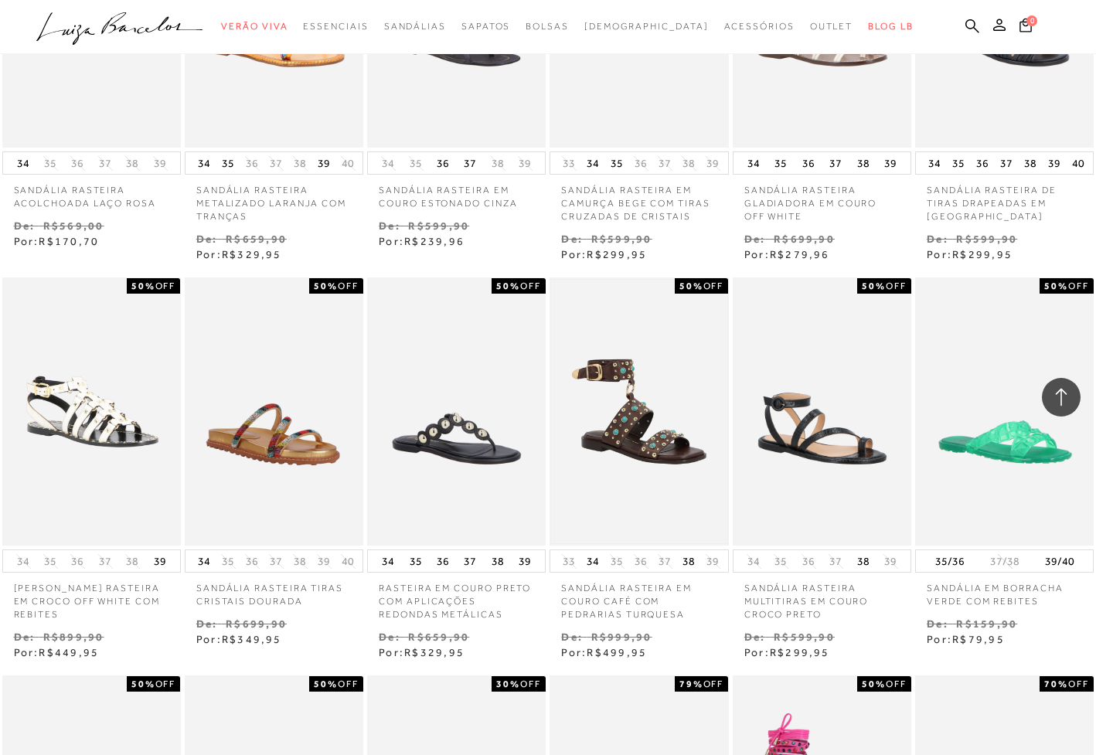
click at [669, 377] on img at bounding box center [638, 411] width 175 height 263
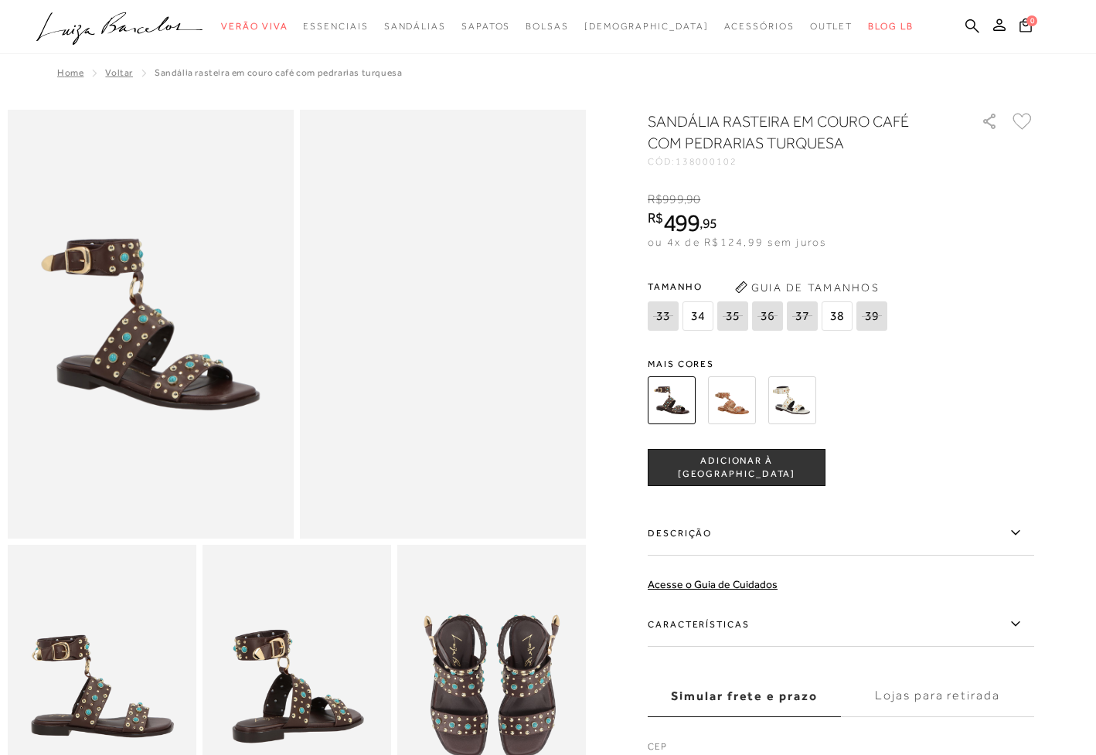
scroll to position [3, 0]
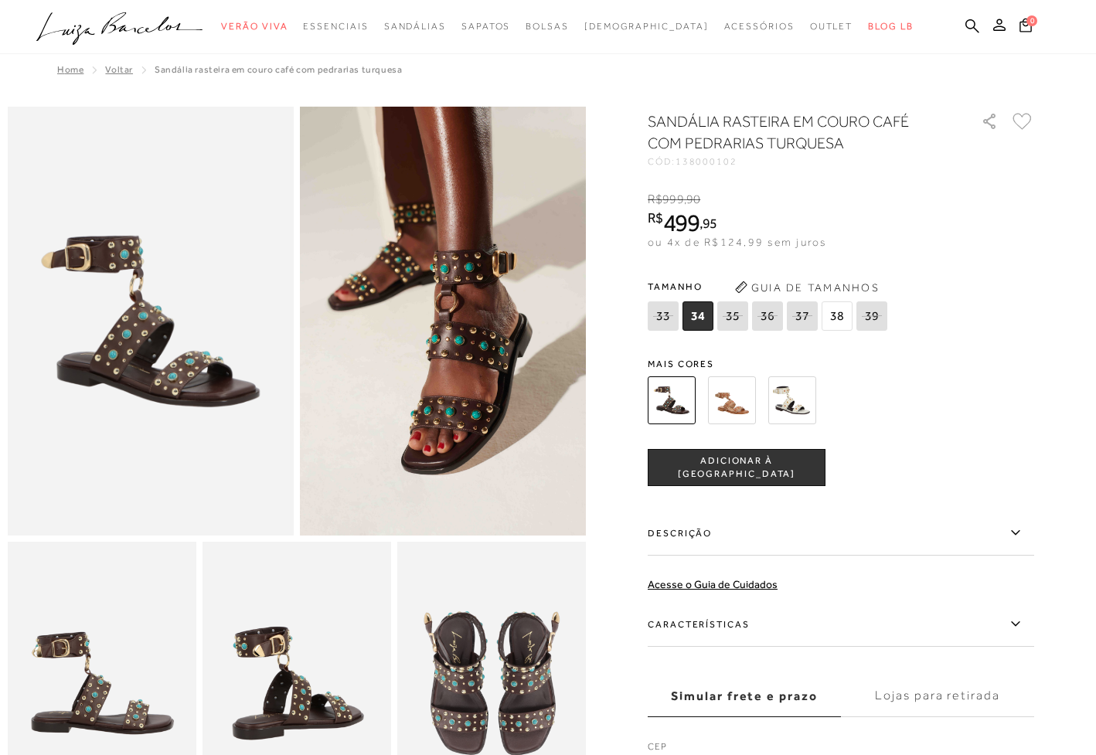
click at [743, 397] on img at bounding box center [732, 400] width 48 height 48
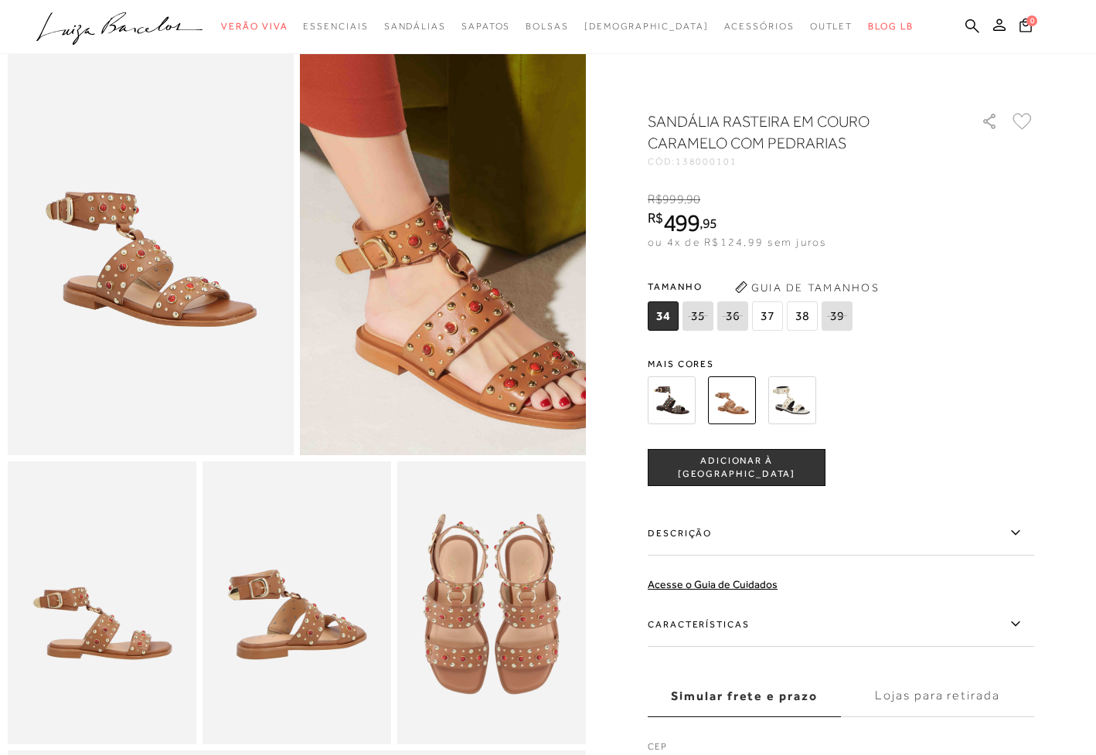
scroll to position [88, 0]
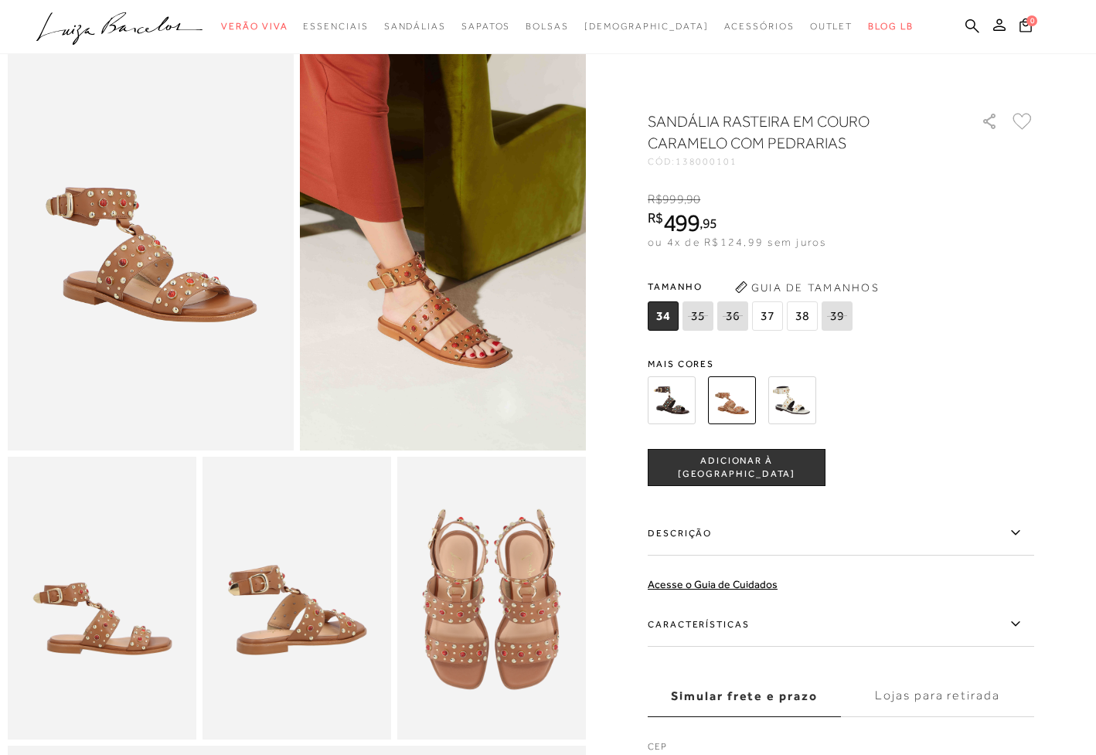
click at [497, 603] on img at bounding box center [491, 598] width 189 height 283
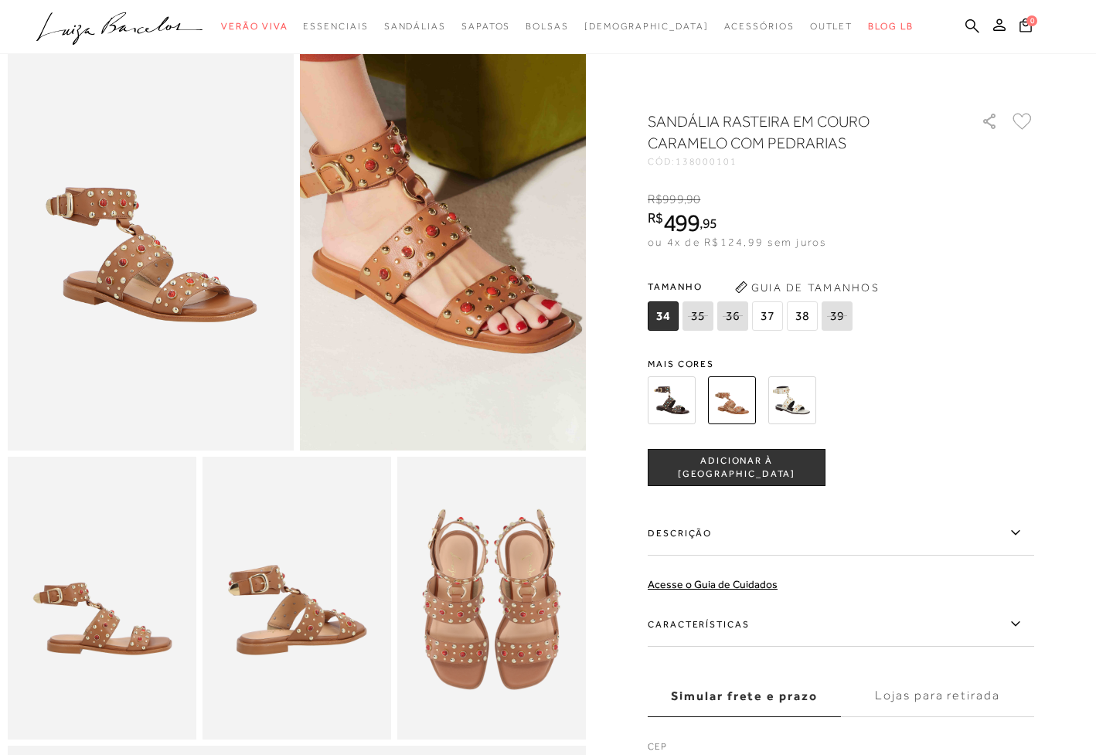
click at [446, 390] on img at bounding box center [443, 89] width 572 height 858
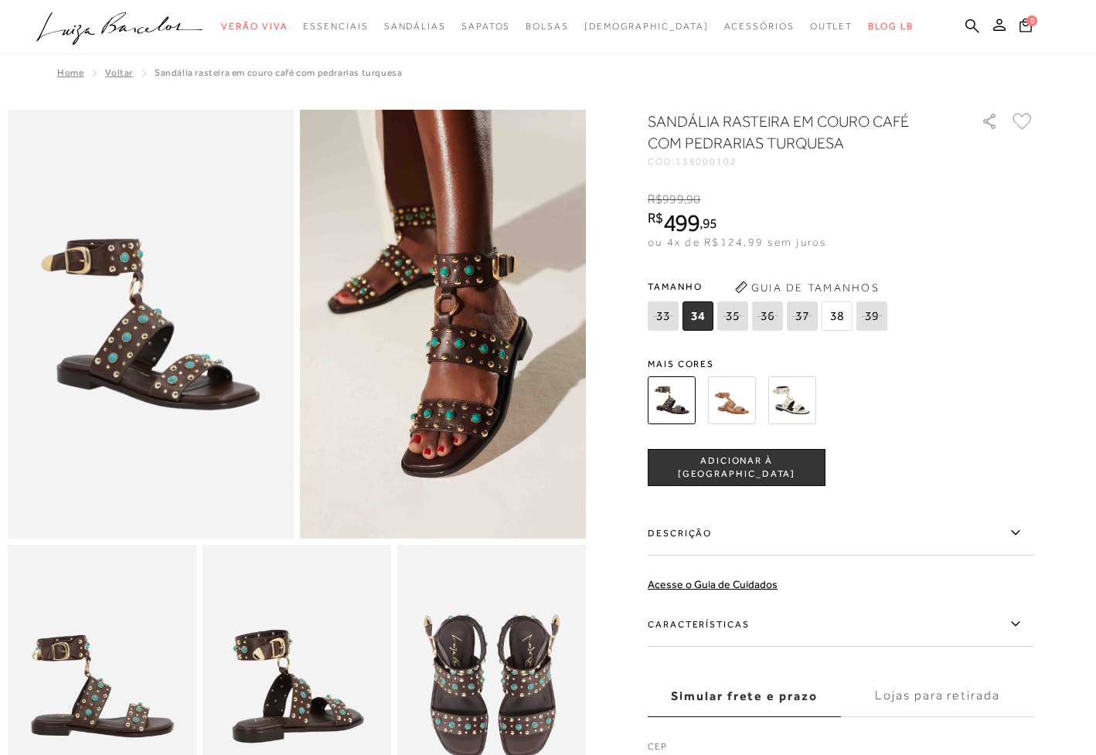
click at [797, 416] on img at bounding box center [792, 400] width 48 height 48
click at [953, 494] on div "SANDÁLIA RASTEIRA EM COURO CAFÉ COM PEDRARIAS TURQUESA CÓD: 138000102 × É neces…" at bounding box center [840, 452] width 386 height 685
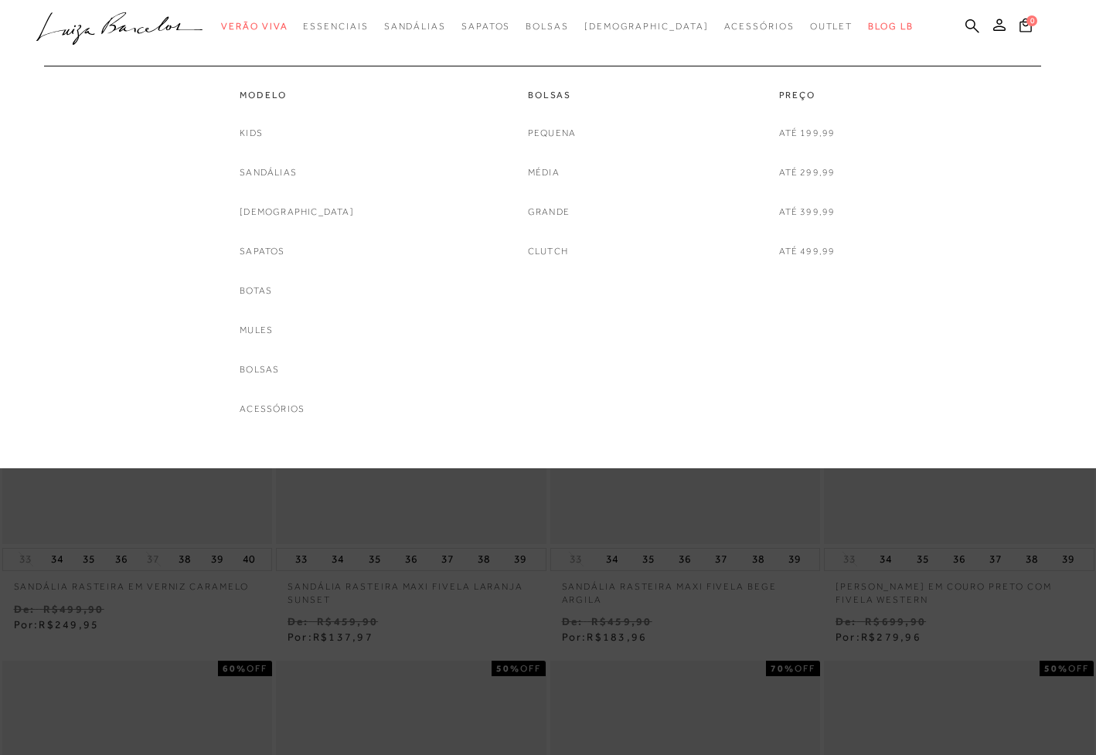
scroll to position [1, 0]
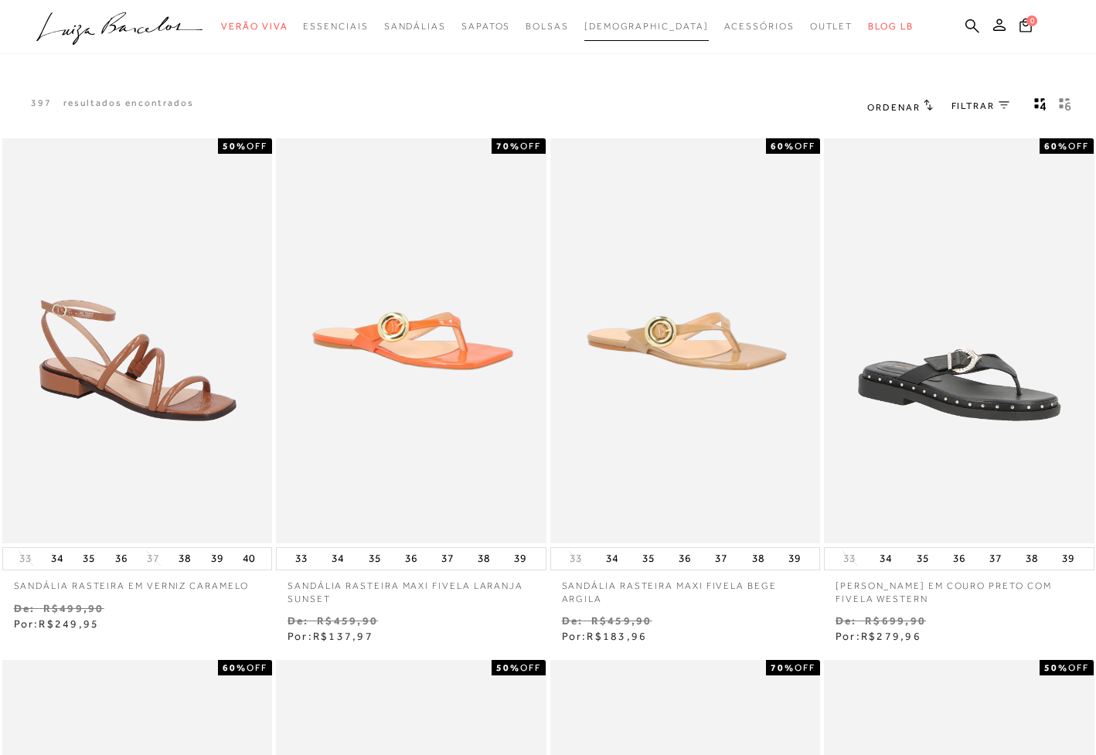
click at [651, 27] on span "[DEMOGRAPHIC_DATA]" at bounding box center [646, 26] width 124 height 11
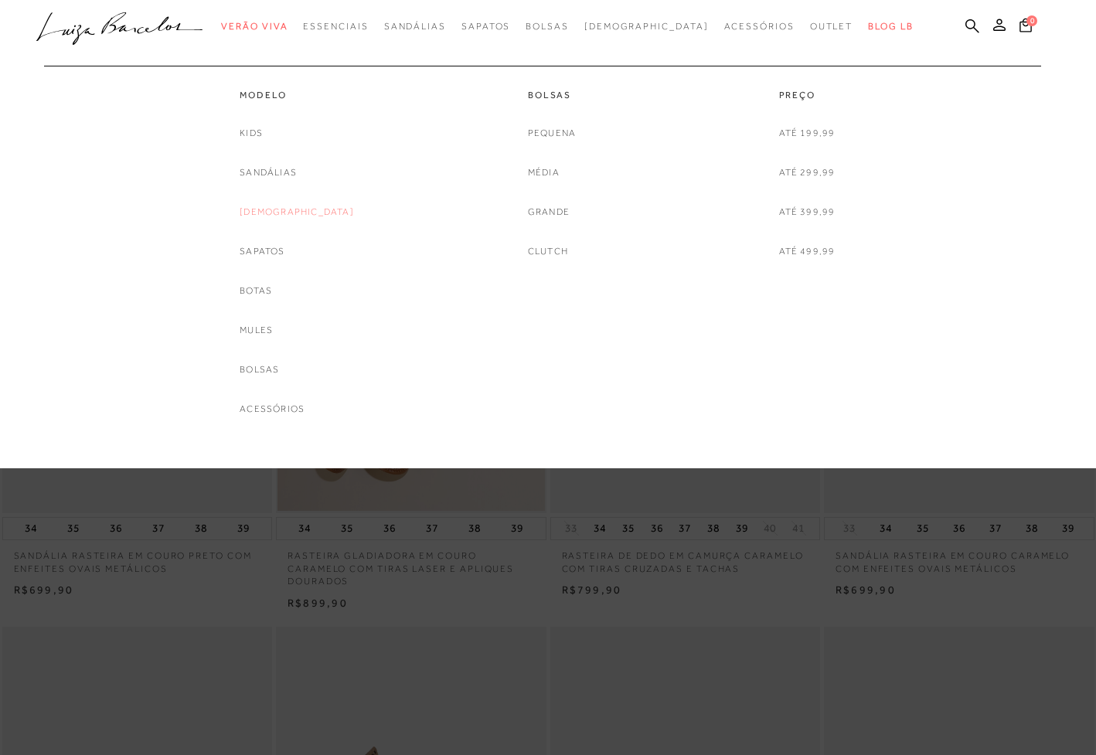
click at [287, 212] on link "[DEMOGRAPHIC_DATA]" at bounding box center [297, 212] width 114 height 16
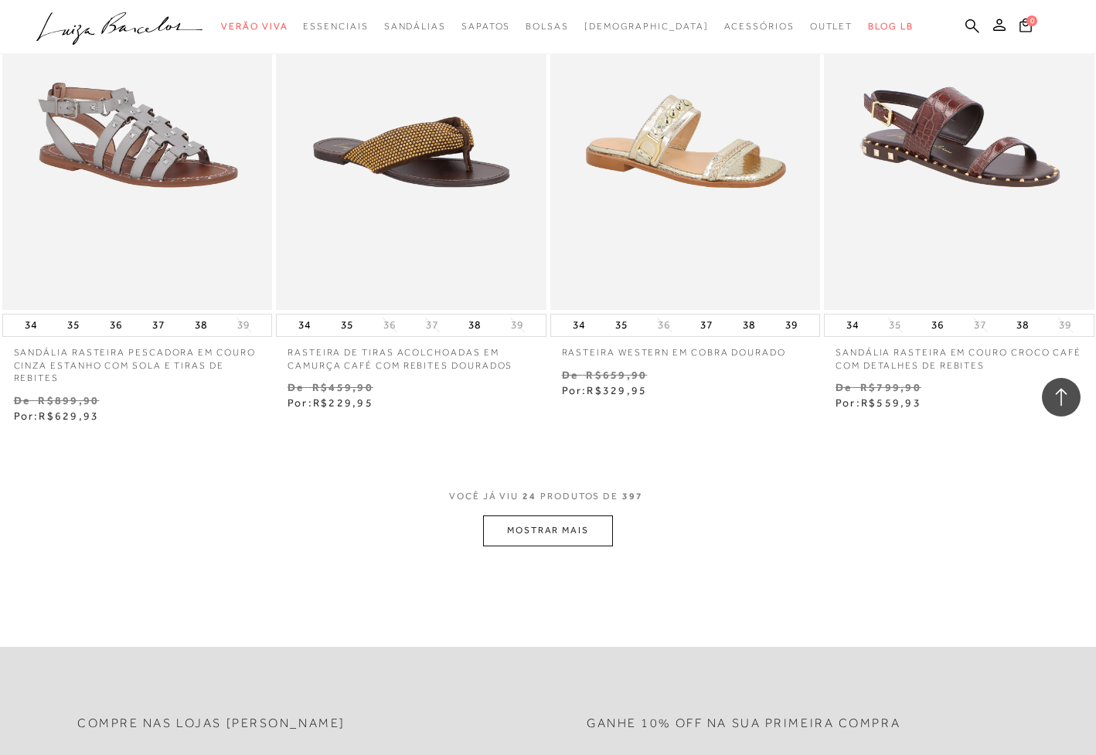
scroll to position [2973, 0]
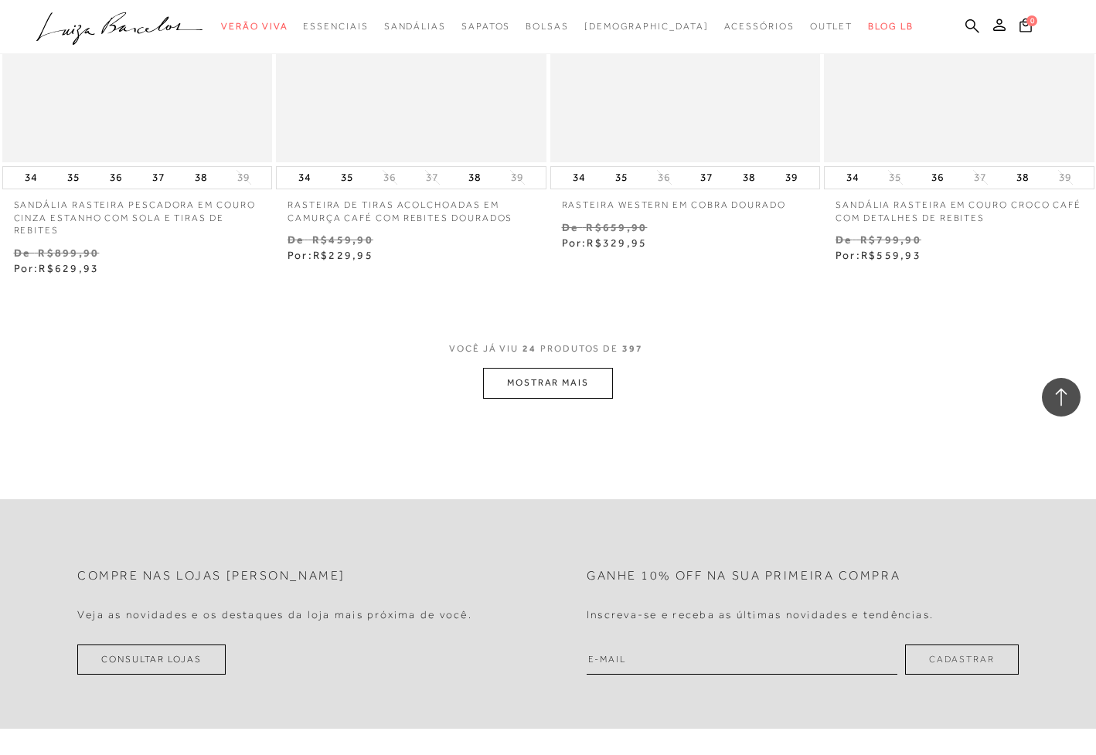
click at [554, 379] on button "MOSTRAR MAIS" at bounding box center [548, 383] width 130 height 30
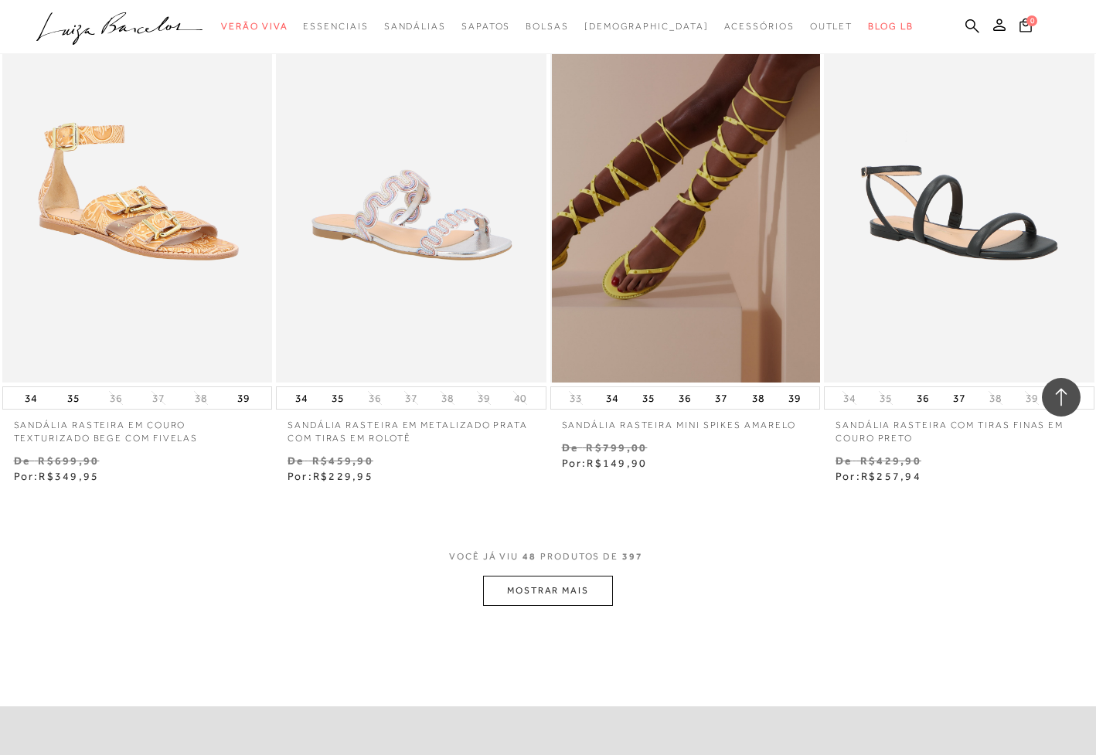
scroll to position [5982, 0]
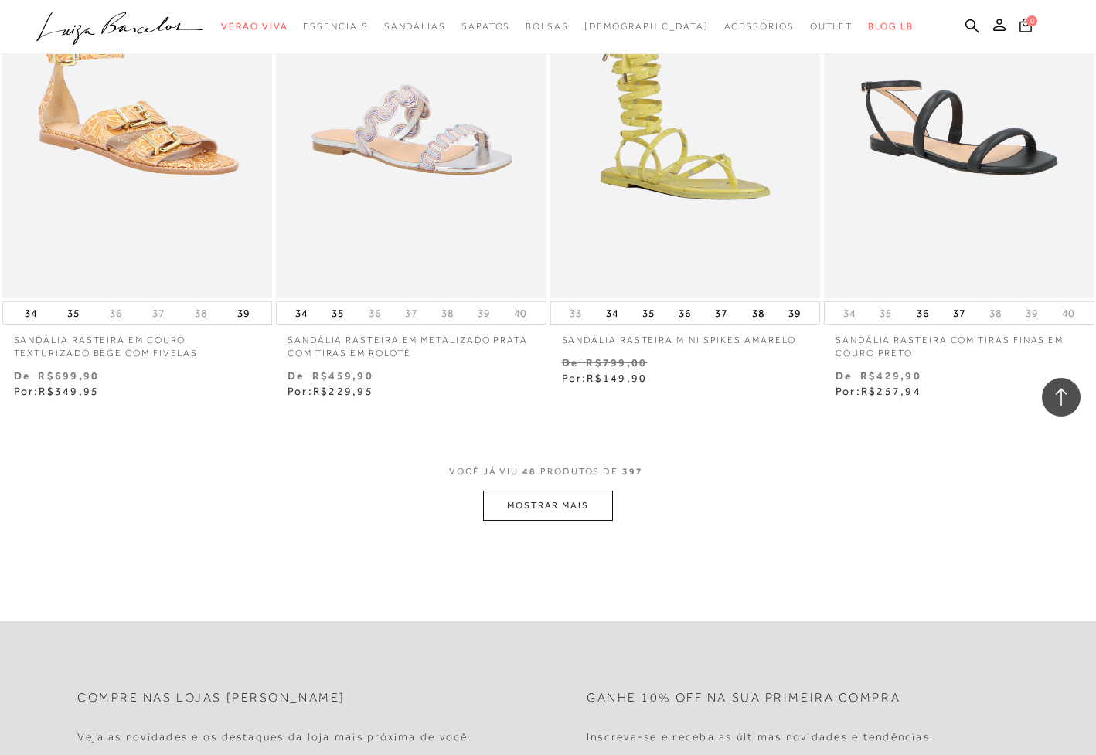
click at [536, 491] on button "MOSTRAR MAIS" at bounding box center [548, 506] width 130 height 30
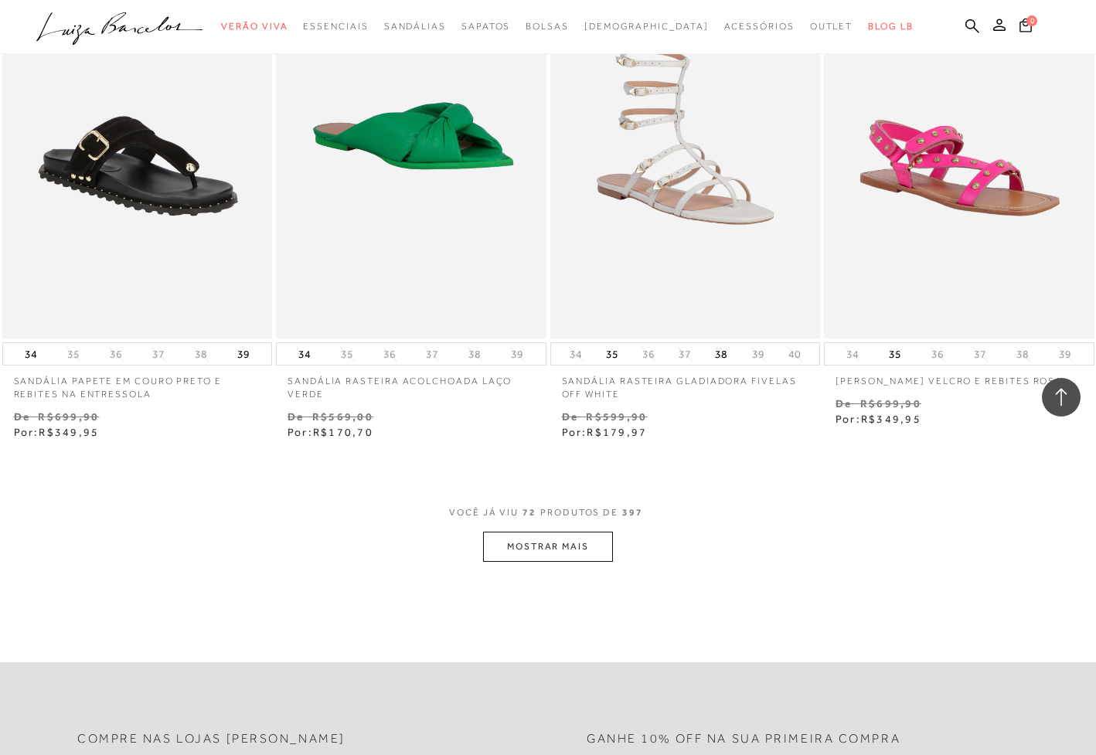
scroll to position [9134, 0]
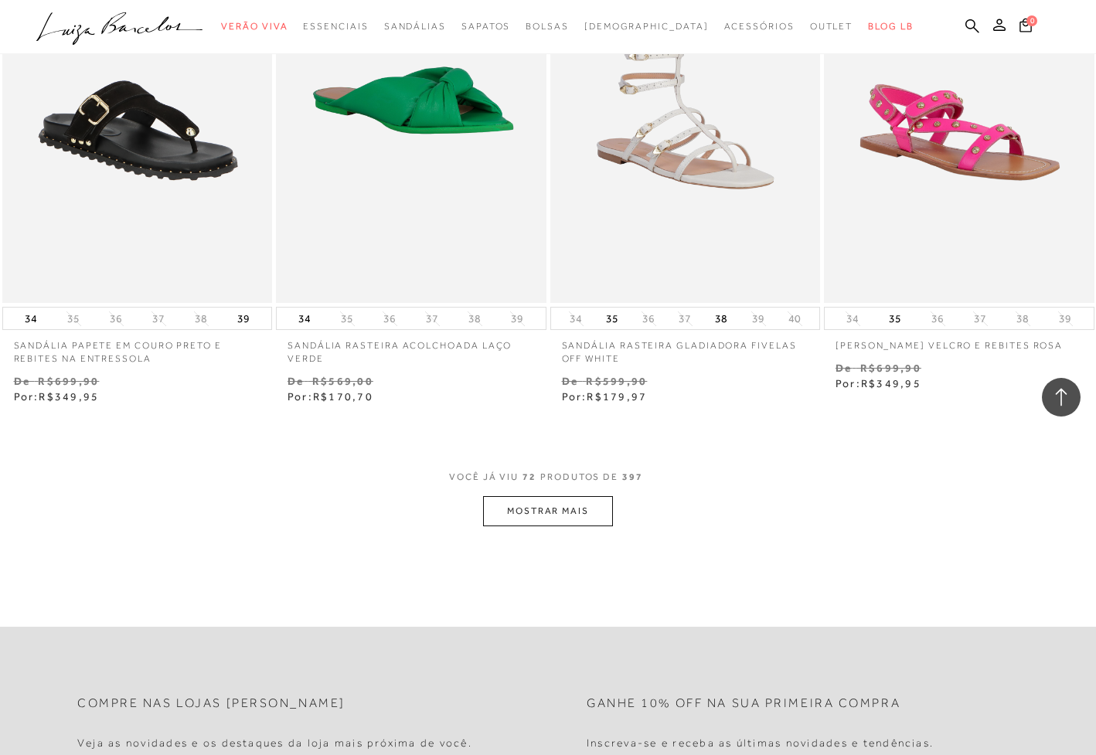
click at [539, 496] on button "MOSTRAR MAIS" at bounding box center [548, 511] width 130 height 30
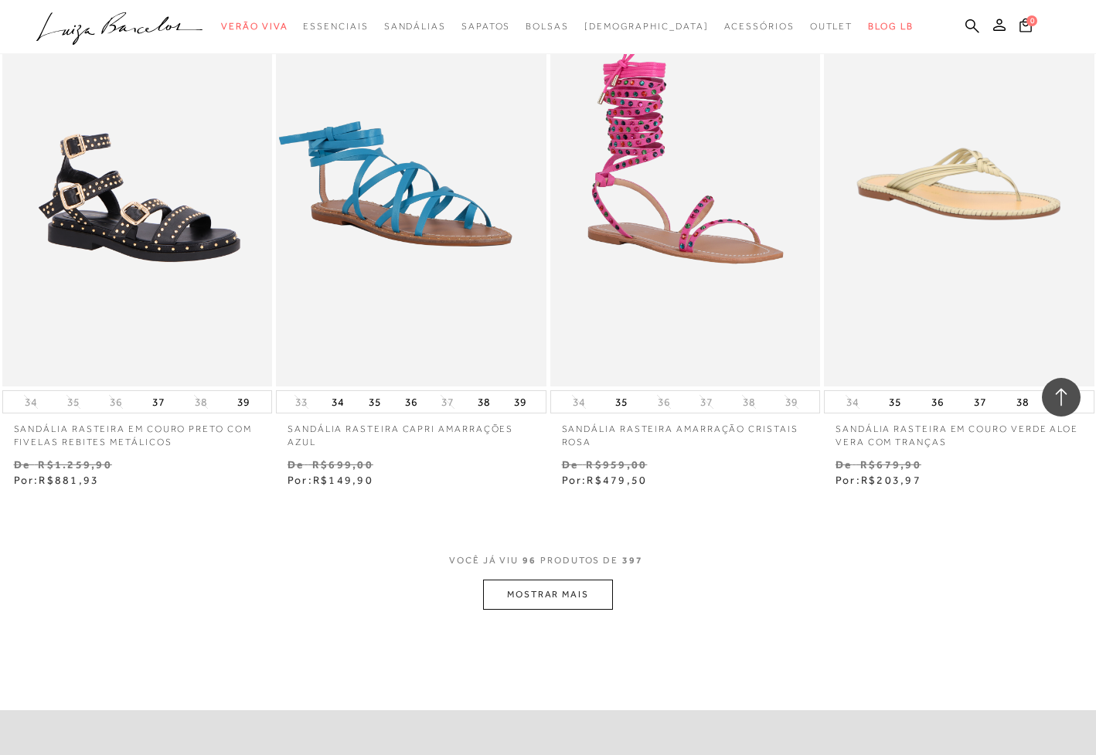
scroll to position [12184, 0]
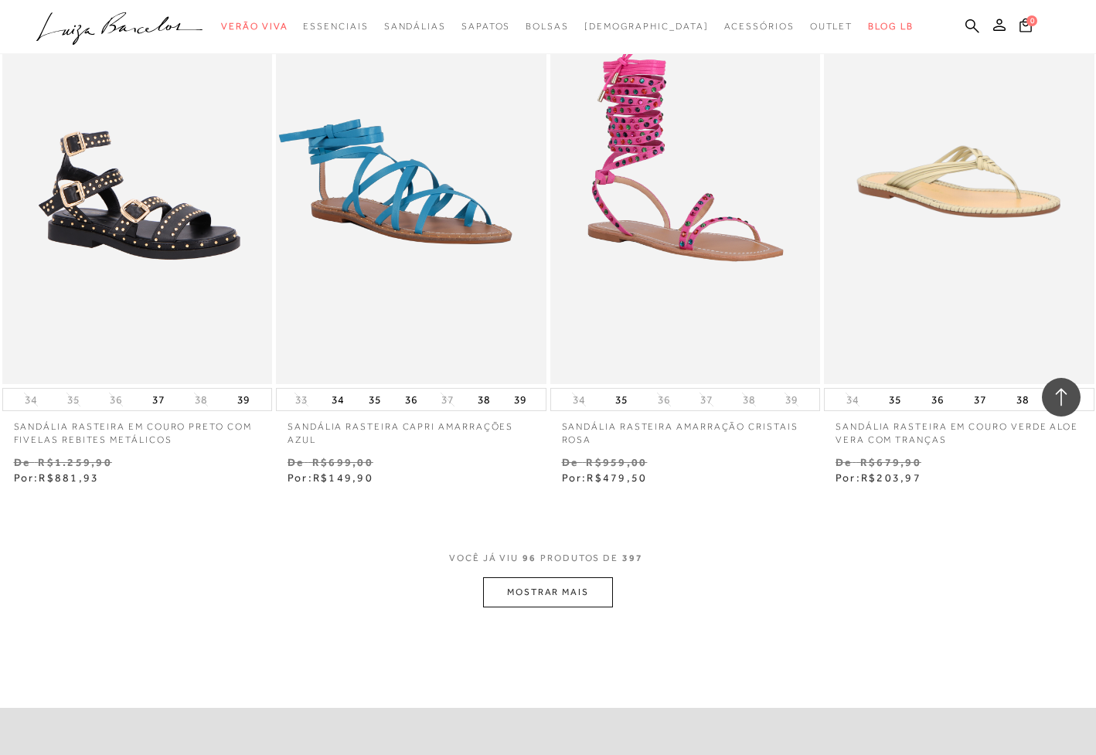
click at [558, 577] on button "MOSTRAR MAIS" at bounding box center [548, 592] width 130 height 30
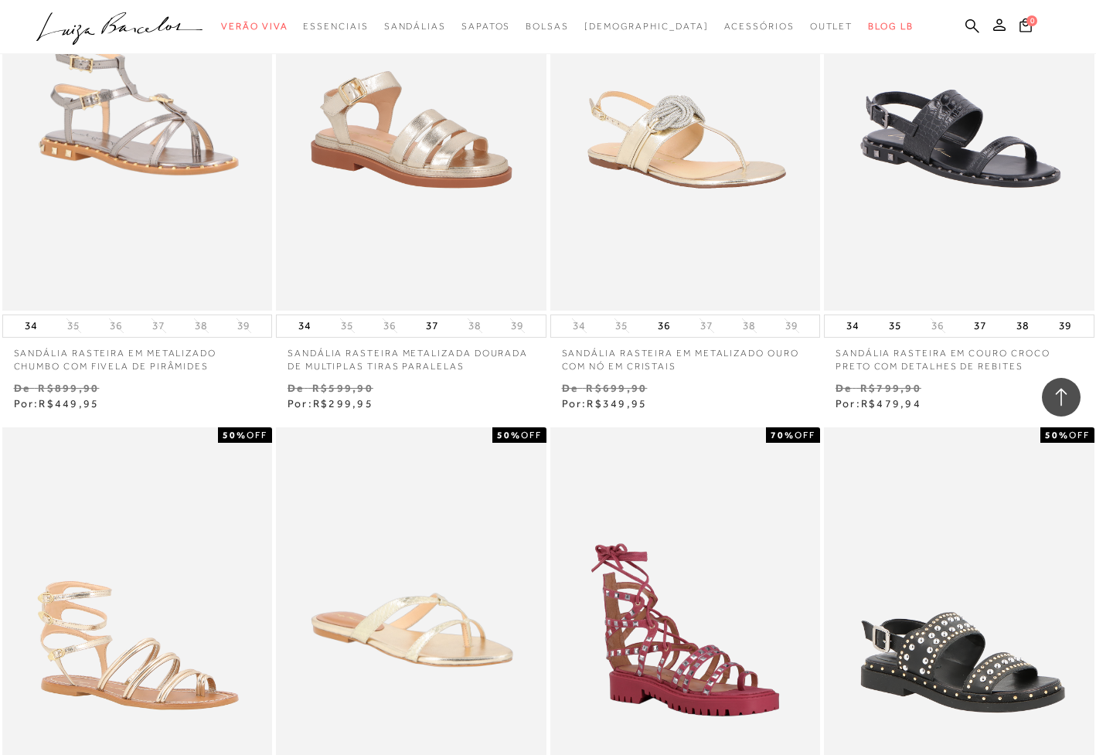
scroll to position [14348, 0]
